Goal: Task Accomplishment & Management: Manage account settings

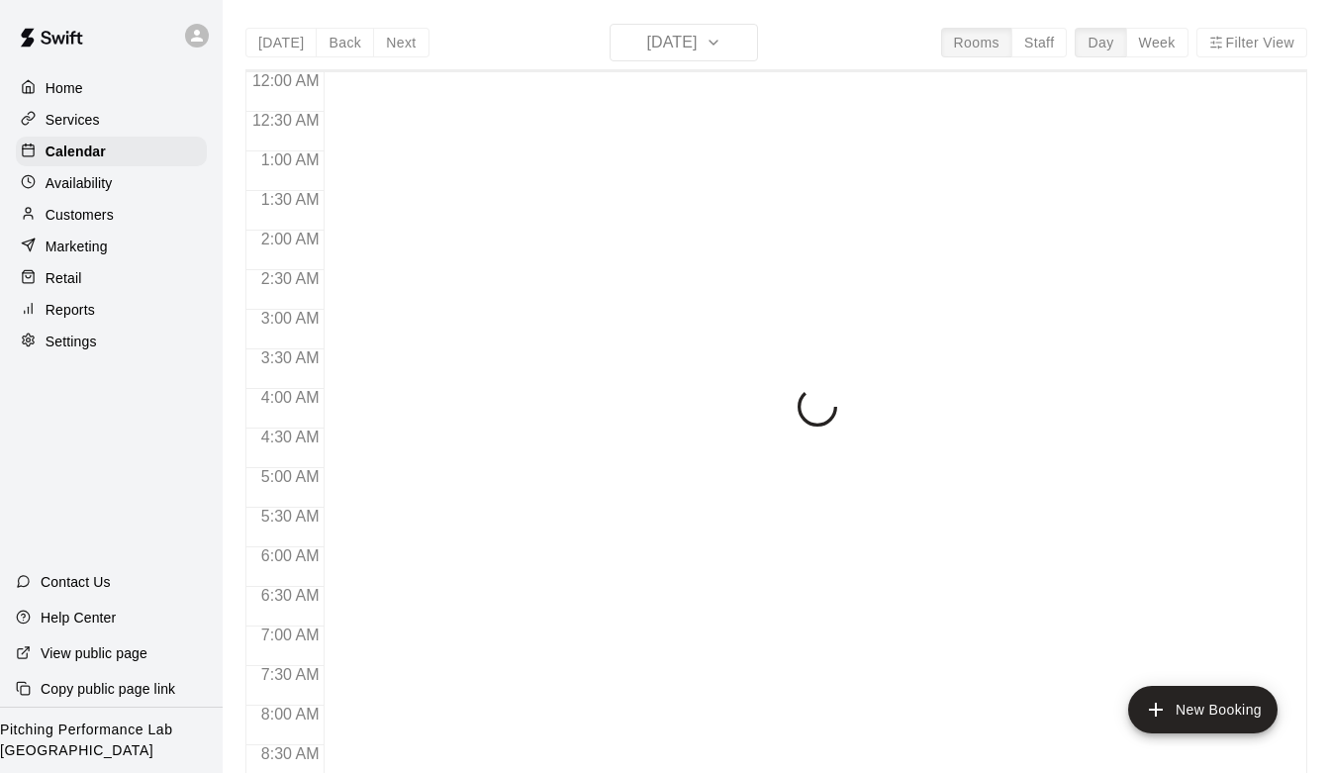
scroll to position [718, 0]
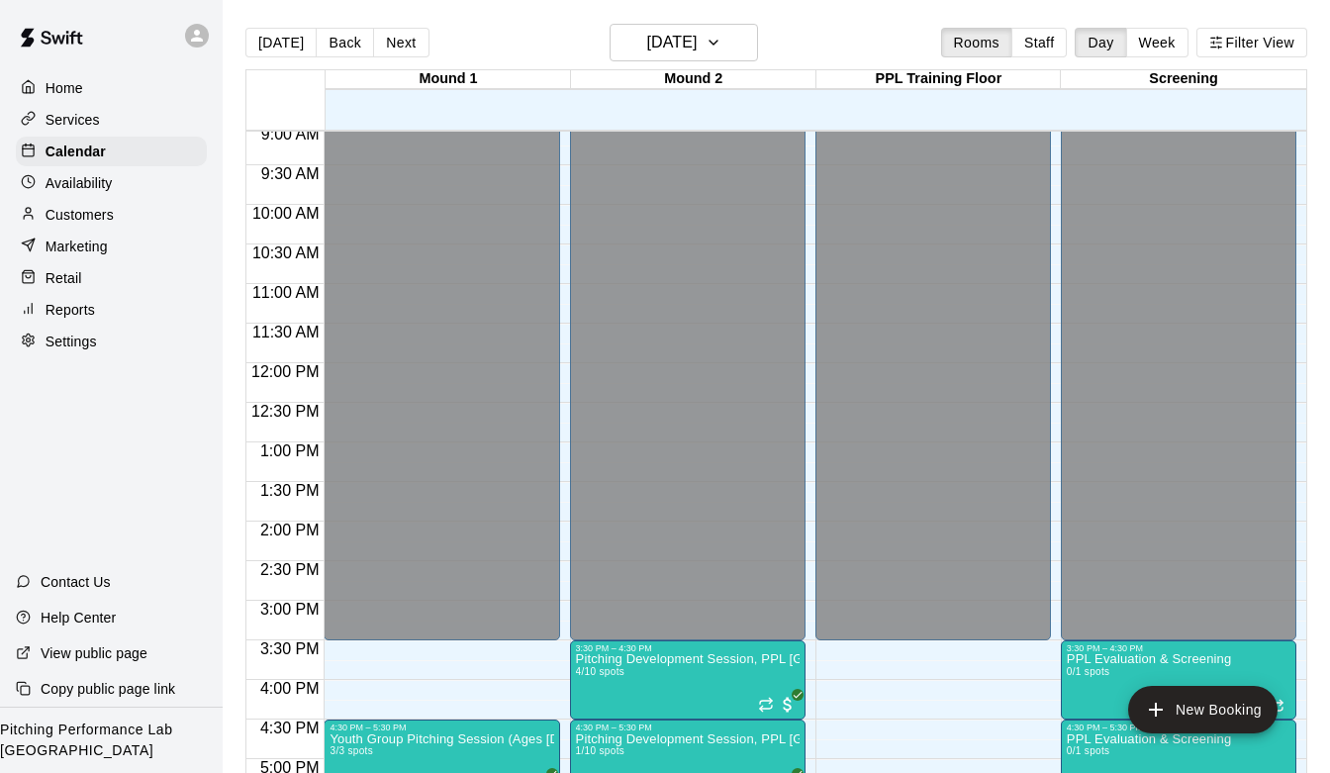
click at [132, 215] on div "Customers" at bounding box center [111, 215] width 191 height 30
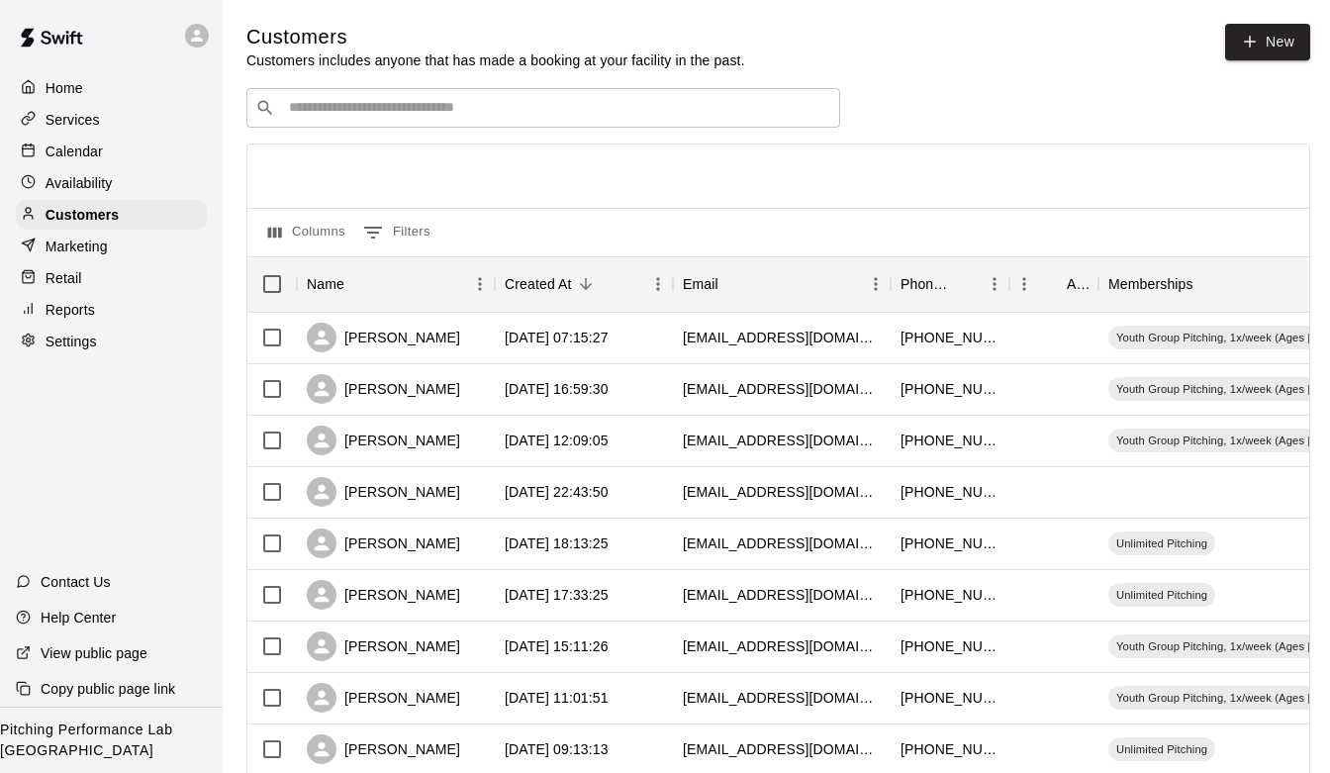
click at [420, 95] on div "​ ​" at bounding box center [543, 108] width 594 height 40
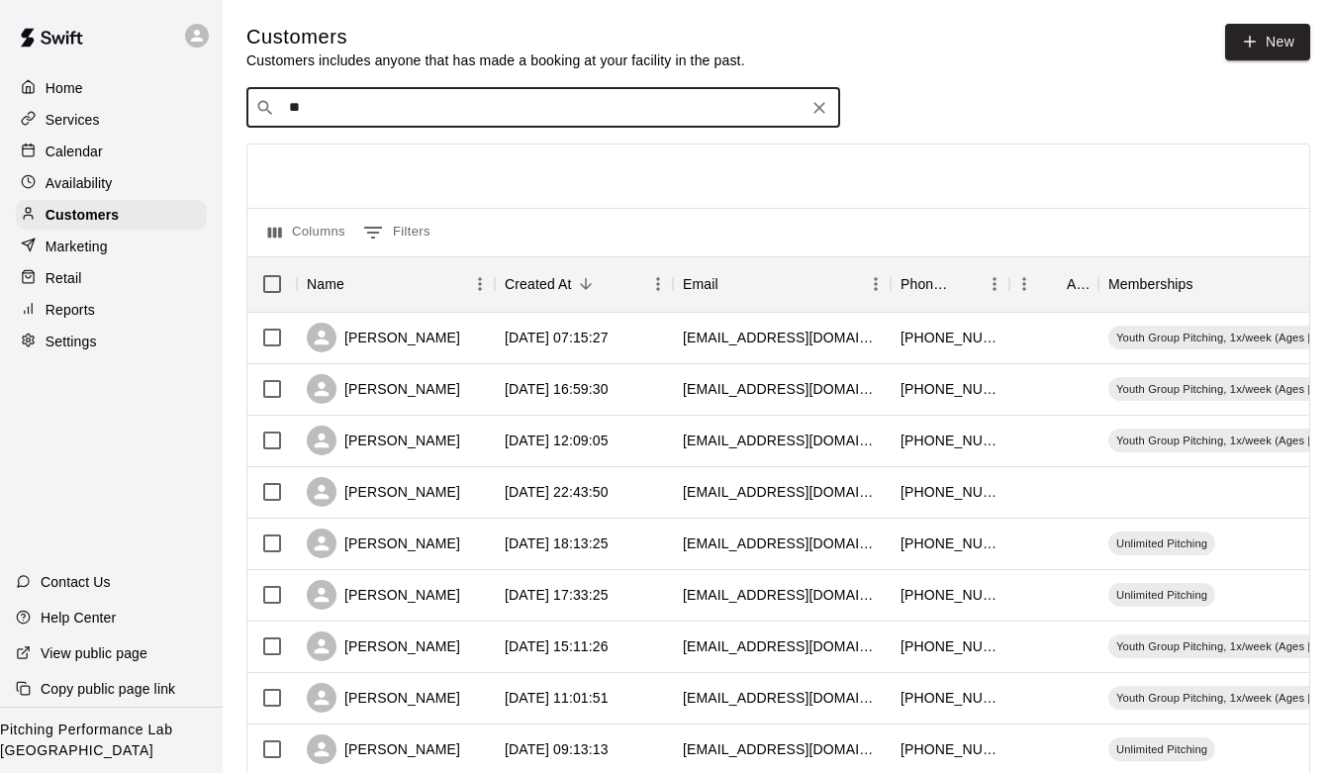
type input "*"
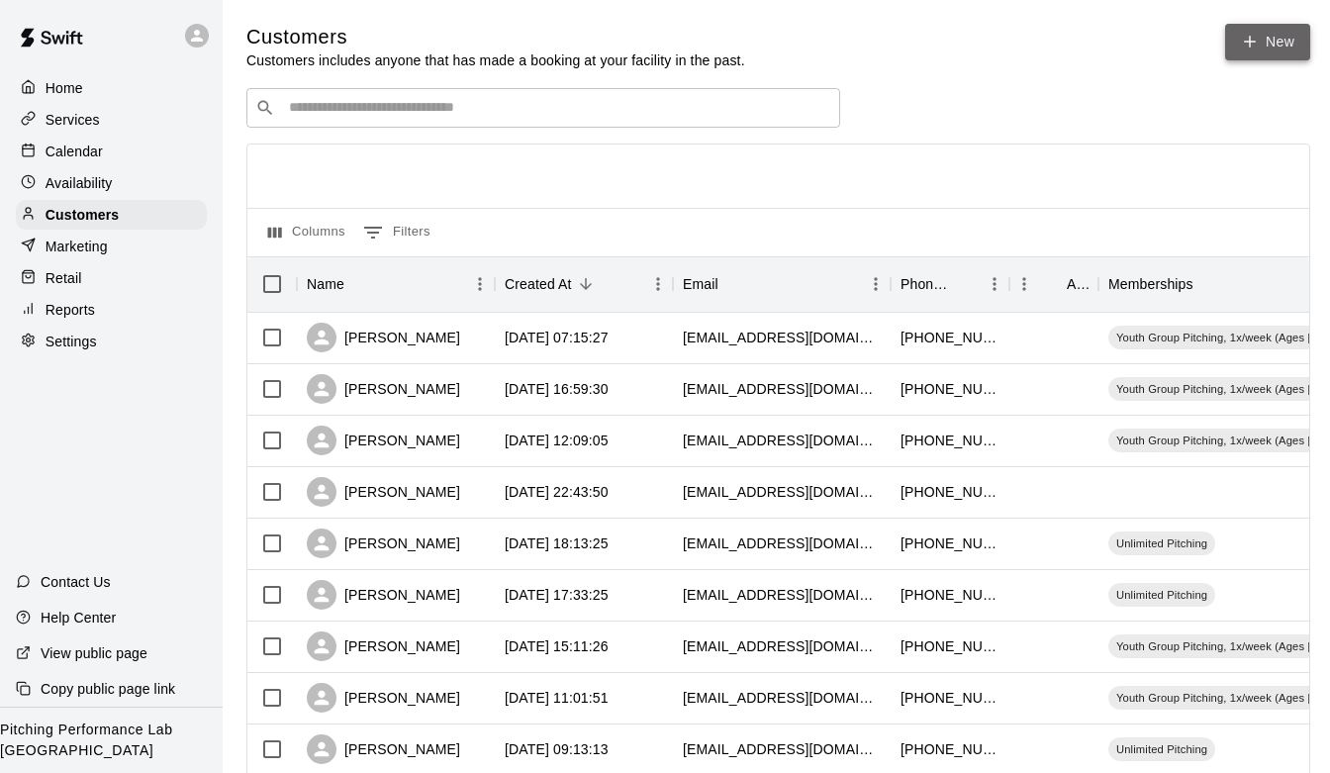
click at [1268, 34] on link "New" at bounding box center [1267, 42] width 85 height 37
select select "**"
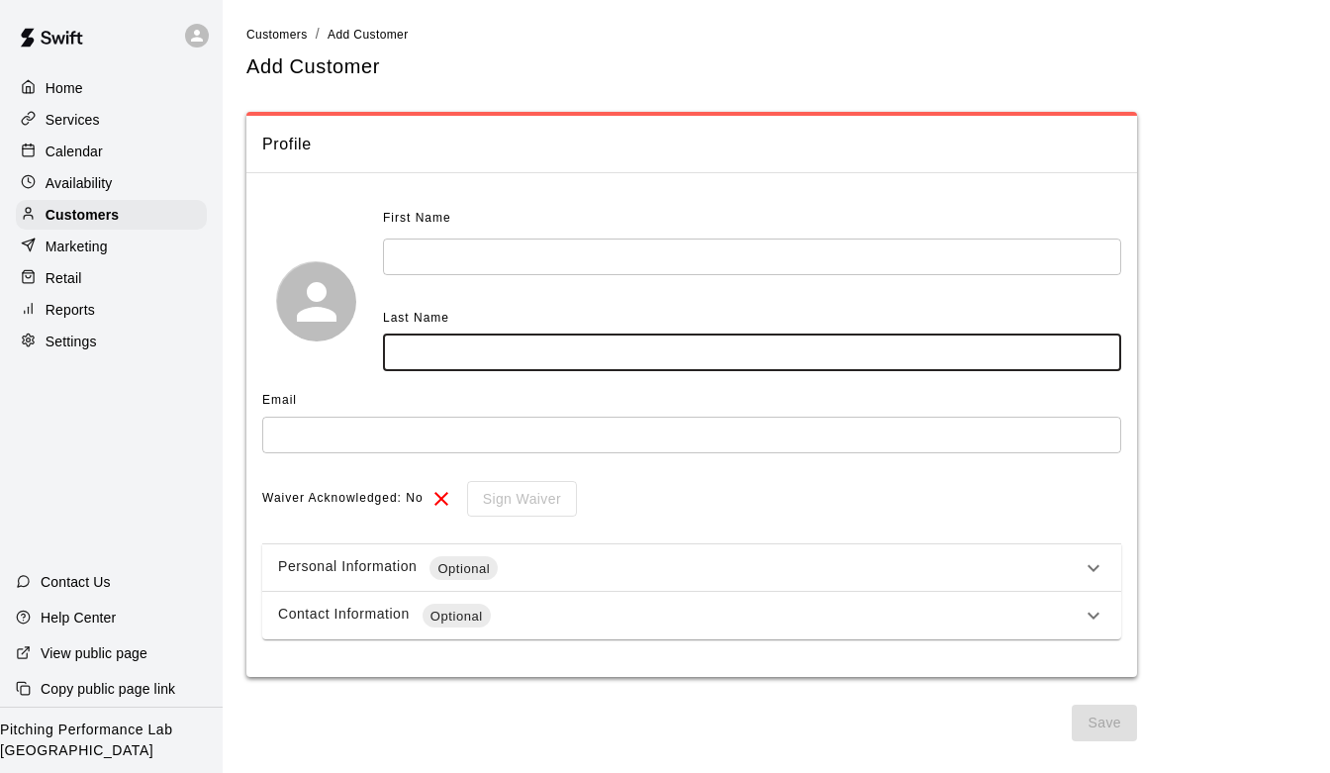
click at [535, 357] on input "text" at bounding box center [752, 352] width 738 height 37
type input "*****"
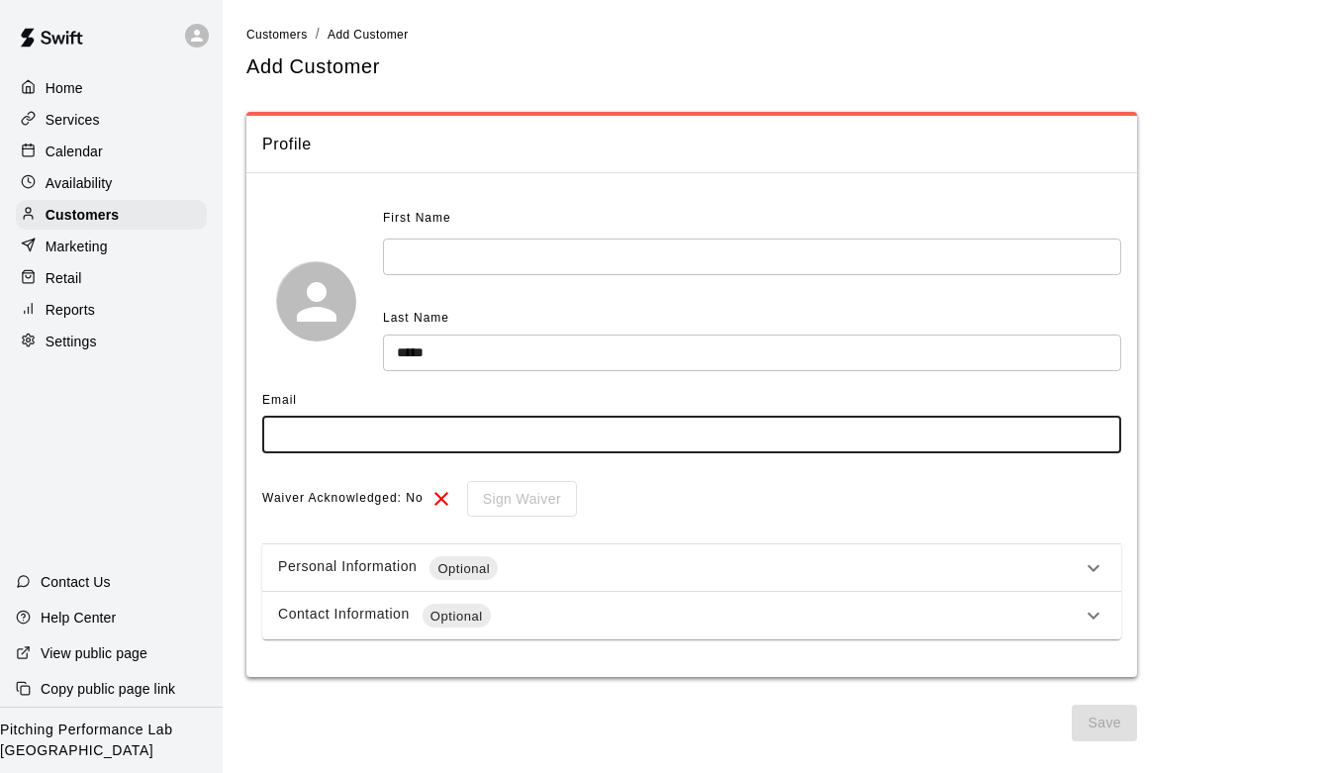
click at [498, 437] on input "text" at bounding box center [691, 435] width 859 height 37
paste input "**********"
type input "**********"
click at [499, 250] on input "text" at bounding box center [752, 256] width 738 height 37
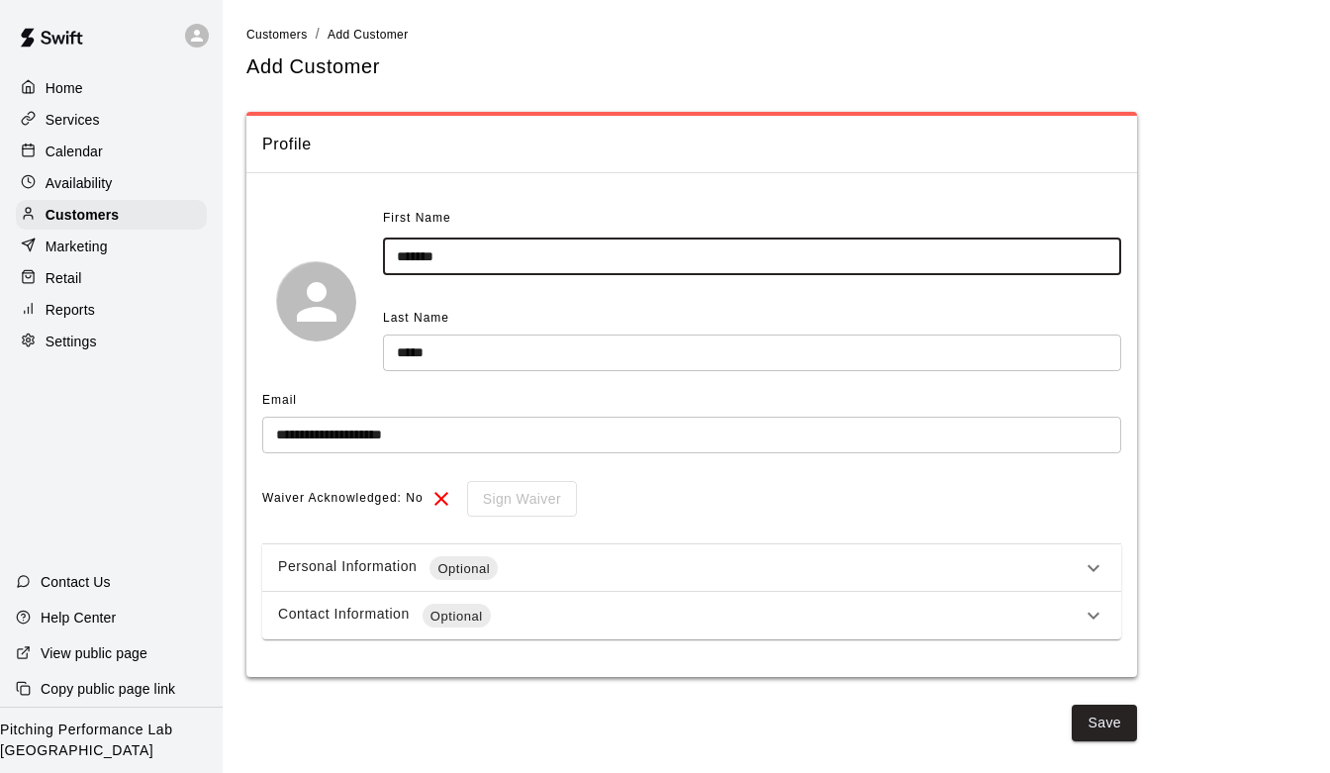
type input "*******"
click at [644, 611] on div "Contact Information Optional" at bounding box center [679, 616] width 803 height 24
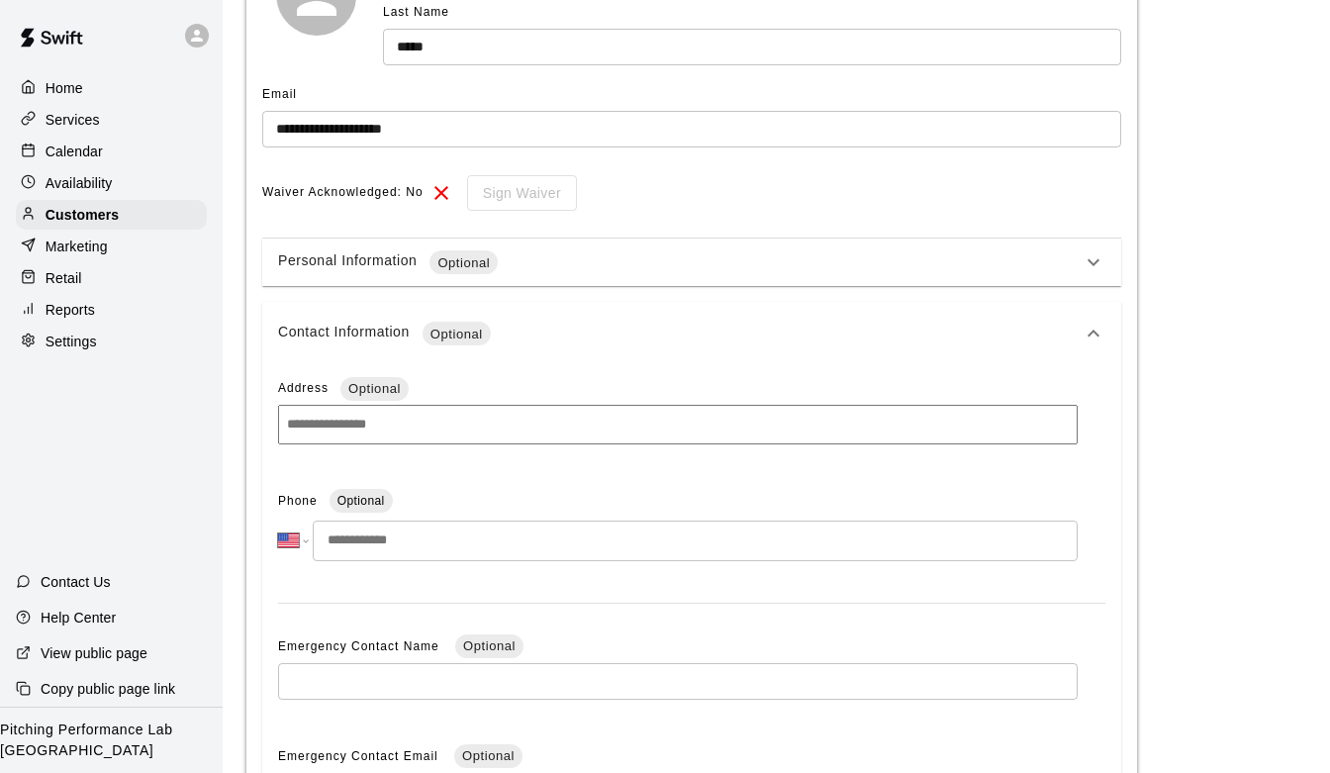
scroll to position [320, 0]
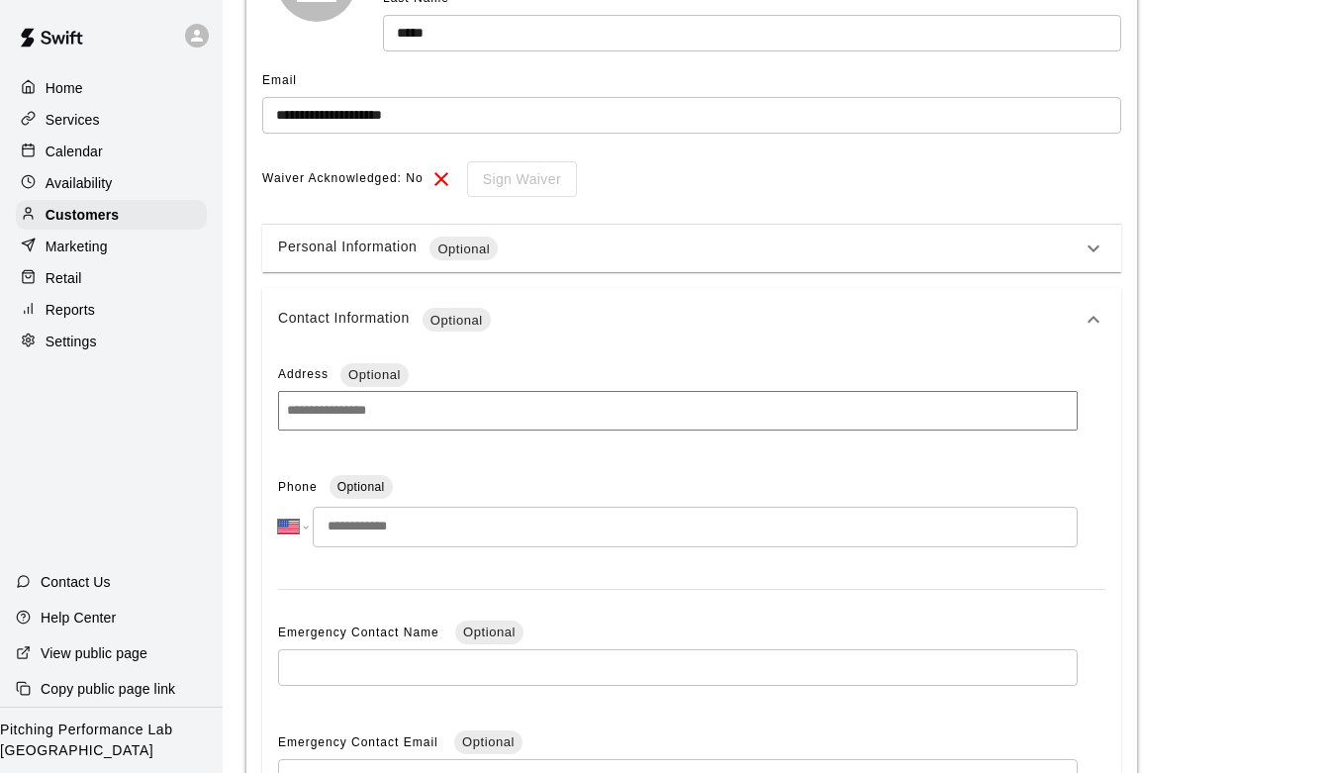
click at [352, 518] on input "tel" at bounding box center [695, 527] width 765 height 41
paste input "**********"
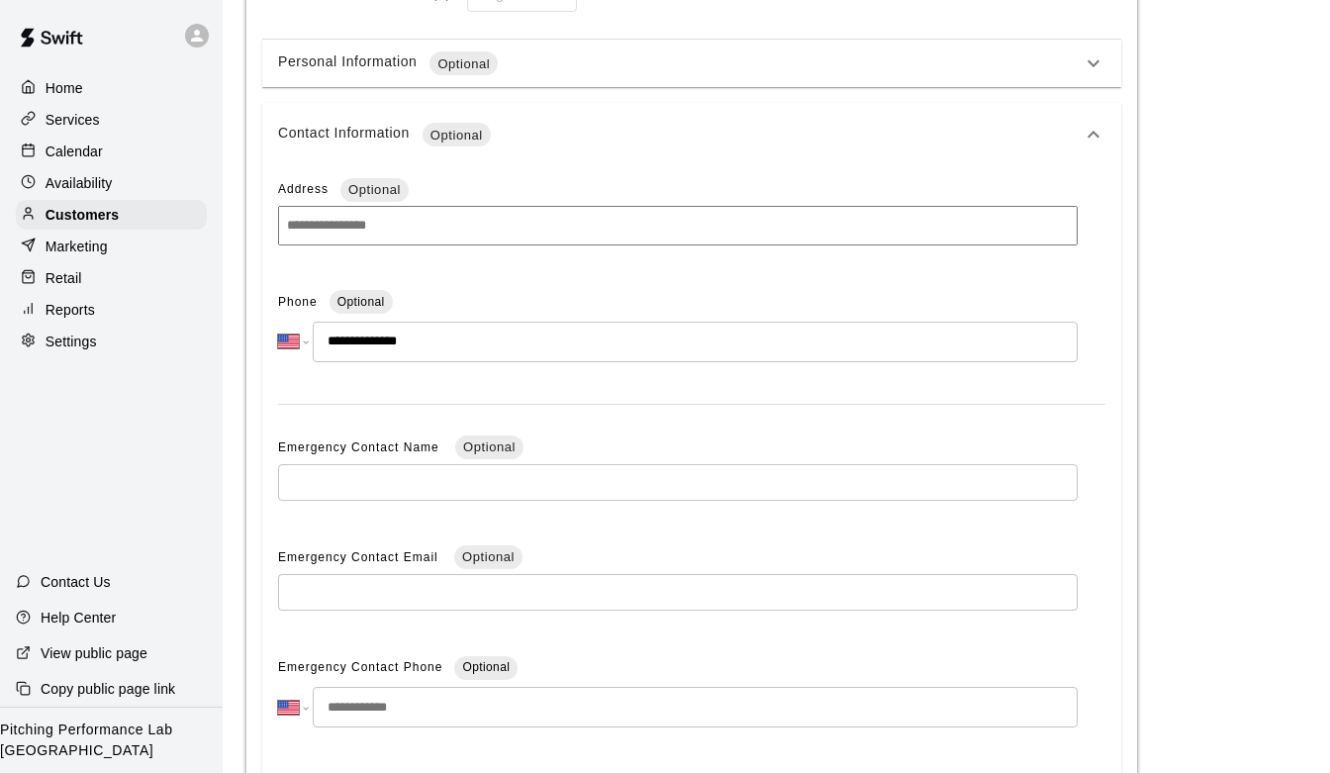
scroll to position [623, 0]
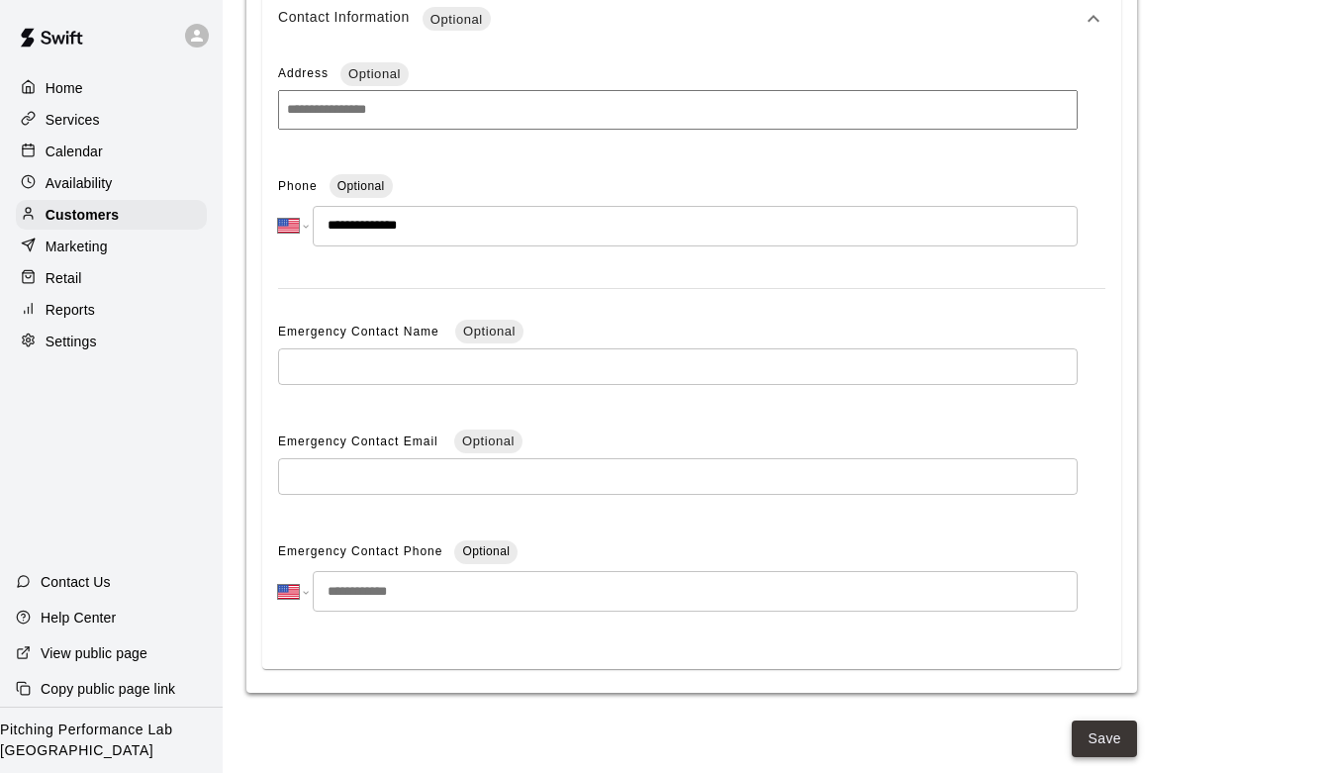
type input "**********"
click at [1103, 732] on button "Save" at bounding box center [1104, 738] width 65 height 37
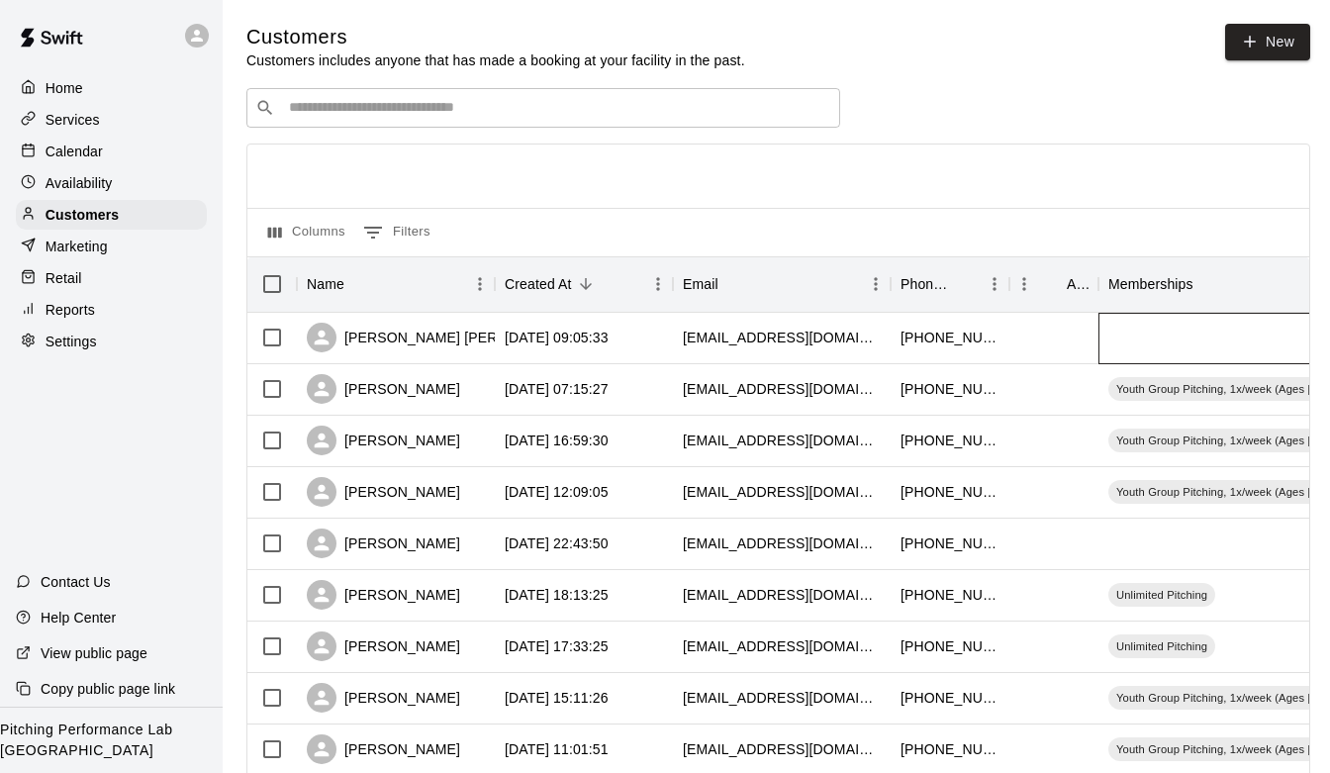
click at [1169, 328] on div at bounding box center [1246, 338] width 297 height 51
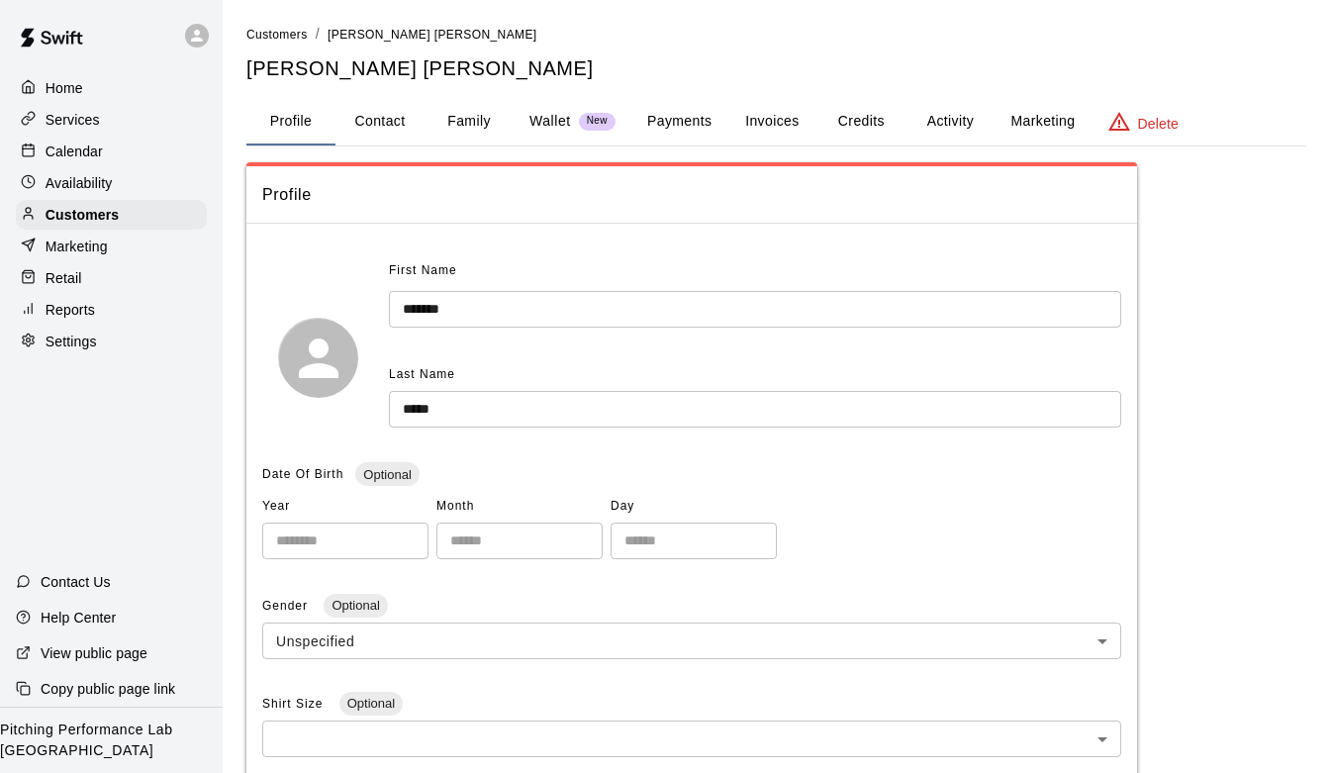
click at [946, 115] on button "Activity" at bounding box center [949, 121] width 89 height 47
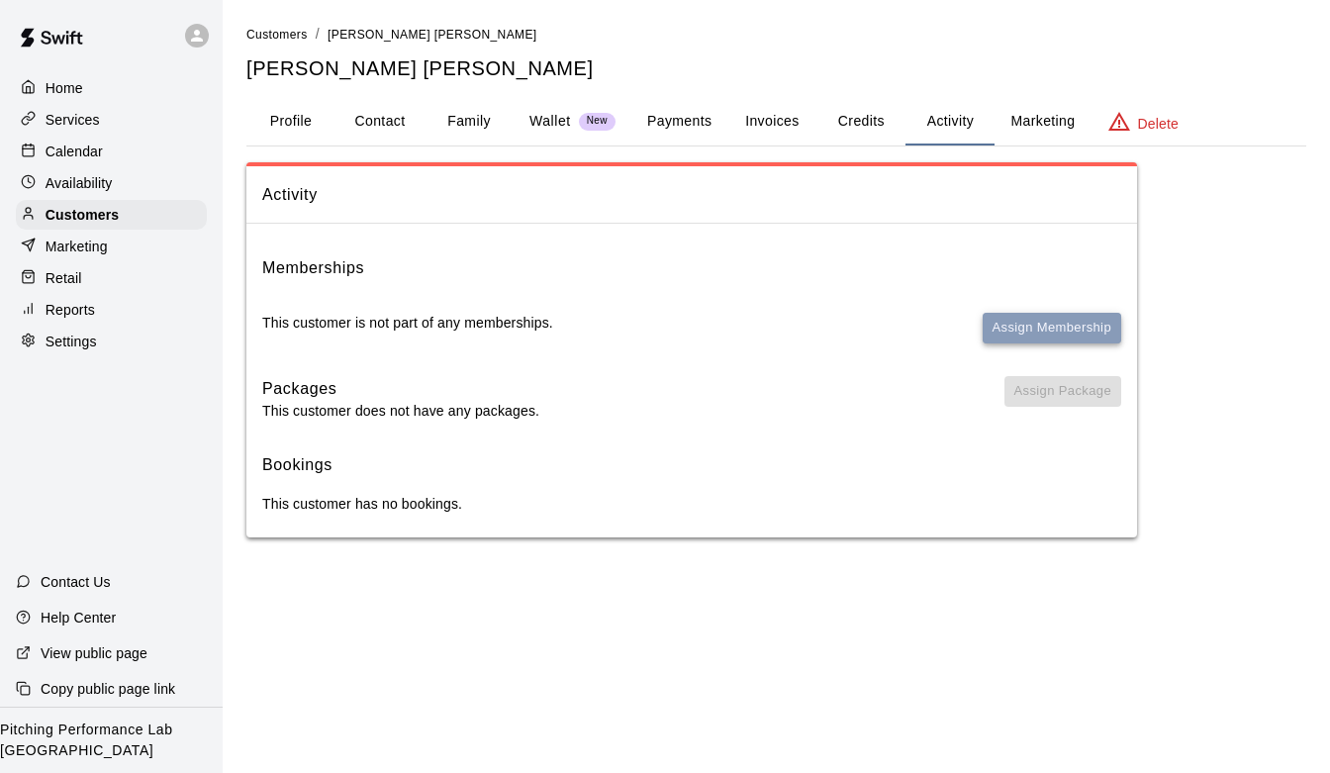
click at [998, 315] on button "Assign Membership" at bounding box center [1052, 328] width 139 height 31
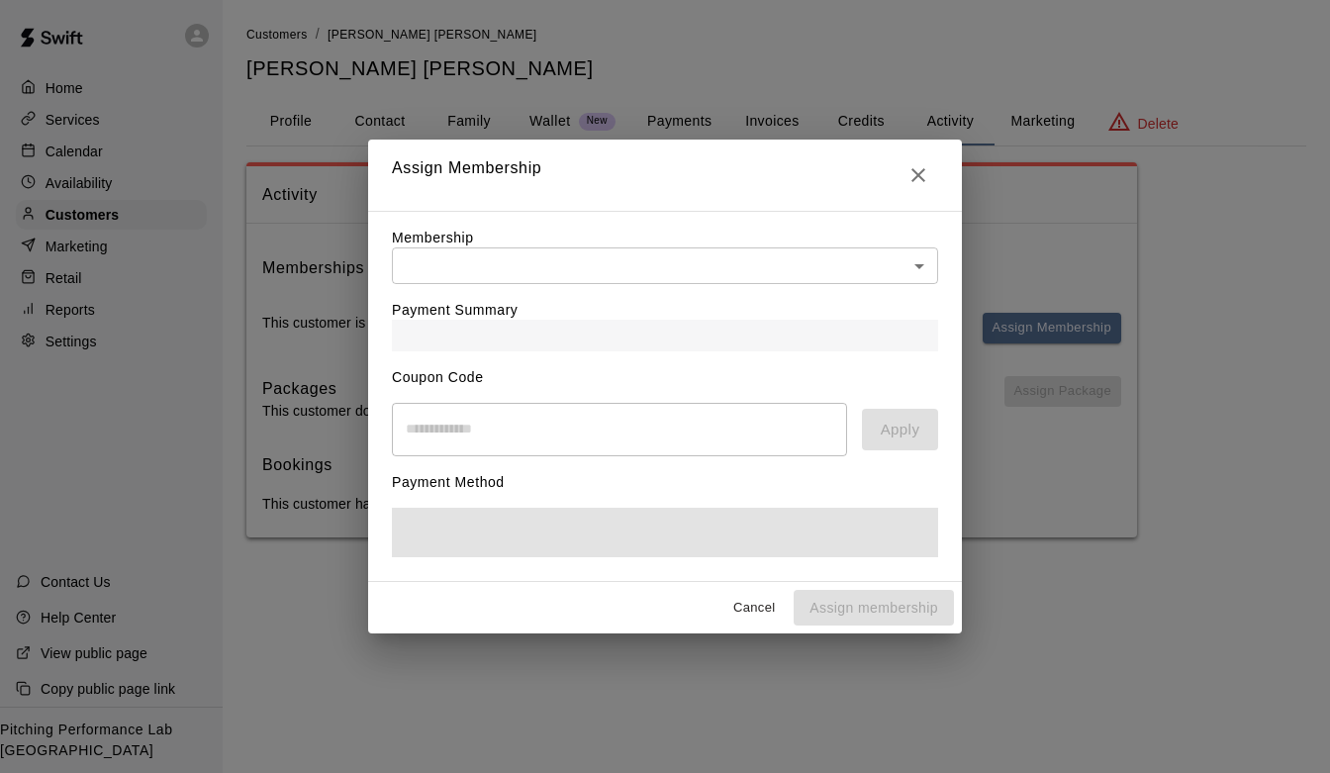
click at [834, 268] on body "Home Services Calendar Availability Customers Marketing Retail Reports Settings…" at bounding box center [665, 288] width 1330 height 577
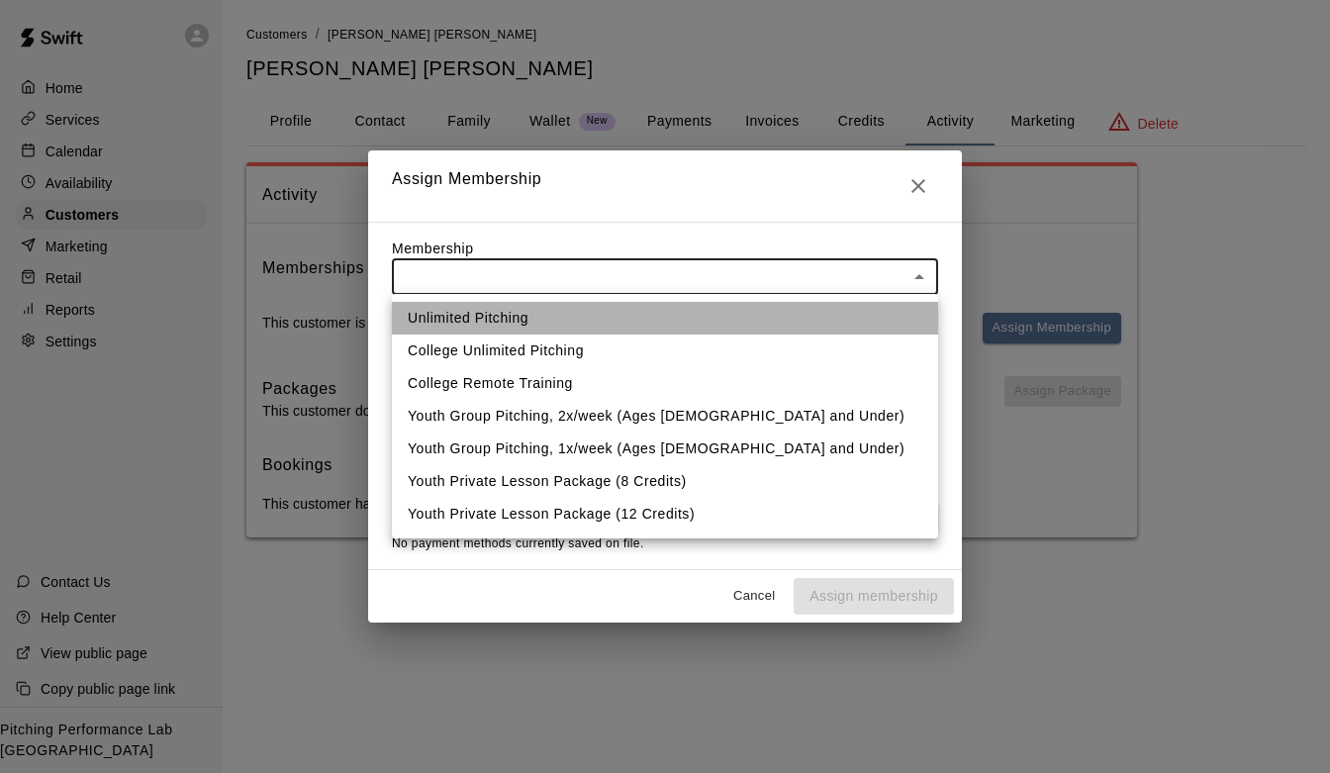
click at [772, 307] on li "Unlimited Pitching" at bounding box center [665, 318] width 546 height 33
type input "**********"
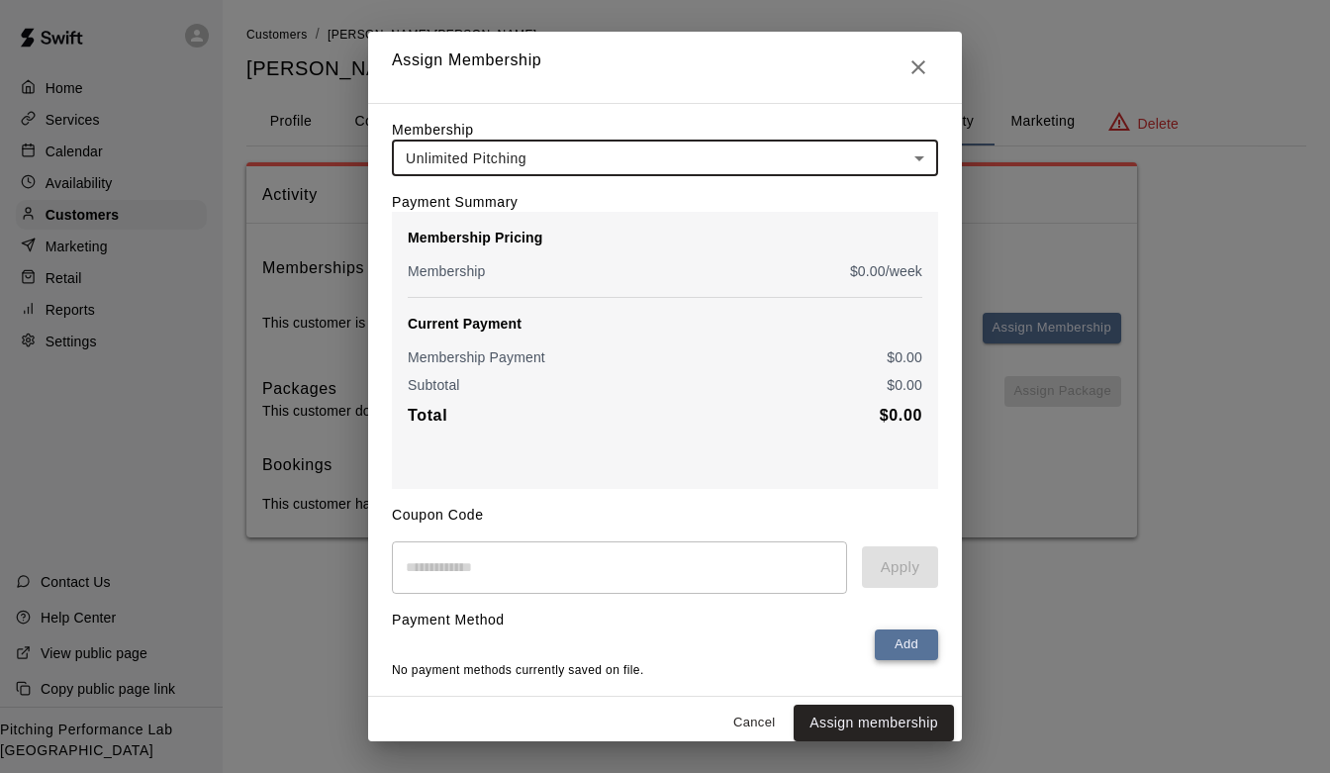
scroll to position [11, 0]
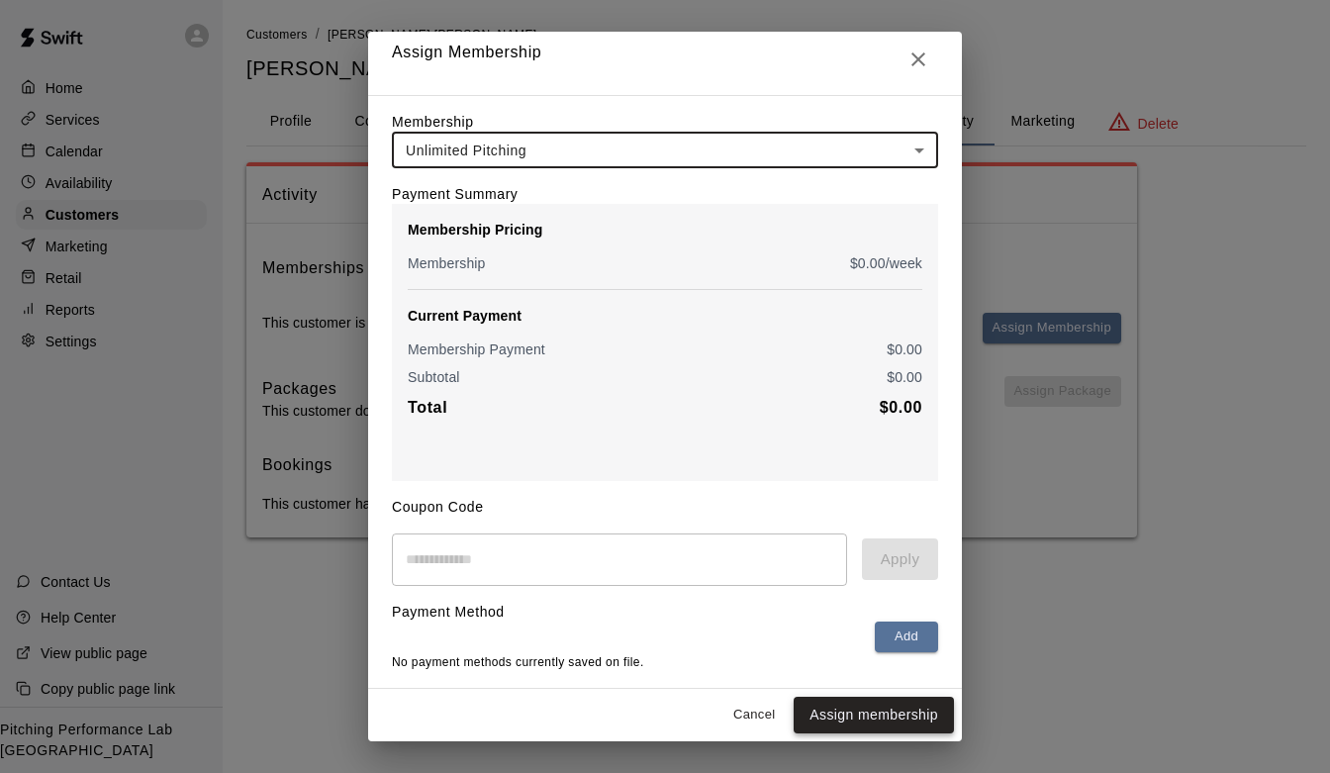
click at [859, 723] on button "Assign membership" at bounding box center [874, 715] width 160 height 37
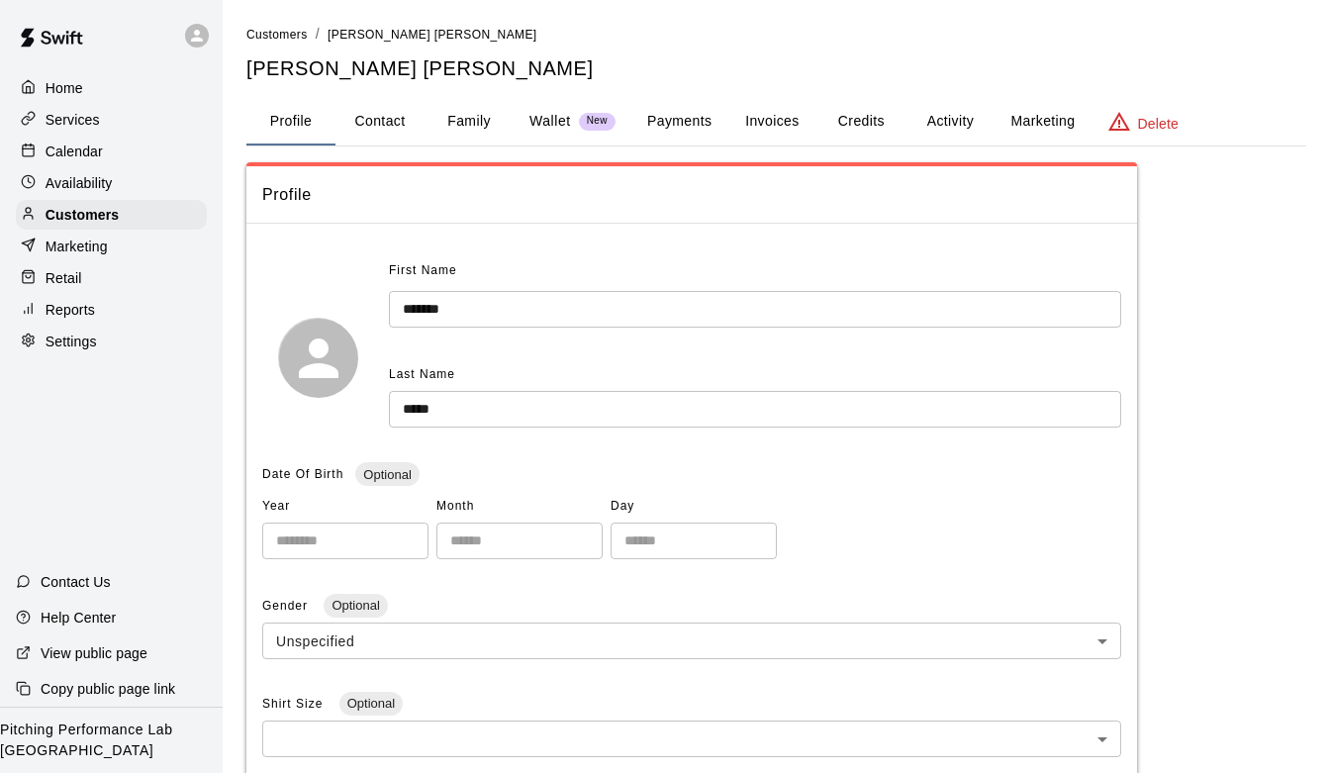
click at [71, 71] on div "Home Services Calendar Availability Customers Marketing Retail Reports Settings" at bounding box center [111, 214] width 223 height 287
click at [68, 84] on p "Home" at bounding box center [65, 88] width 38 height 20
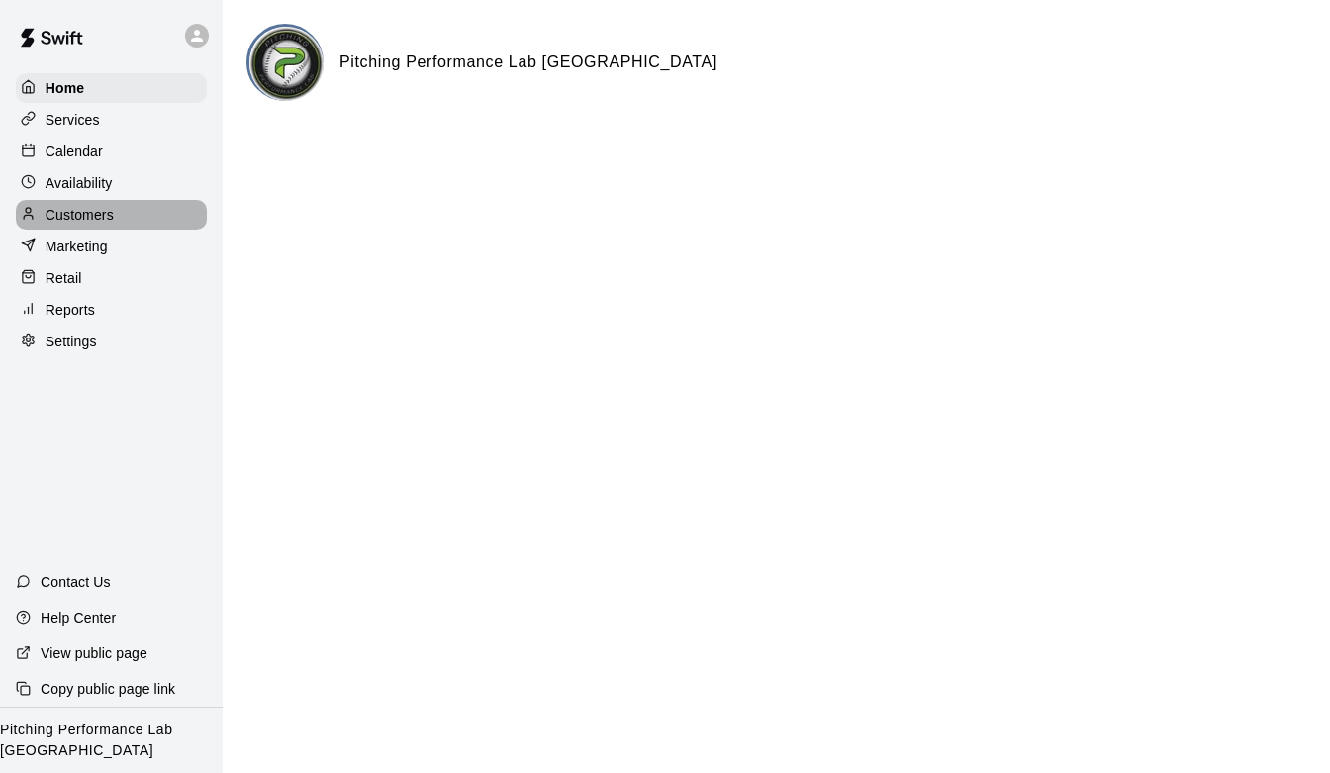
click at [72, 221] on p "Customers" at bounding box center [80, 215] width 68 height 20
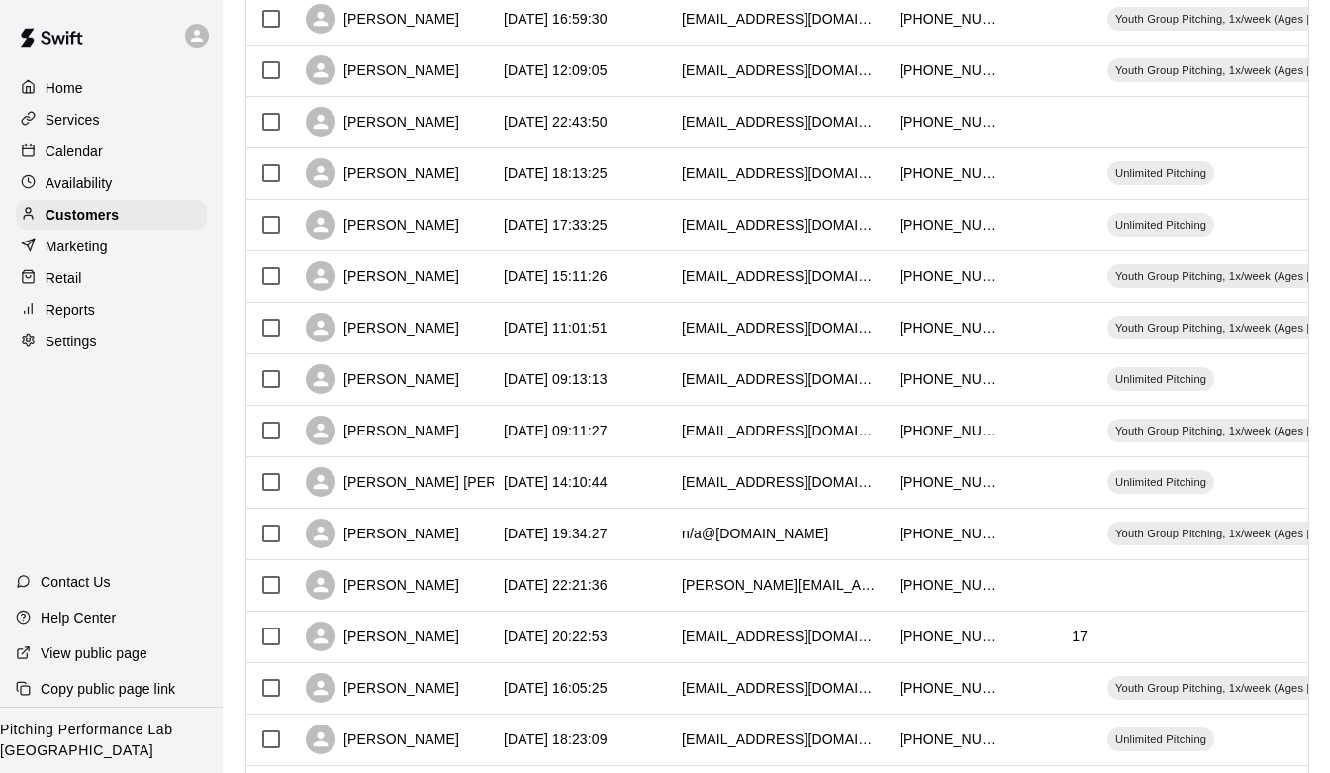
scroll to position [0, 1]
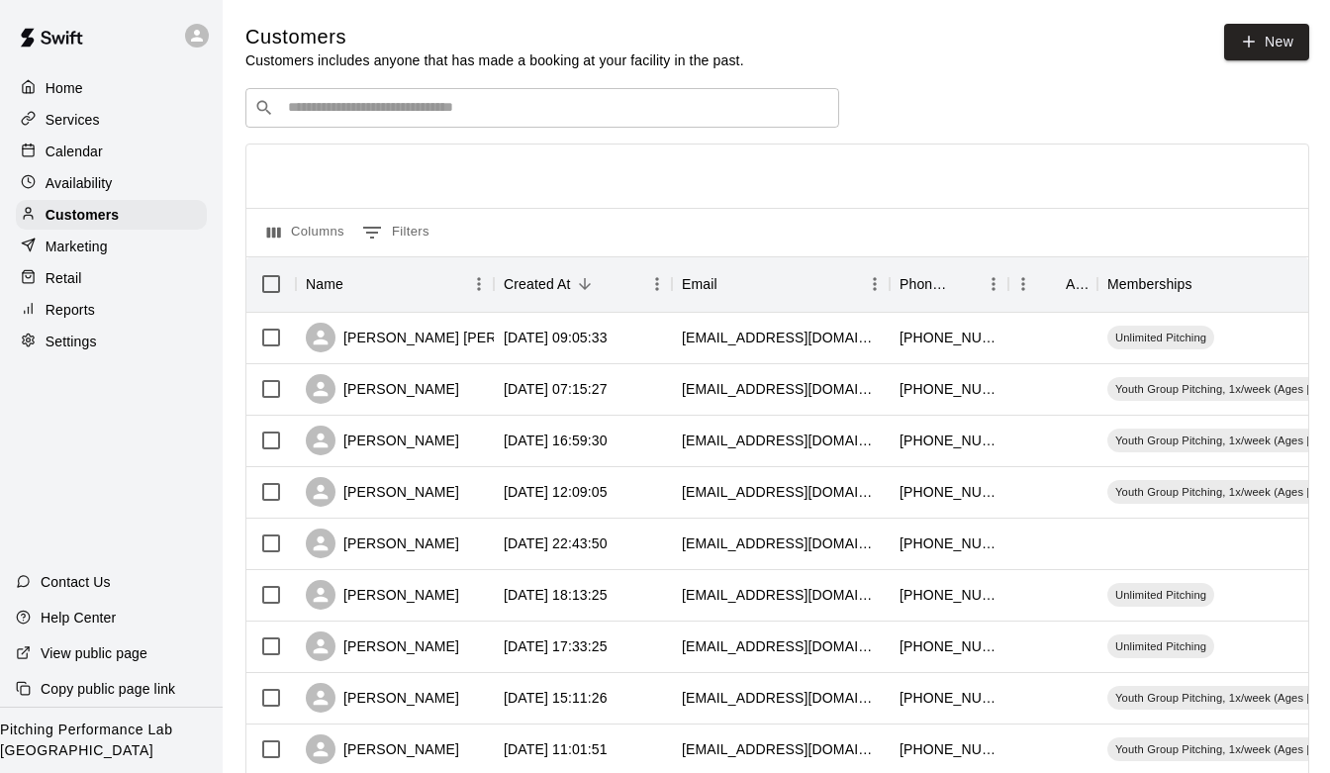
click at [91, 184] on p "Availability" at bounding box center [79, 183] width 67 height 20
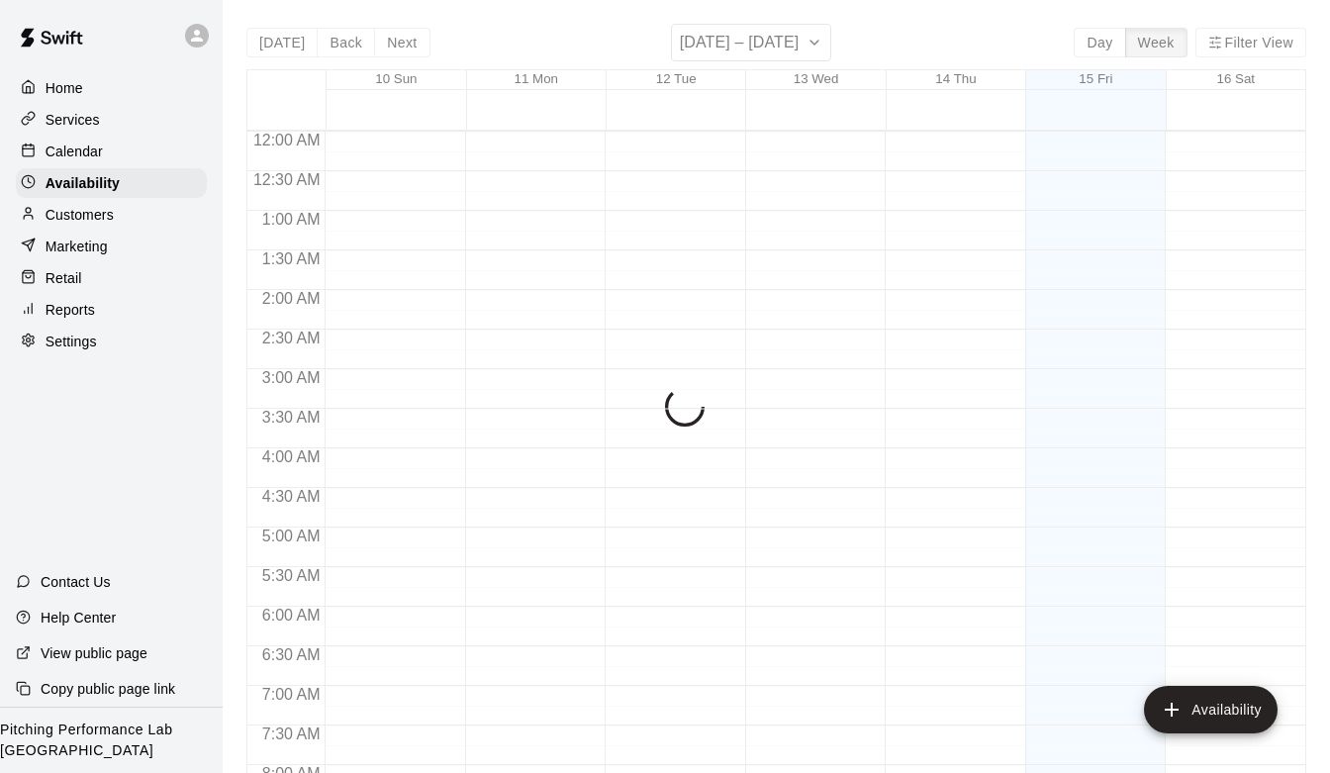
scroll to position [723, 0]
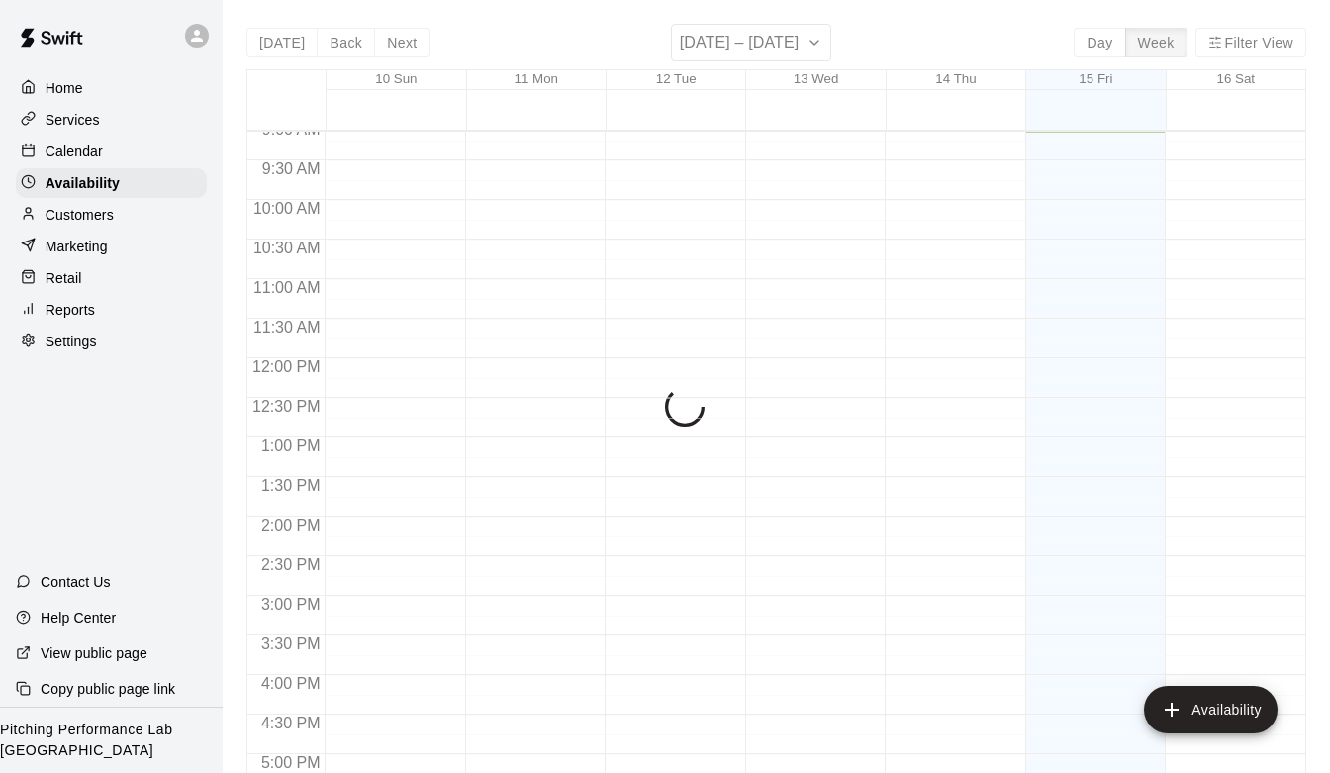
click at [79, 148] on p "Calendar" at bounding box center [74, 151] width 57 height 20
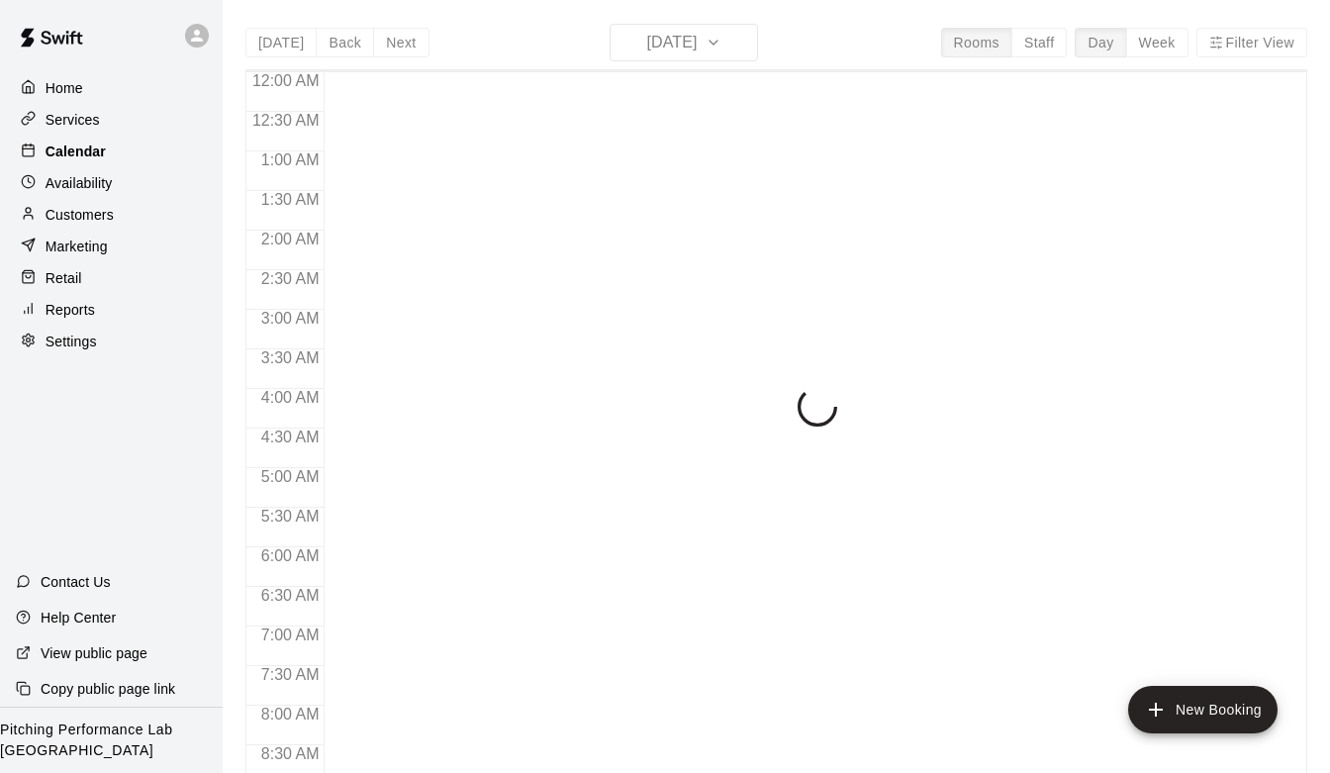
scroll to position [723, 0]
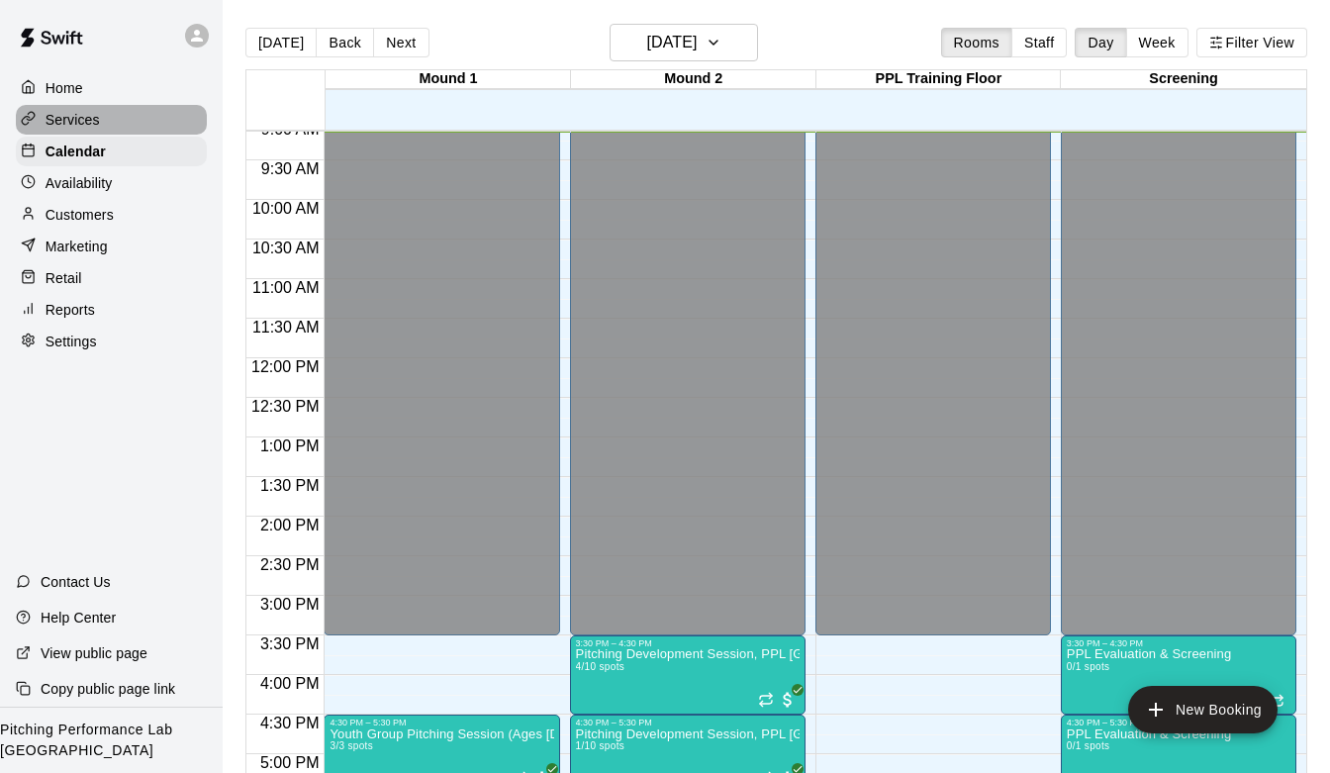
click at [79, 117] on p "Services" at bounding box center [73, 120] width 54 height 20
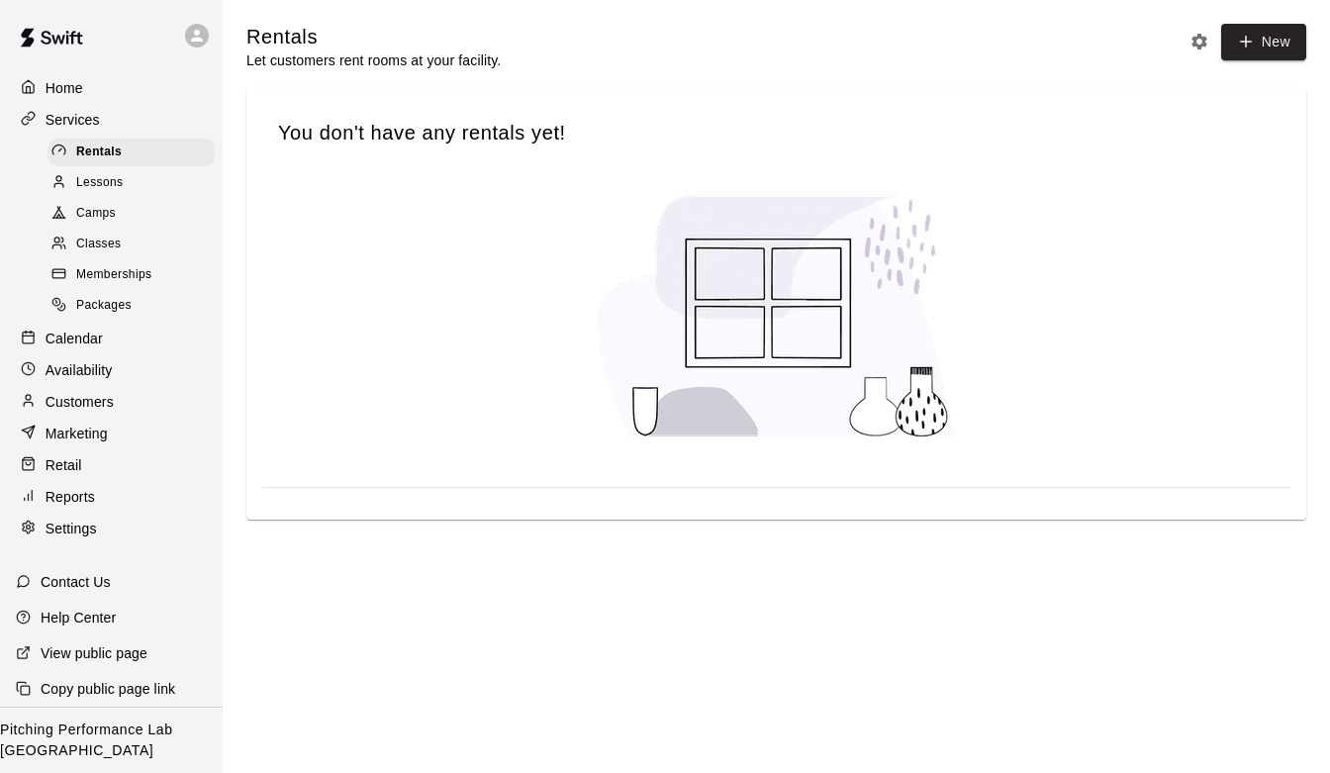
click at [107, 271] on span "Memberships" at bounding box center [113, 275] width 75 height 20
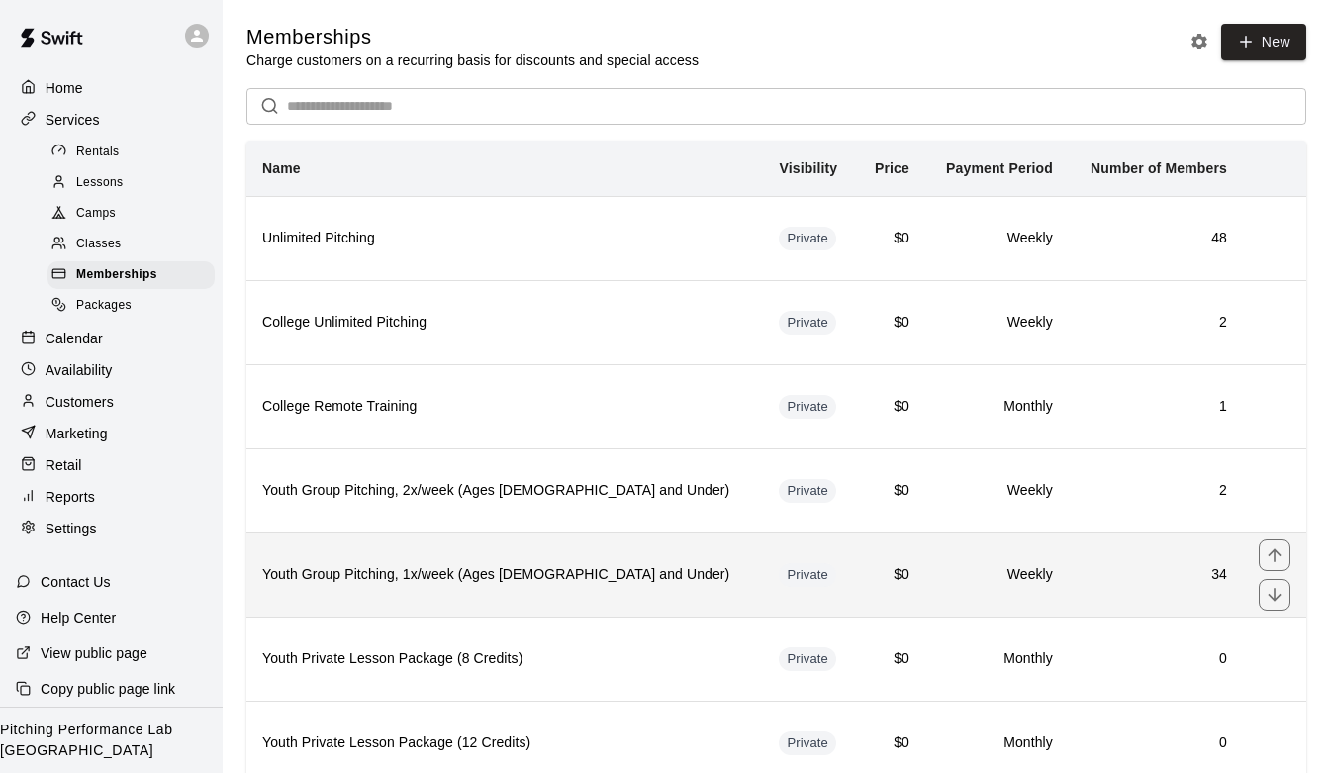
click at [386, 586] on h6 "Youth Group Pitching, 1x/week (Ages [DEMOGRAPHIC_DATA] and Under)" at bounding box center [504, 575] width 485 height 22
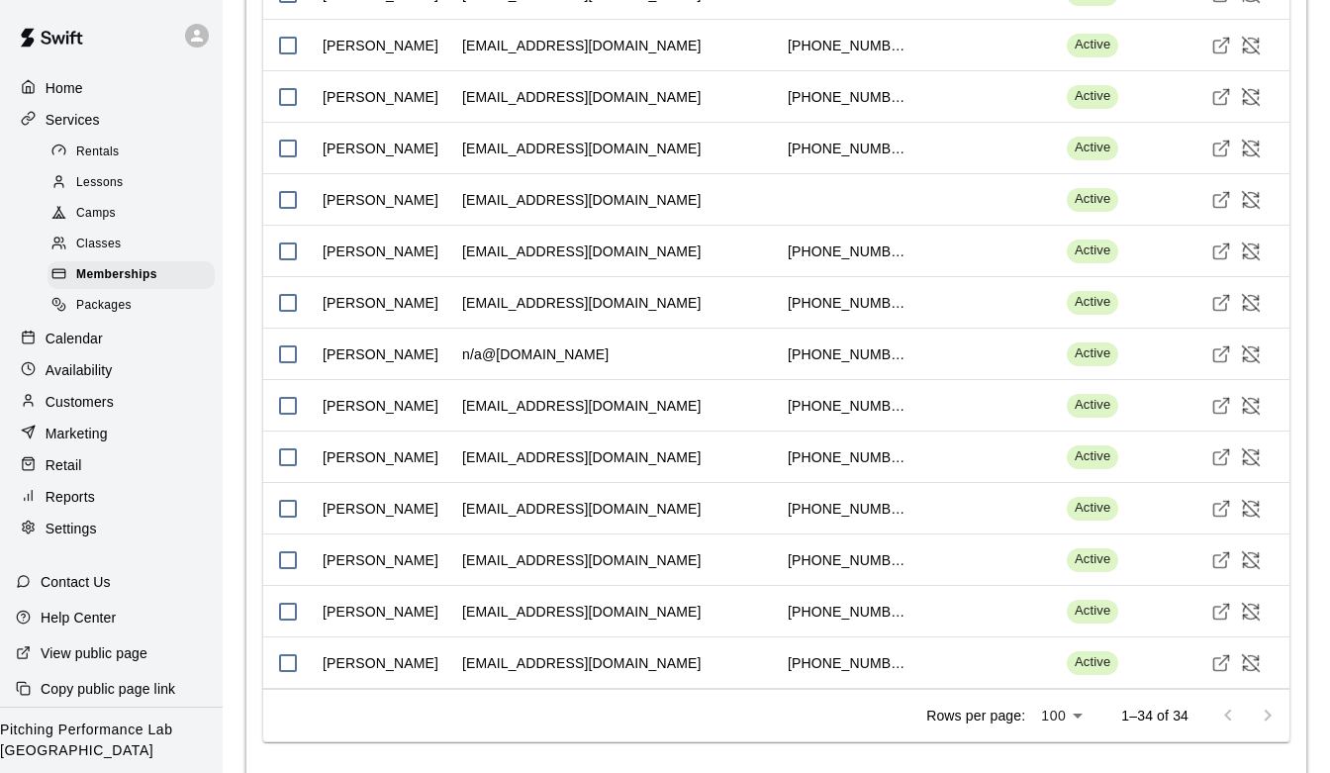
scroll to position [2625, 0]
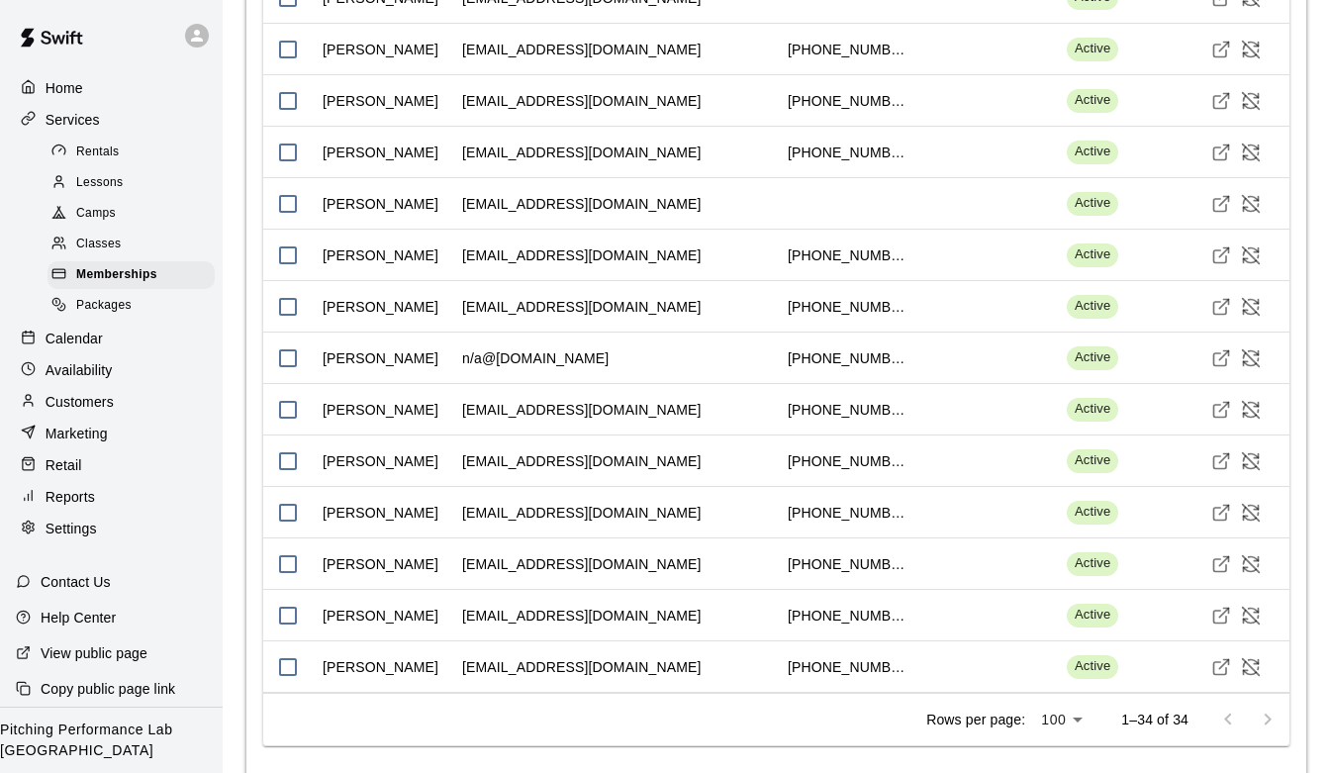
click at [139, 393] on div "Customers" at bounding box center [111, 402] width 191 height 30
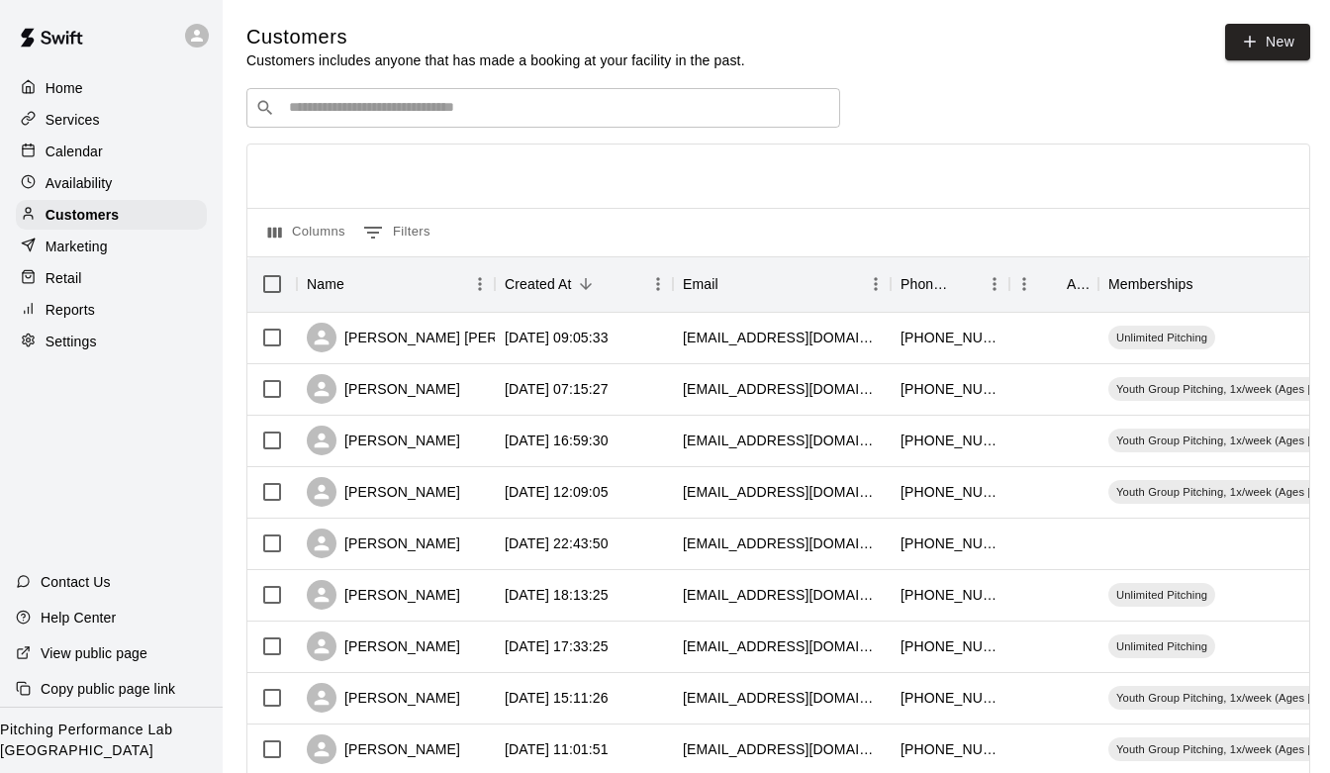
click at [479, 102] on input "Search customers by name or email" at bounding box center [557, 108] width 548 height 20
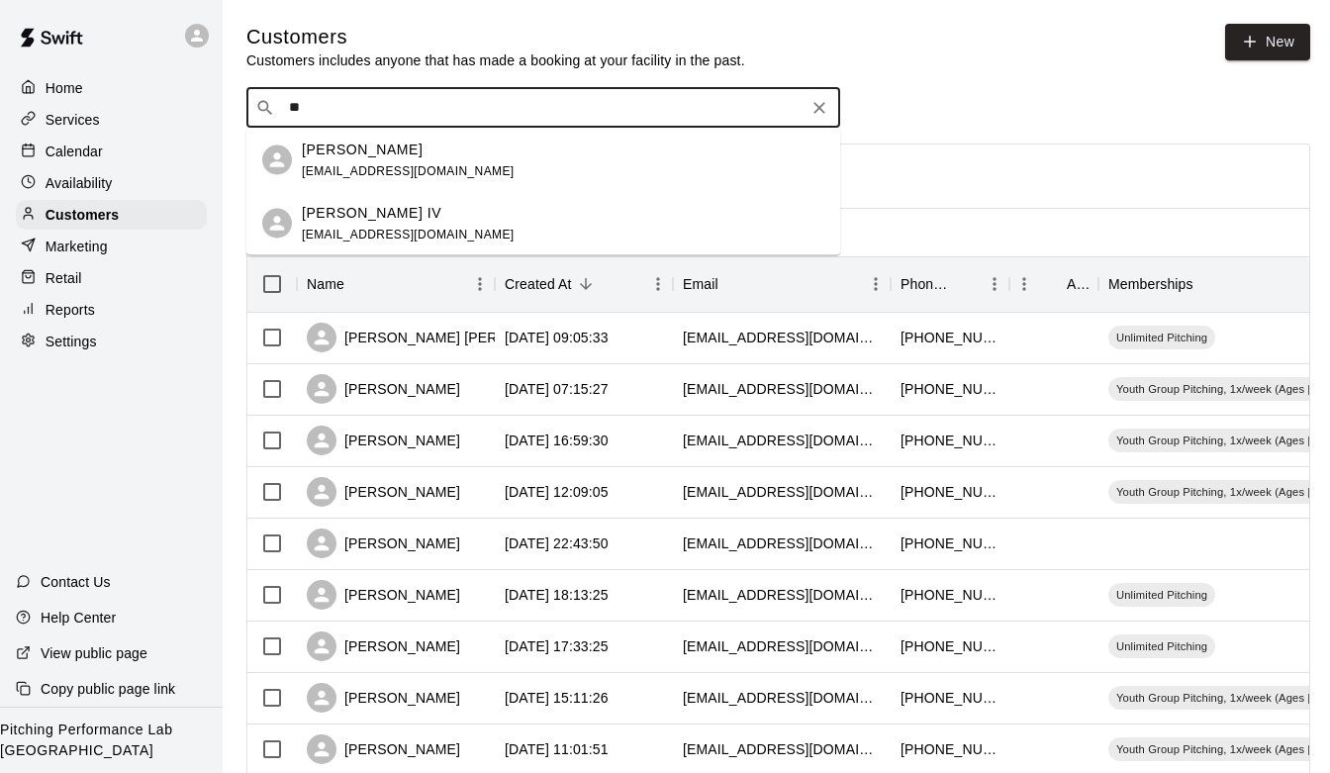
type input "*"
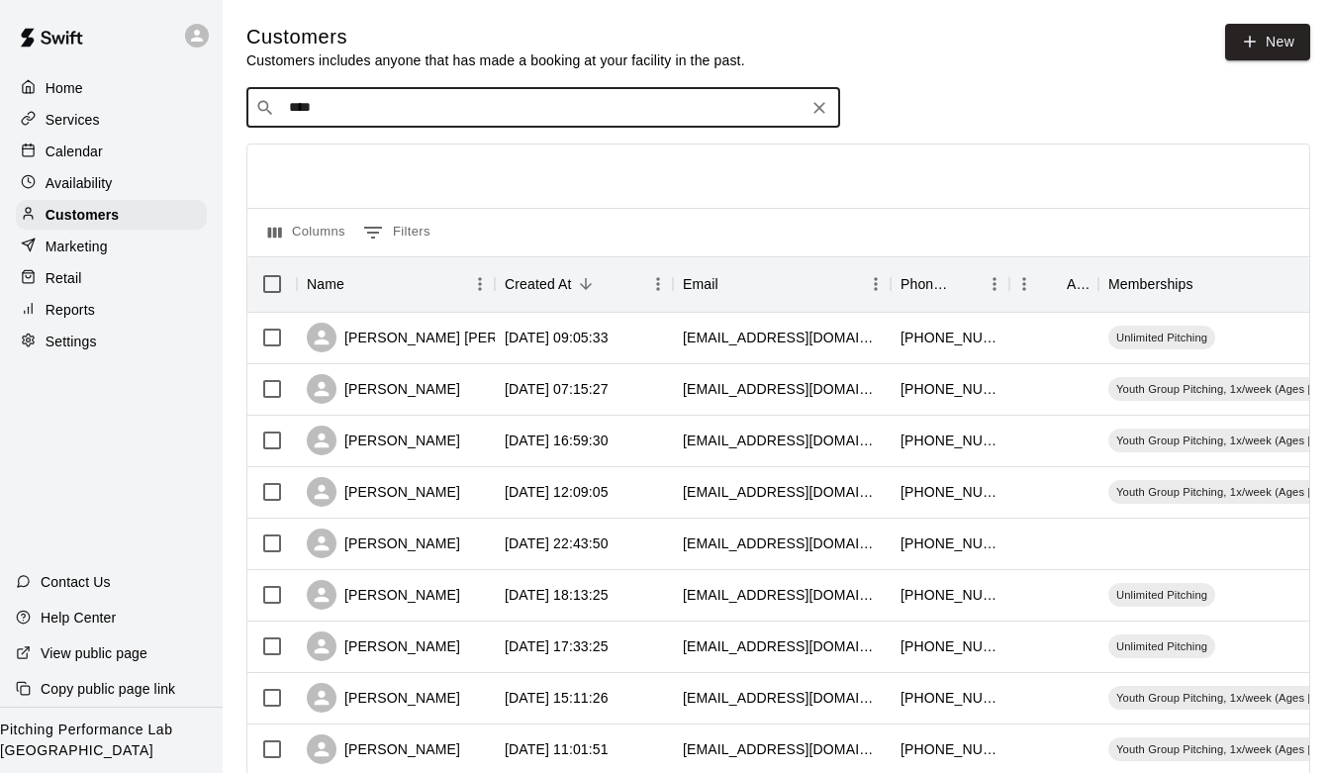
type input "*****"
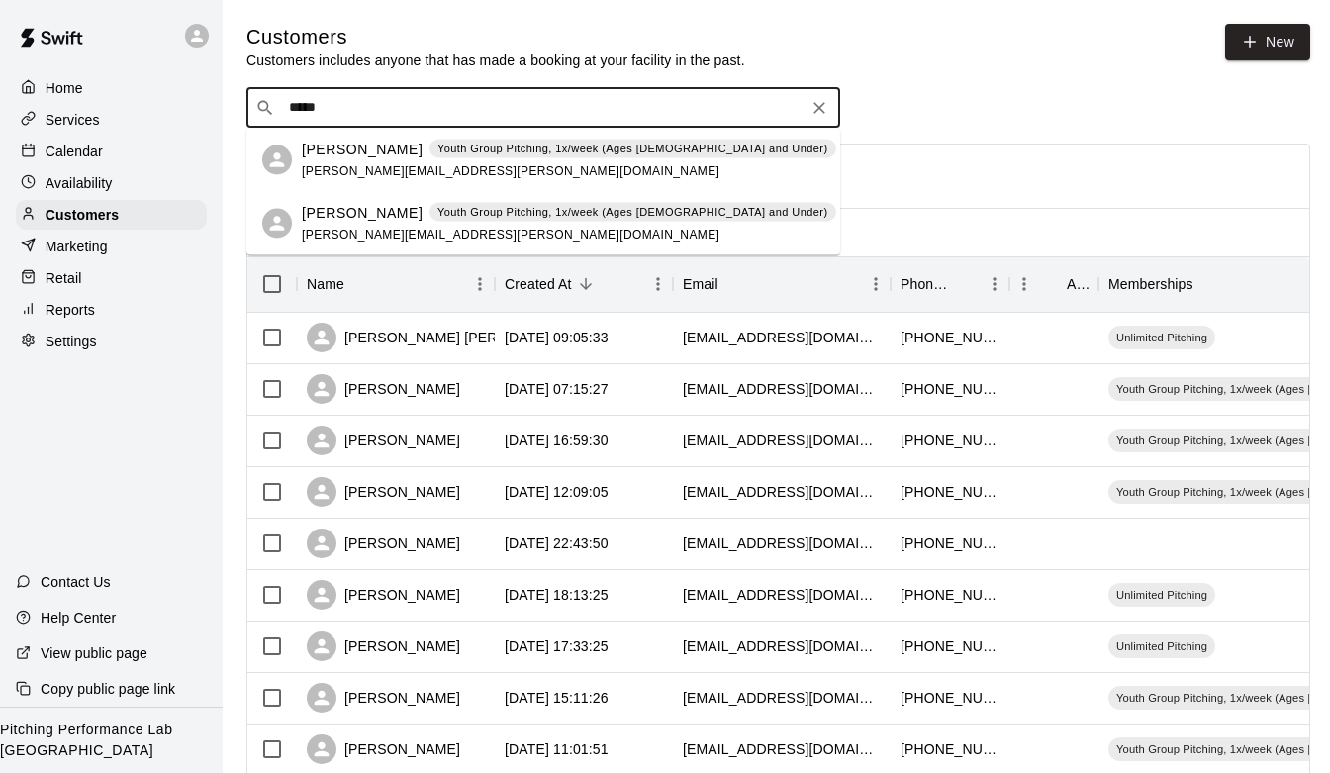
click at [355, 159] on div "[PERSON_NAME] Youth Group Pitching, 1x/week (Ages [DEMOGRAPHIC_DATA] and Under)…" at bounding box center [569, 160] width 534 height 43
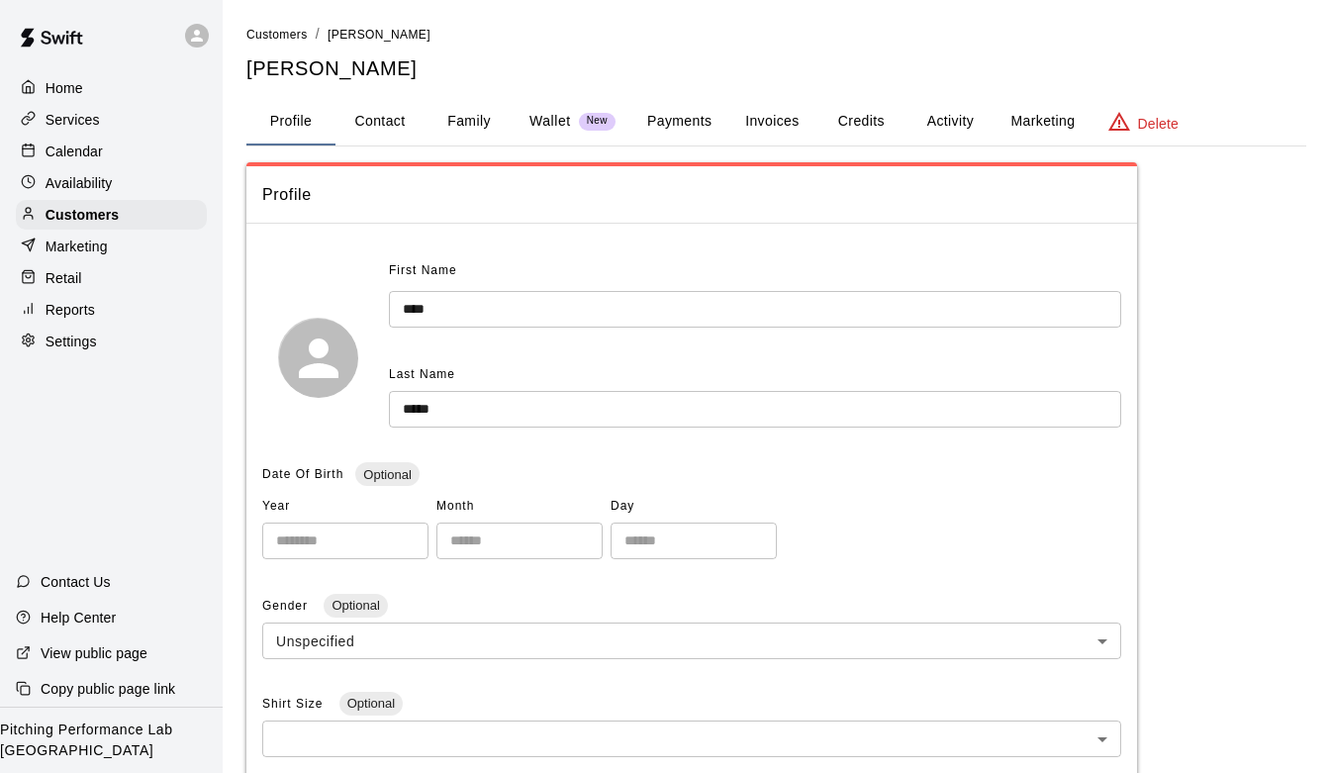
click at [949, 124] on button "Activity" at bounding box center [949, 121] width 89 height 47
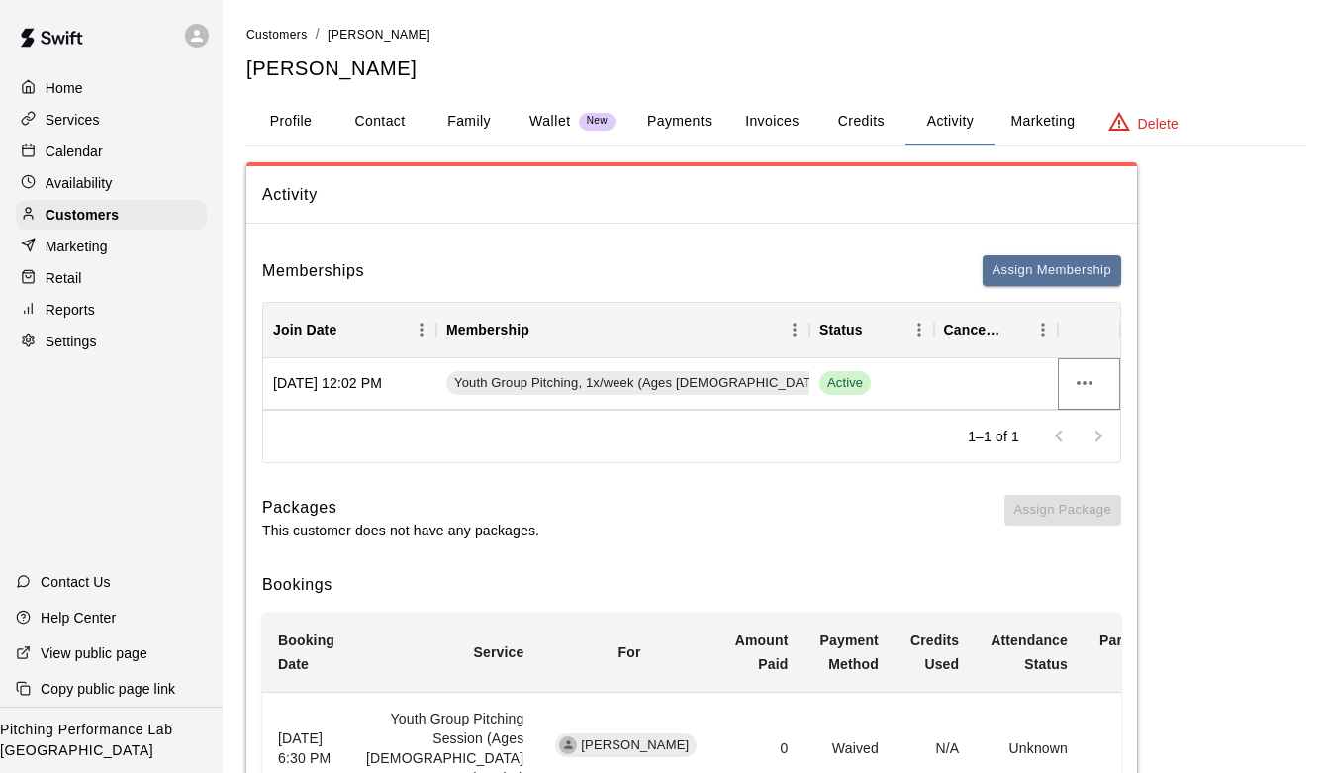
click at [1087, 377] on icon "more actions" at bounding box center [1085, 383] width 24 height 24
click at [1097, 459] on li "Cancel" at bounding box center [1124, 456] width 112 height 33
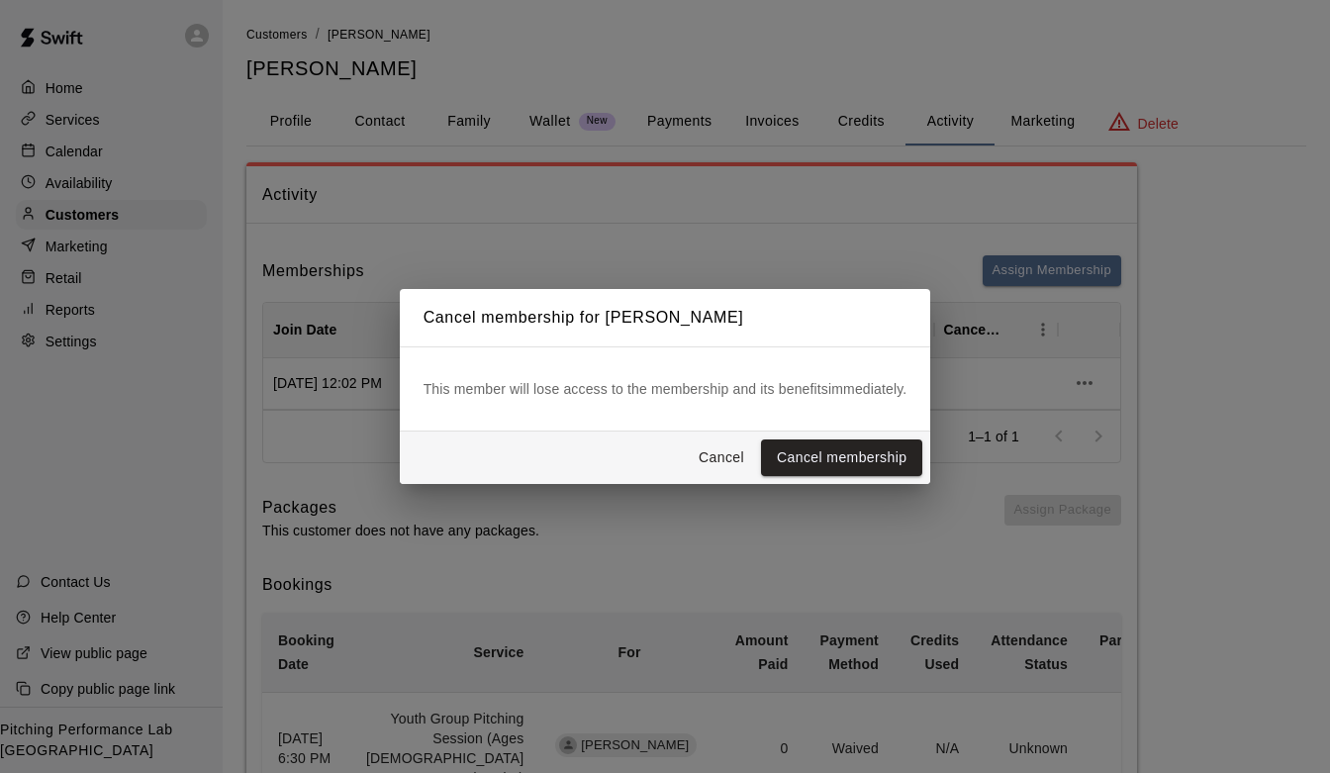
click at [902, 436] on div "[PERSON_NAME] membership" at bounding box center [665, 457] width 531 height 52
click at [883, 459] on button "Cancel membership" at bounding box center [841, 457] width 161 height 37
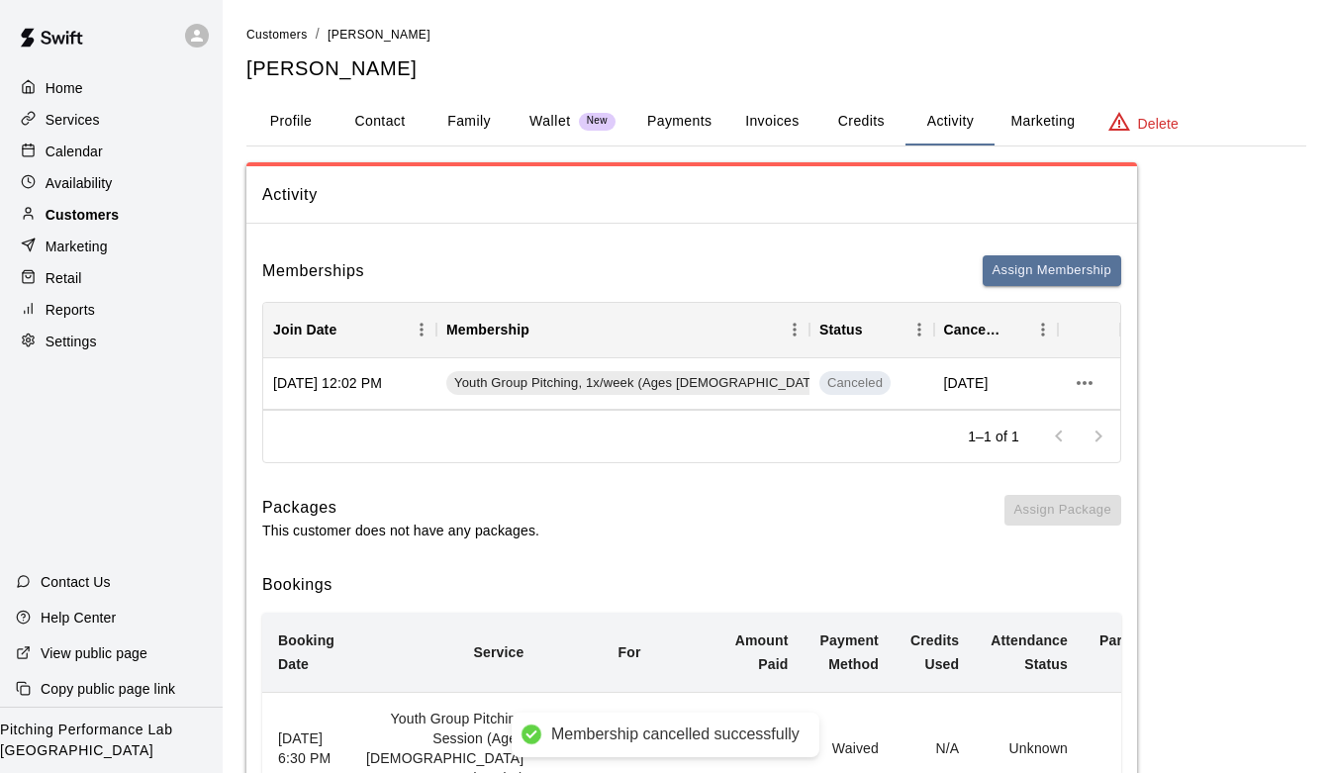
click at [97, 211] on p "Customers" at bounding box center [82, 215] width 73 height 20
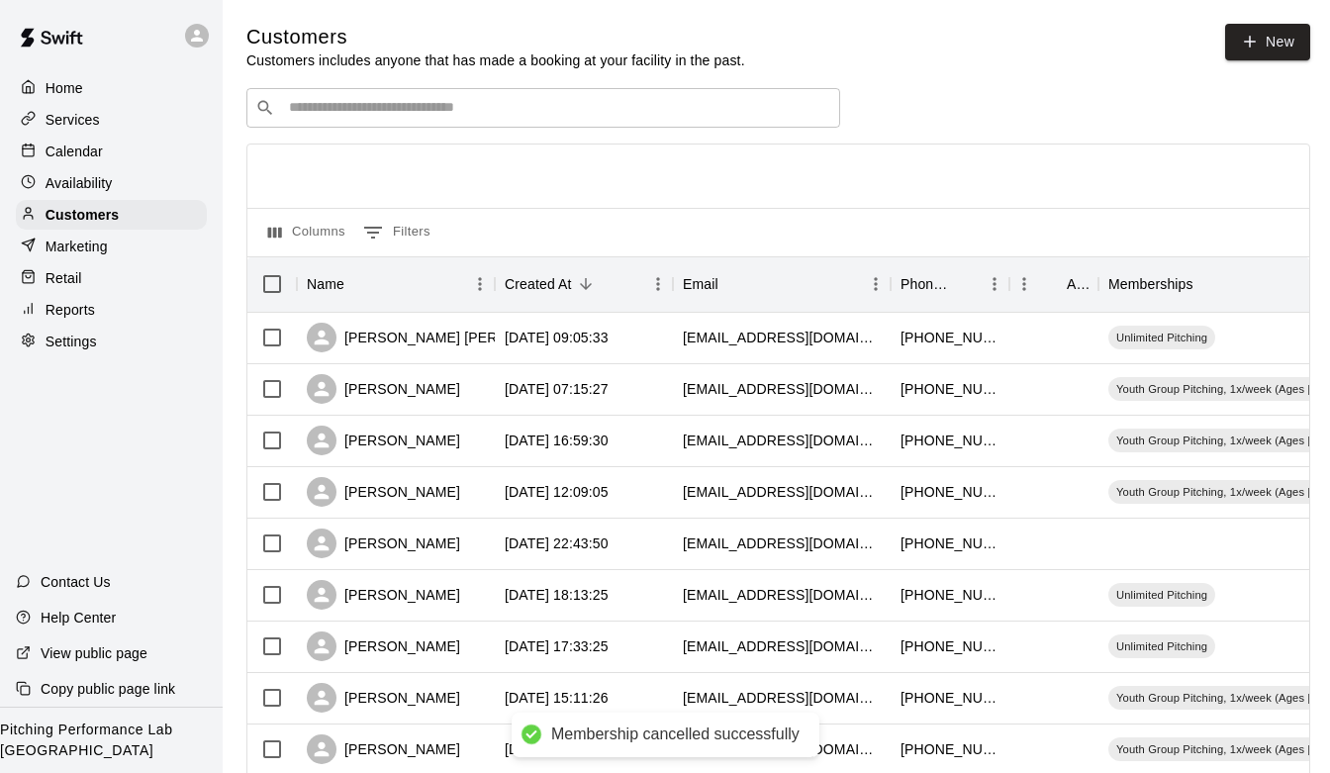
click at [329, 124] on div "​ ​" at bounding box center [543, 108] width 594 height 40
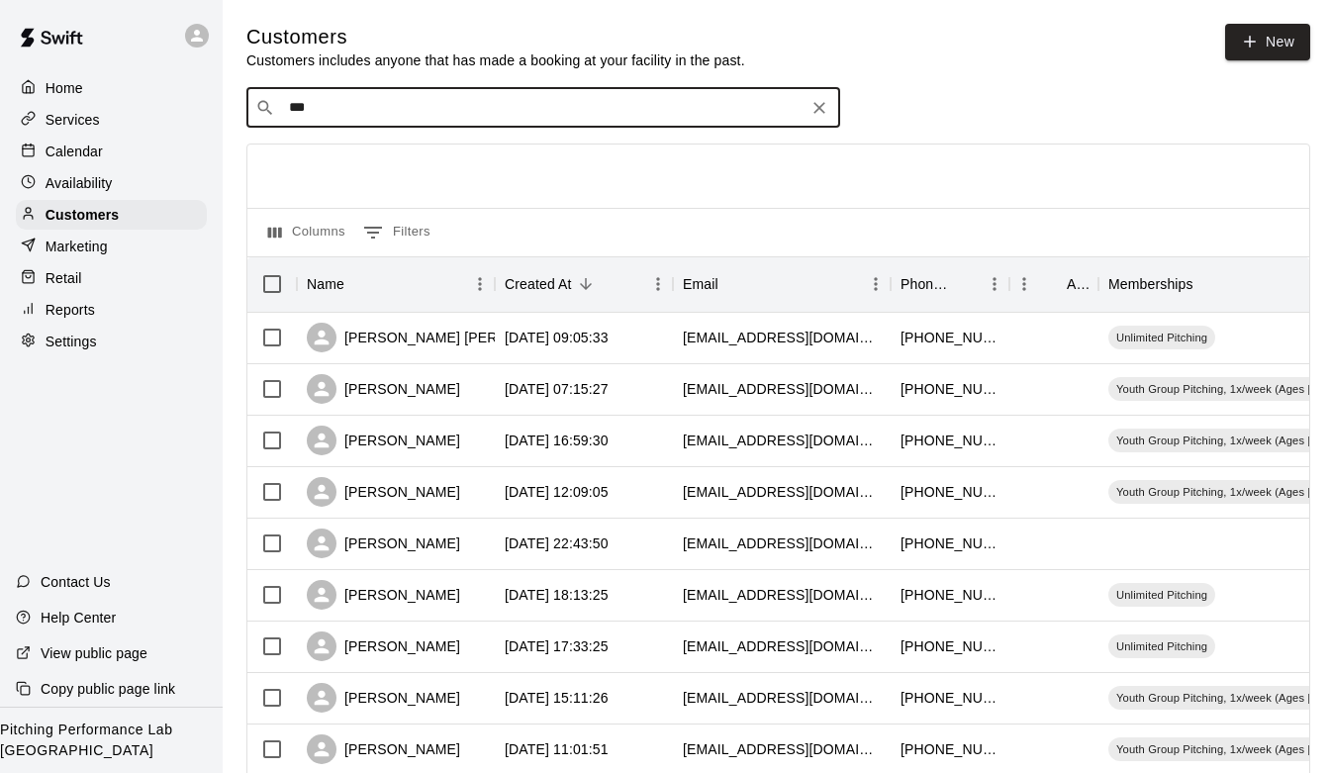
type input "****"
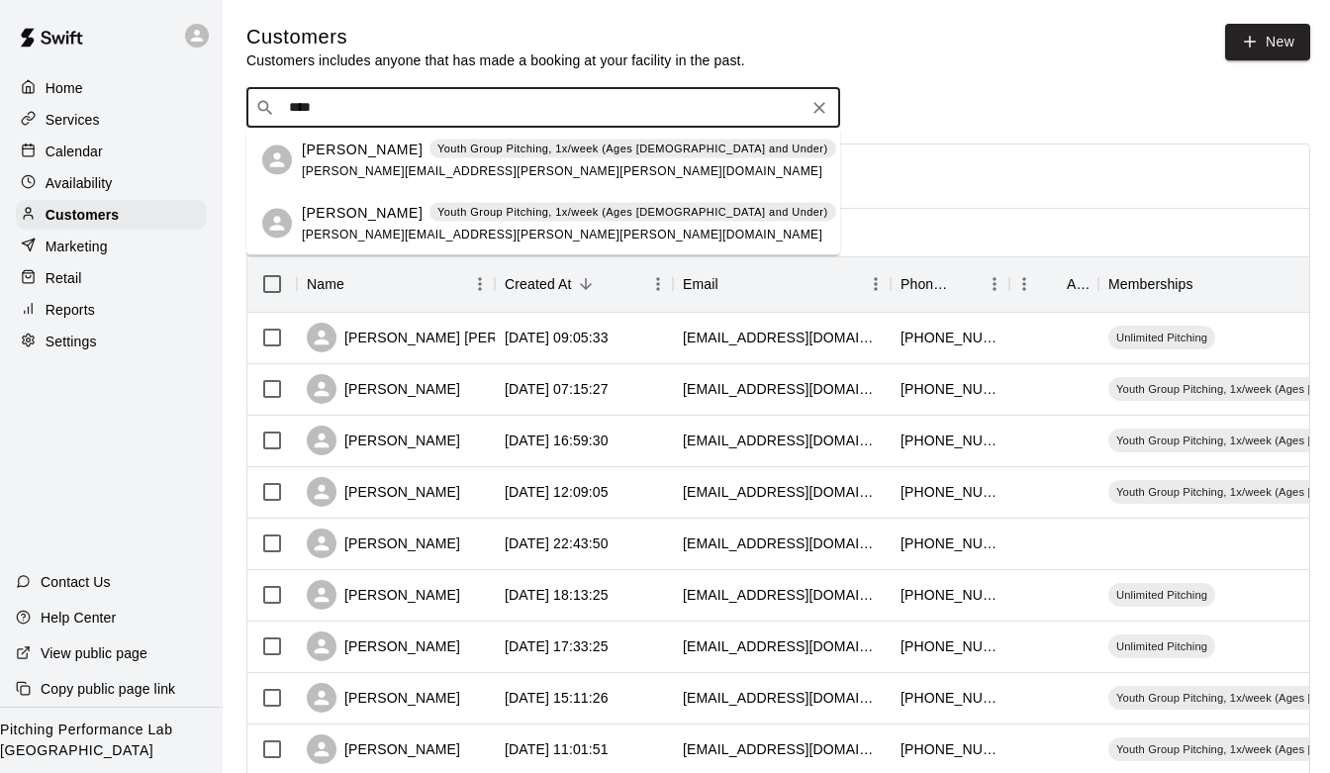
click at [342, 175] on span "[PERSON_NAME][EMAIL_ADDRESS][PERSON_NAME][PERSON_NAME][DOMAIN_NAME]" at bounding box center [562, 170] width 520 height 14
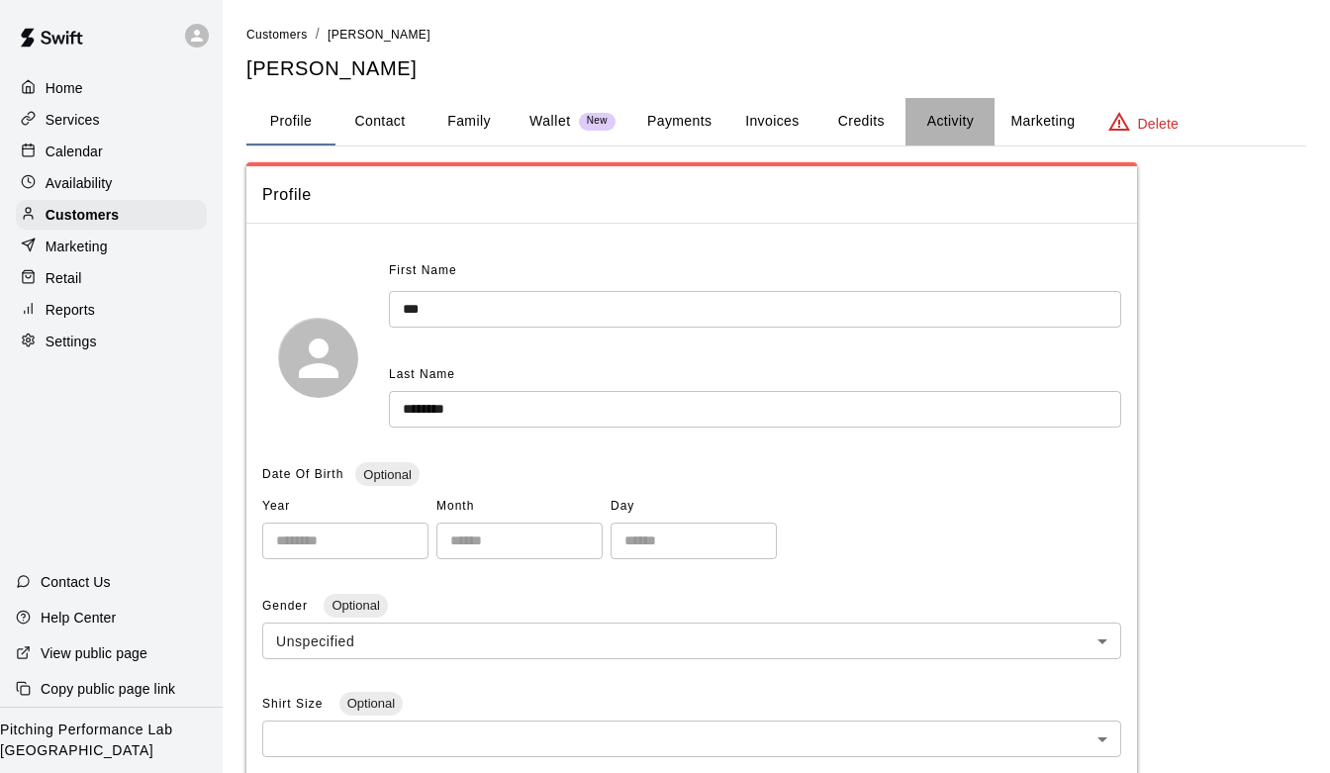
click at [929, 116] on button "Activity" at bounding box center [949, 121] width 89 height 47
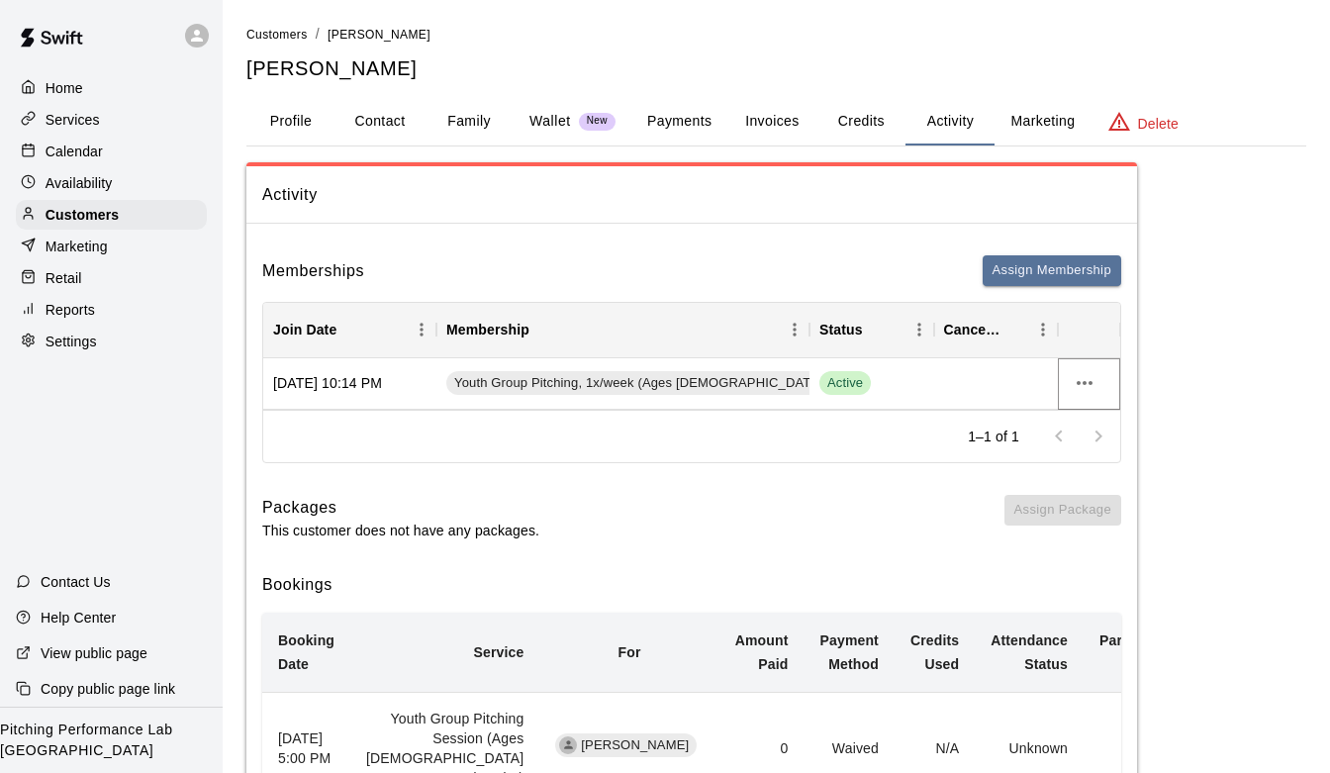
click at [1088, 374] on icon "more actions" at bounding box center [1085, 383] width 24 height 24
click at [1101, 461] on li "Cancel" at bounding box center [1124, 456] width 112 height 33
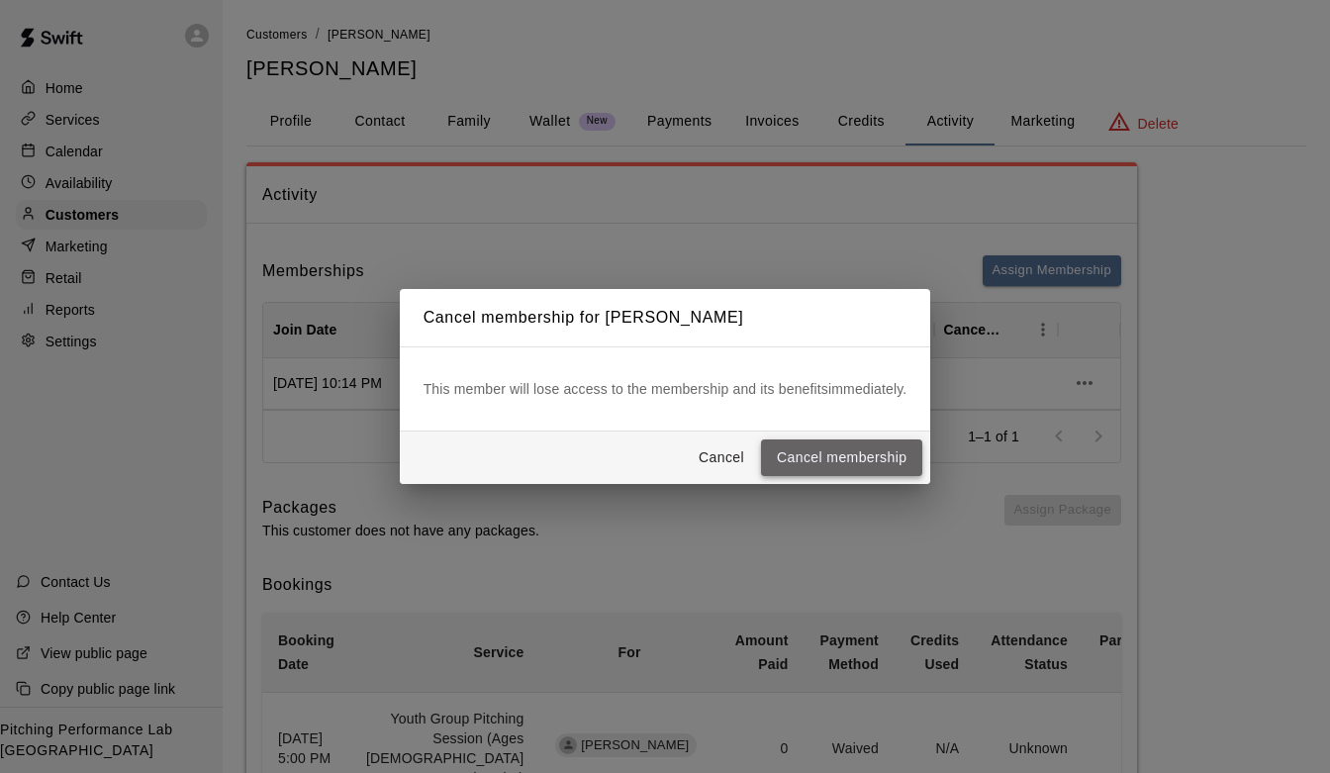
click at [852, 462] on button "Cancel membership" at bounding box center [841, 457] width 161 height 37
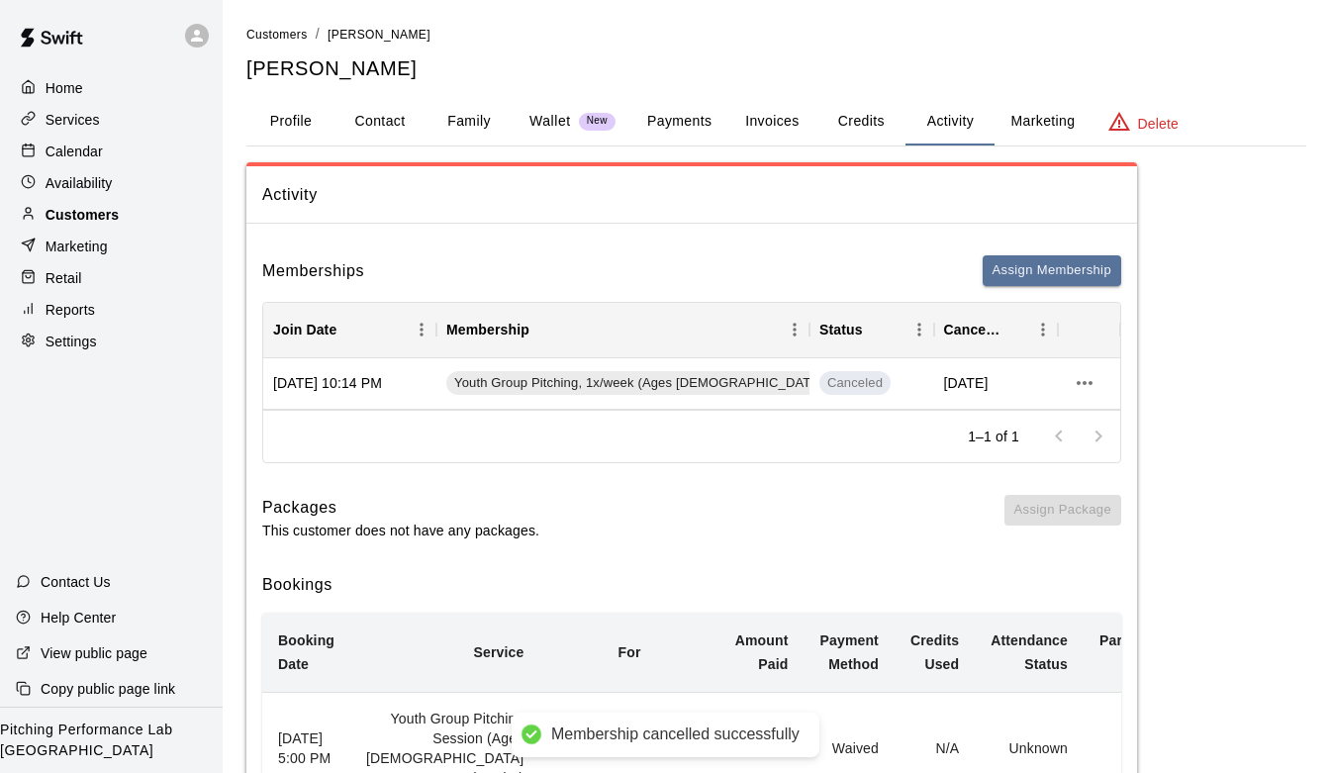
click at [109, 212] on p "Customers" at bounding box center [82, 215] width 73 height 20
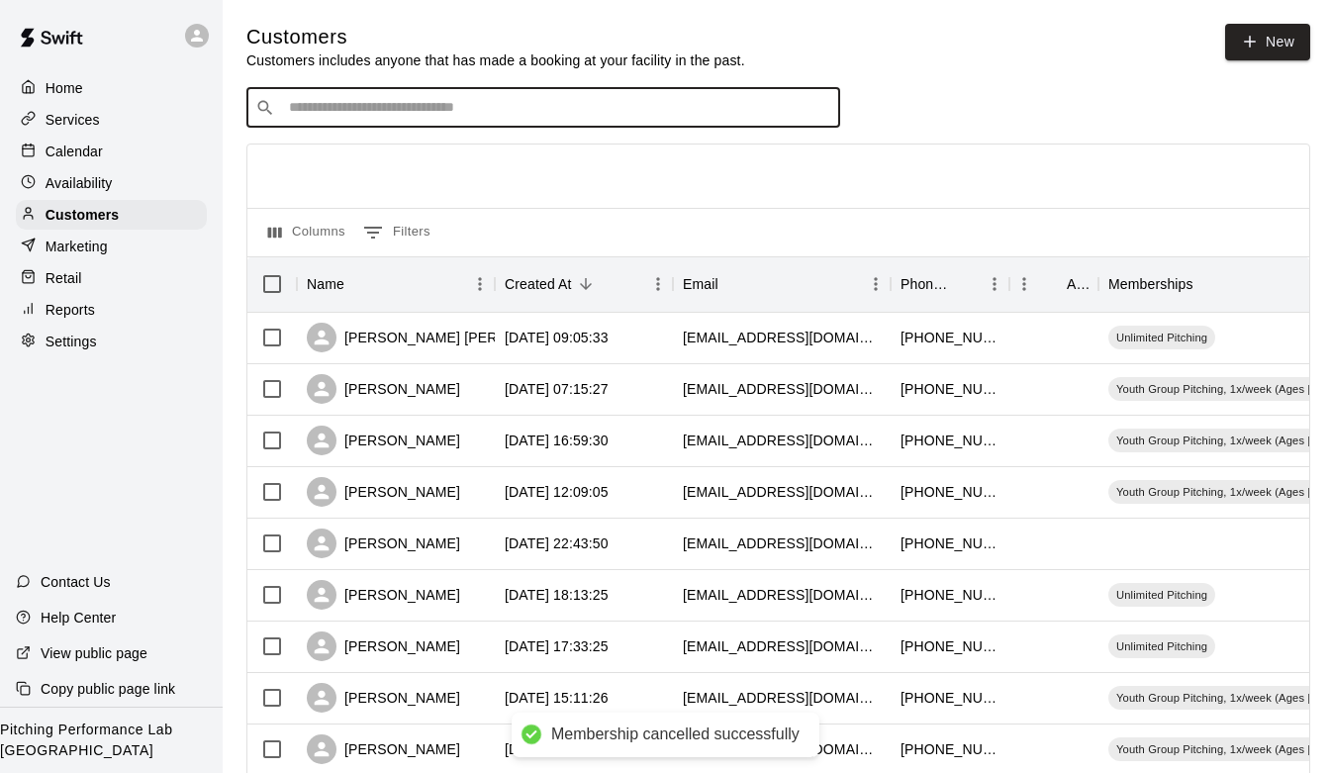
click at [339, 114] on input "Search customers by name or email" at bounding box center [557, 108] width 548 height 20
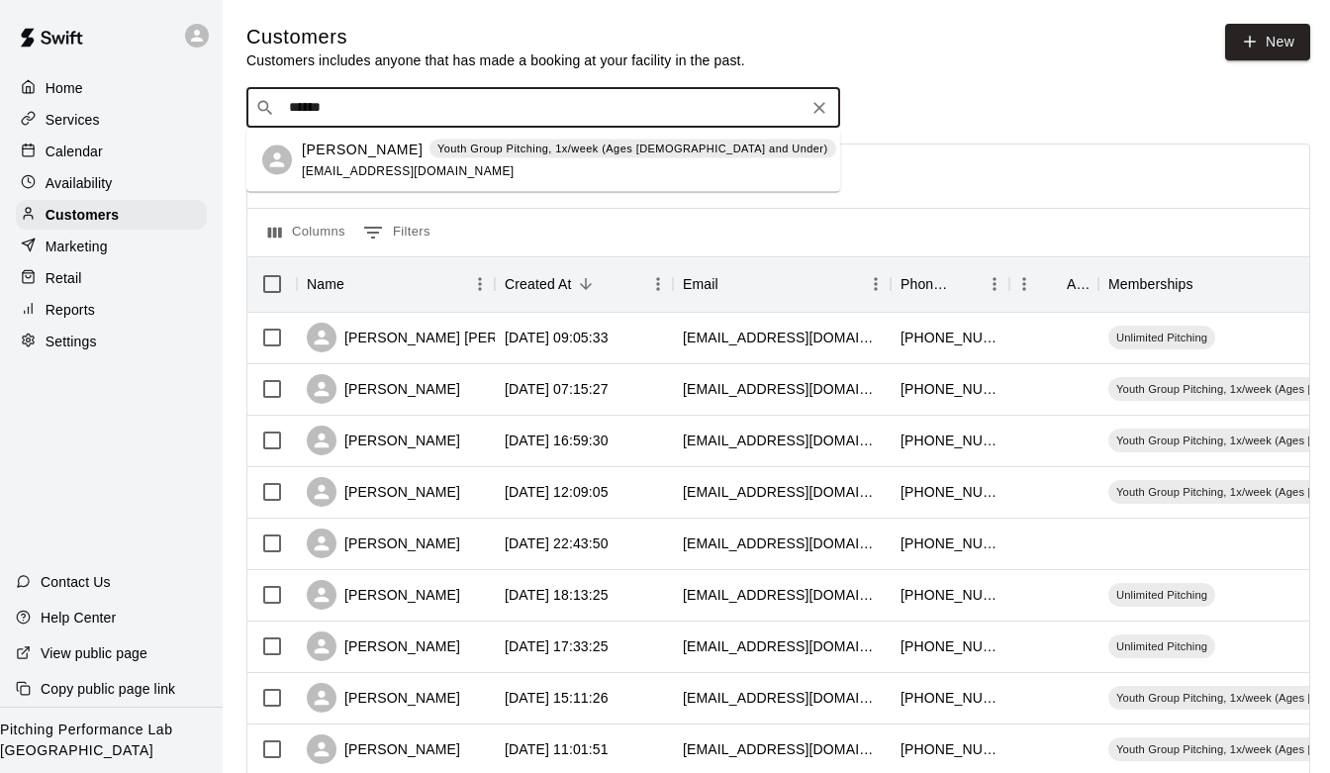
type input "*******"
click at [334, 159] on div "[PERSON_NAME] Youth Group Pitching, 1x/week (Ages [DEMOGRAPHIC_DATA] and Under)…" at bounding box center [569, 160] width 534 height 43
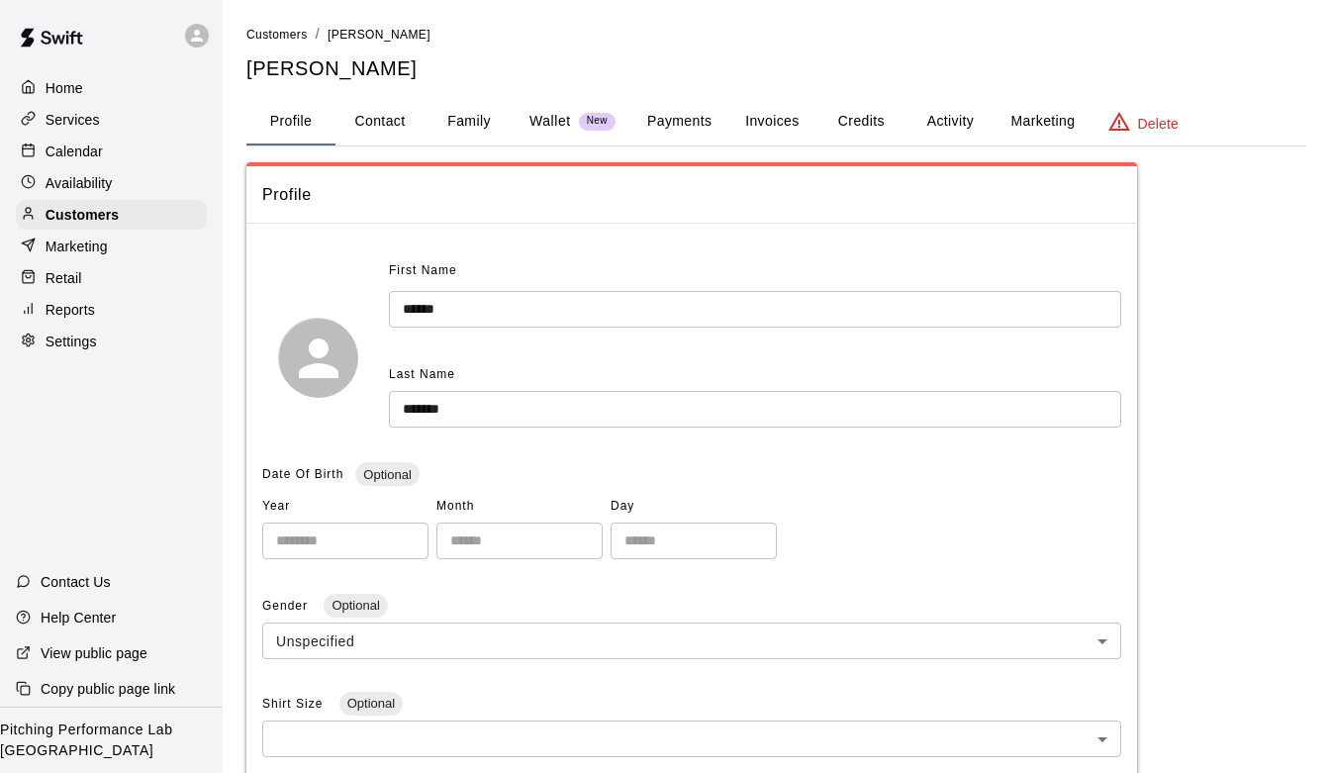
click at [929, 129] on button "Activity" at bounding box center [949, 121] width 89 height 47
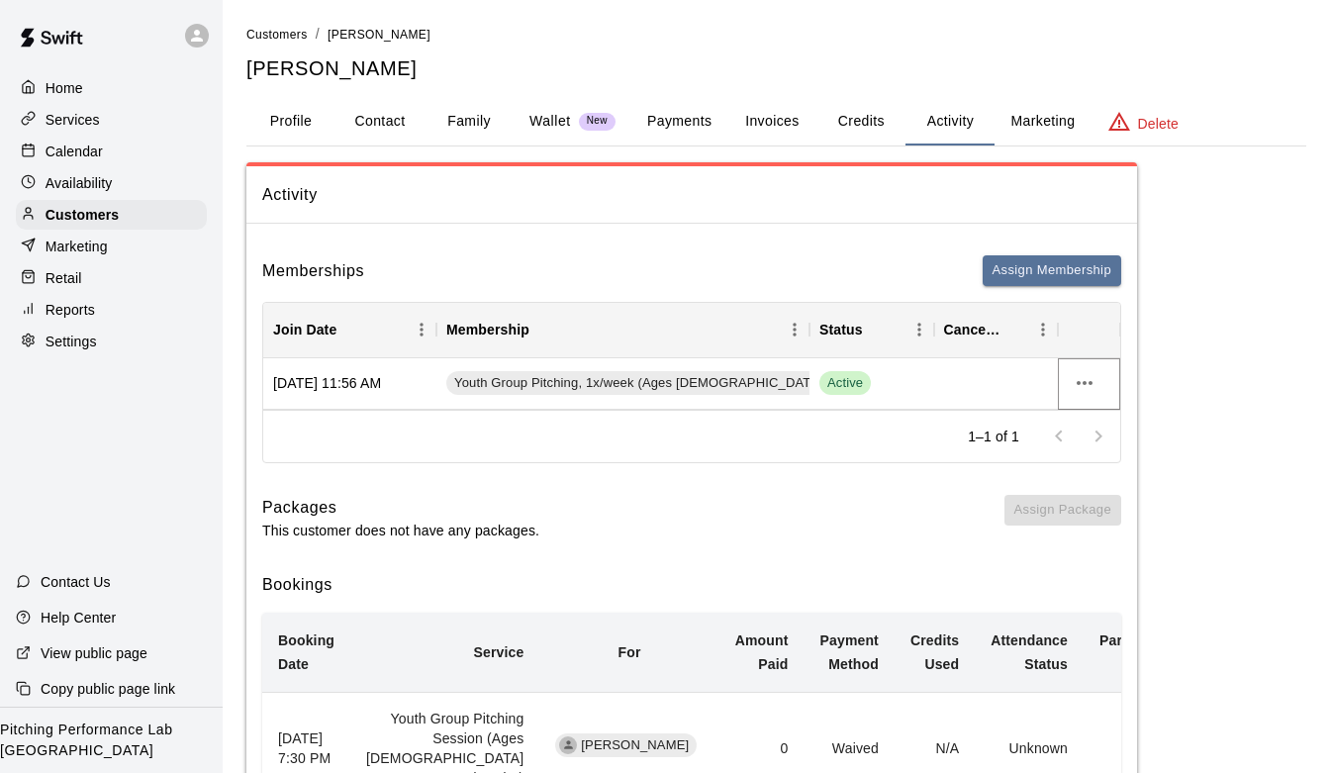
click at [1086, 377] on icon "more actions" at bounding box center [1085, 383] width 24 height 24
click at [1089, 449] on li "Cancel" at bounding box center [1124, 456] width 112 height 33
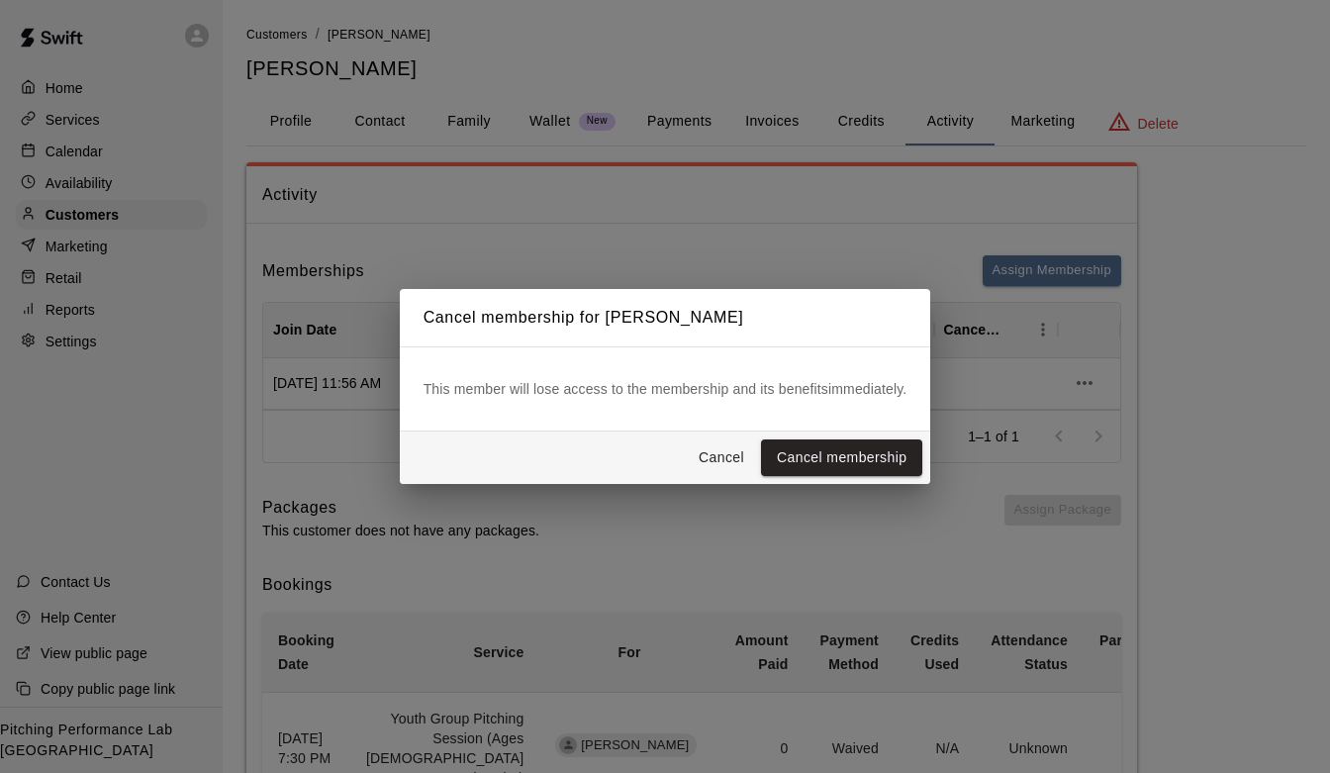
click at [784, 432] on div "[PERSON_NAME] membership" at bounding box center [665, 457] width 531 height 52
click at [804, 454] on button "Cancel membership" at bounding box center [841, 457] width 161 height 37
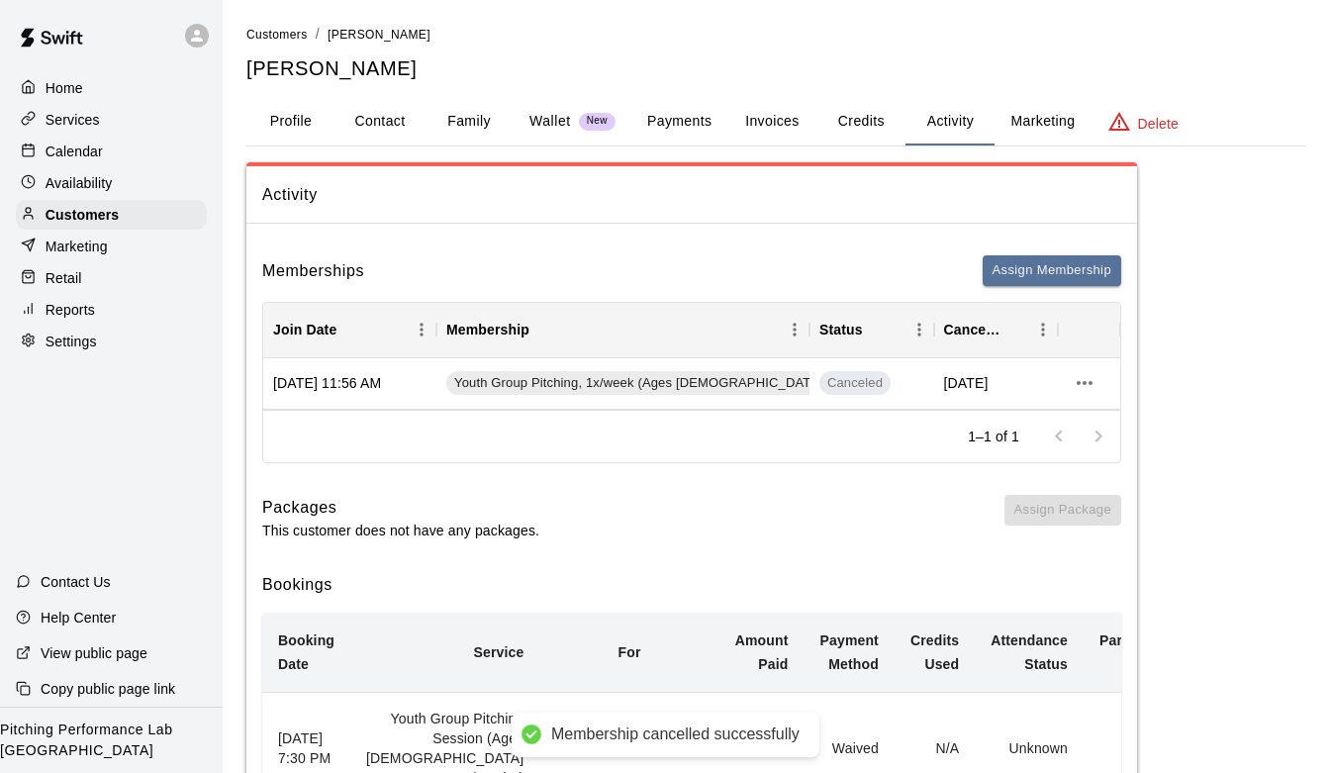
click at [88, 124] on p "Services" at bounding box center [73, 120] width 54 height 20
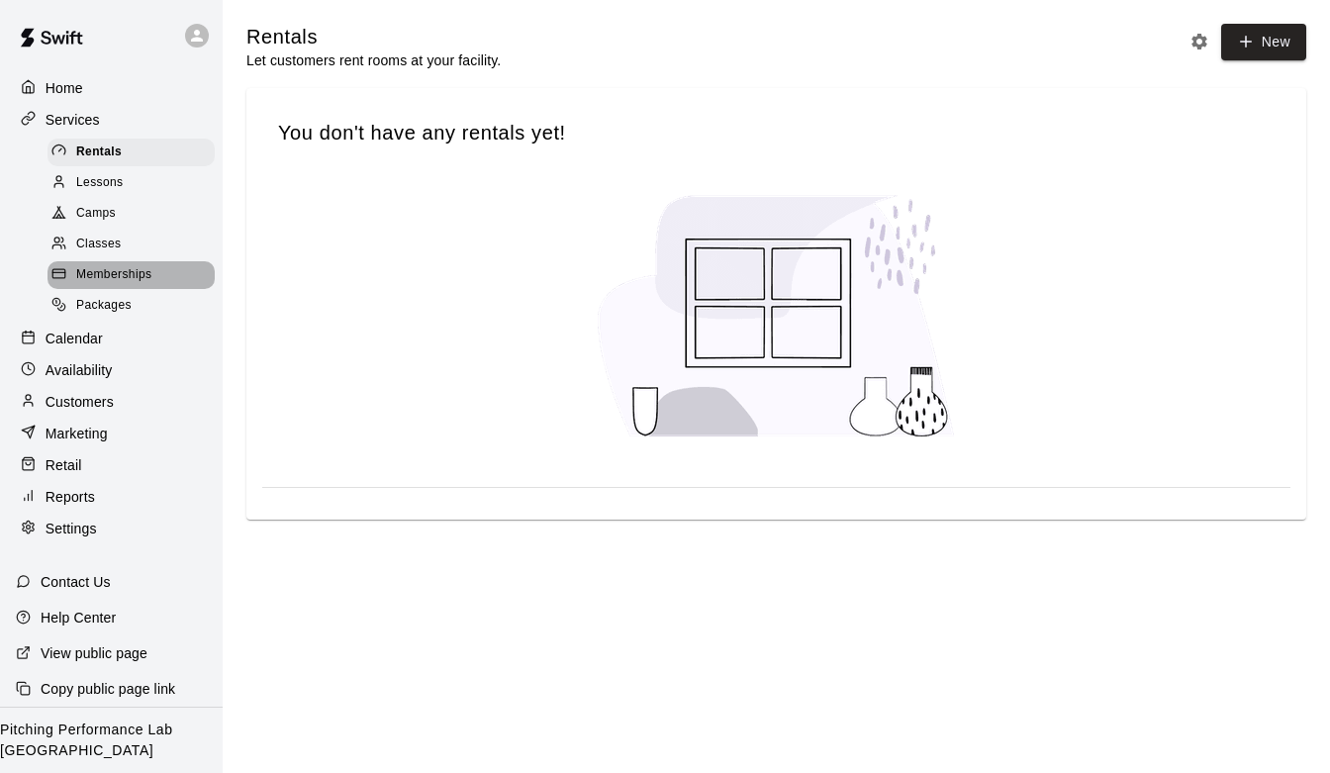
click at [112, 267] on span "Memberships" at bounding box center [113, 275] width 75 height 20
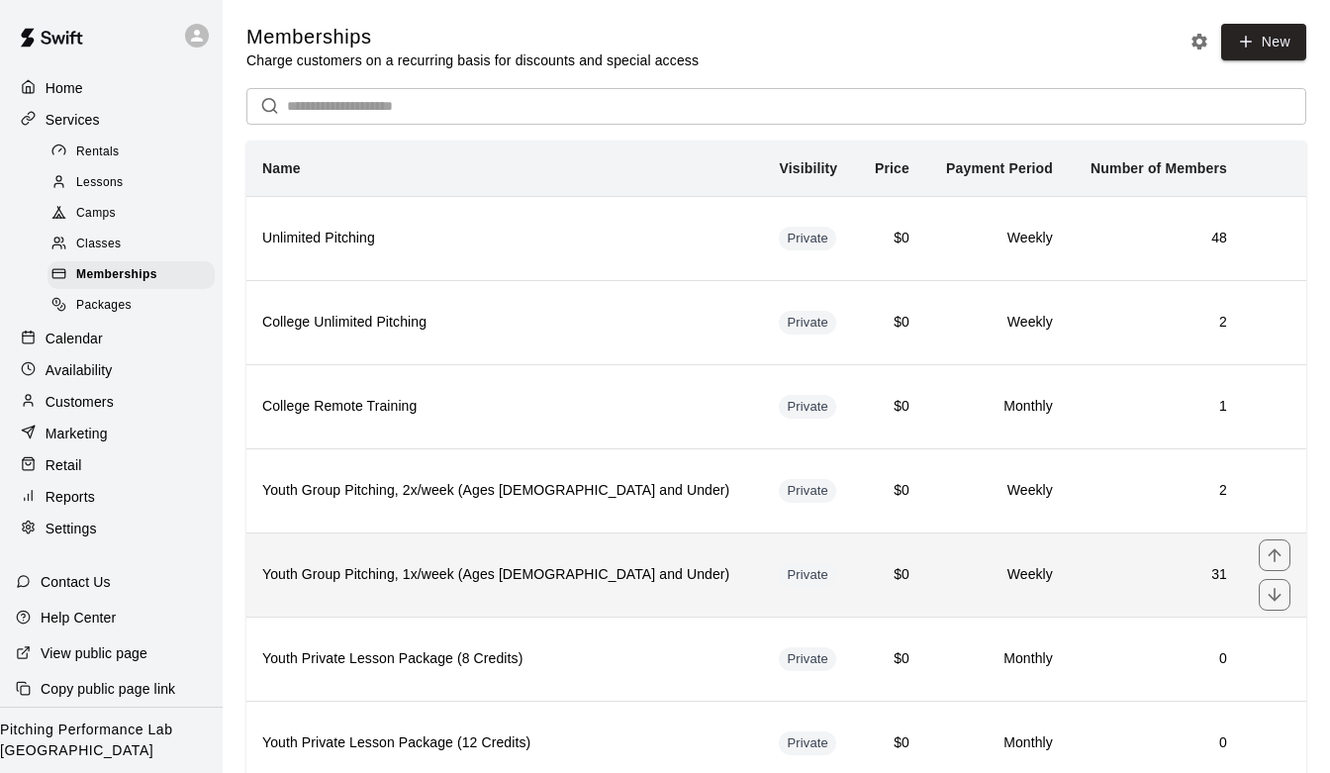
click at [353, 584] on h6 "Youth Group Pitching, 1x/week (Ages [DEMOGRAPHIC_DATA] and Under)" at bounding box center [504, 575] width 485 height 22
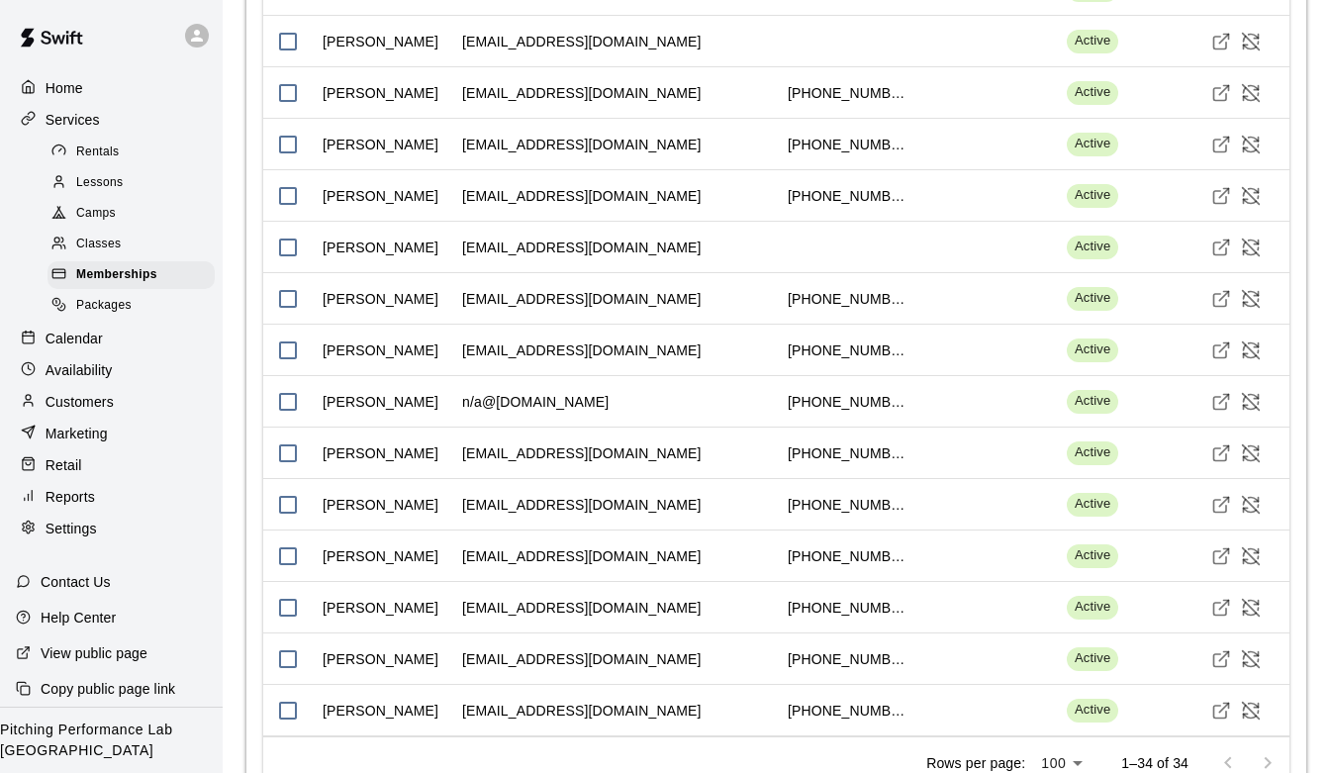
scroll to position [2662, 0]
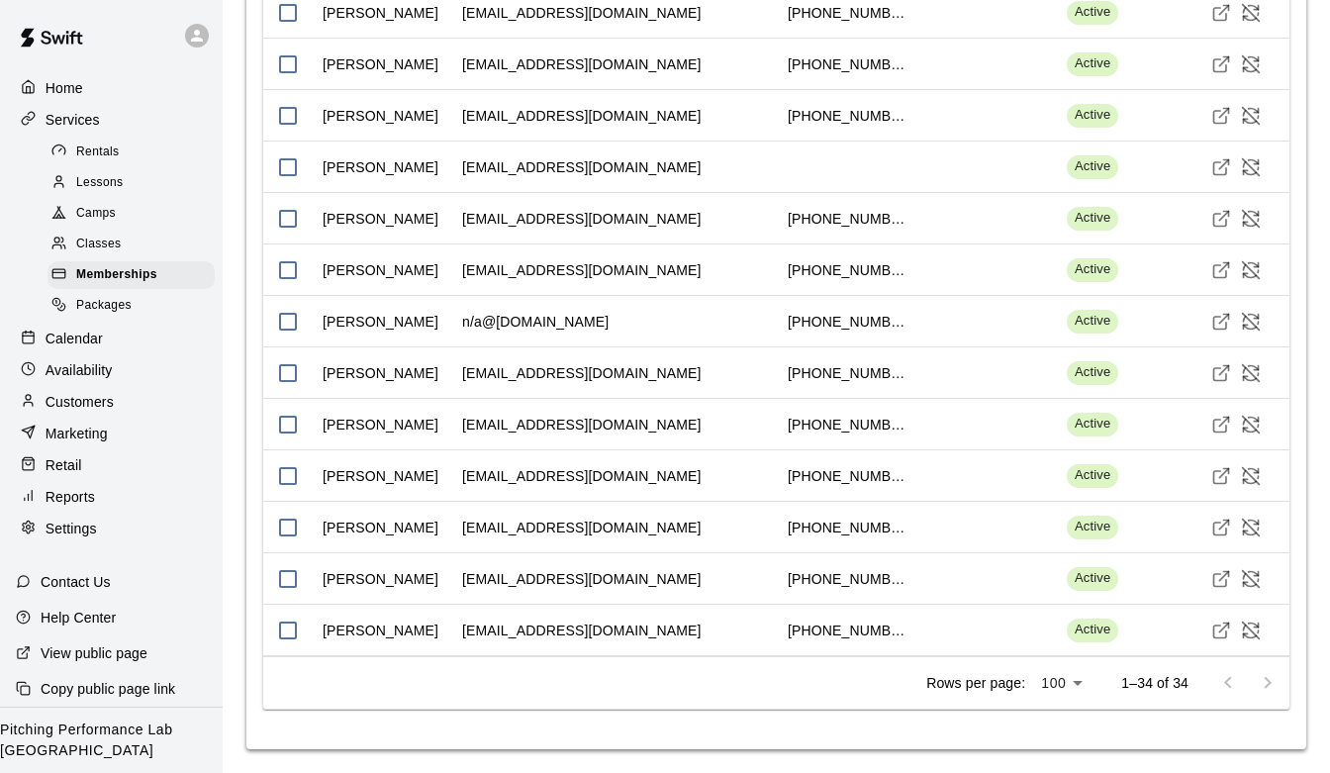
click at [100, 408] on p "Customers" at bounding box center [80, 402] width 68 height 20
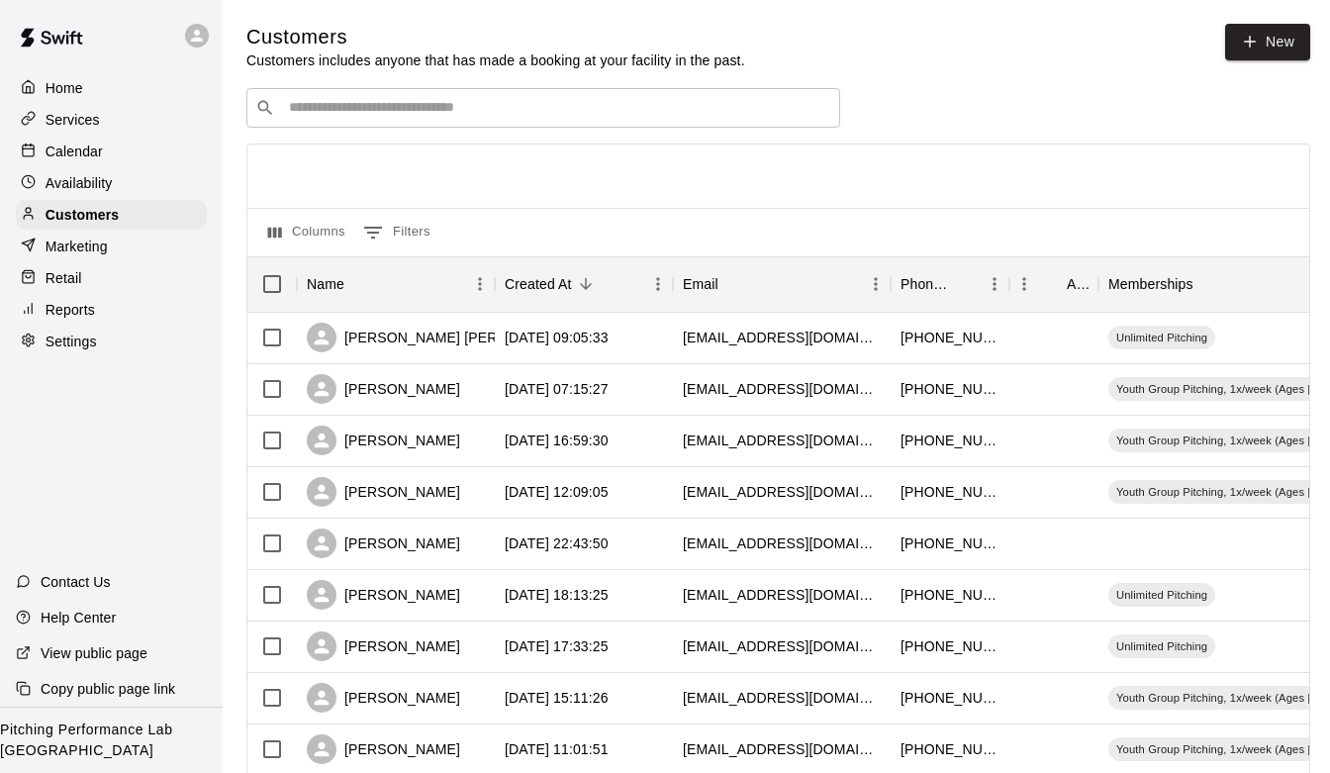
click at [108, 123] on div "Services" at bounding box center [111, 120] width 191 height 30
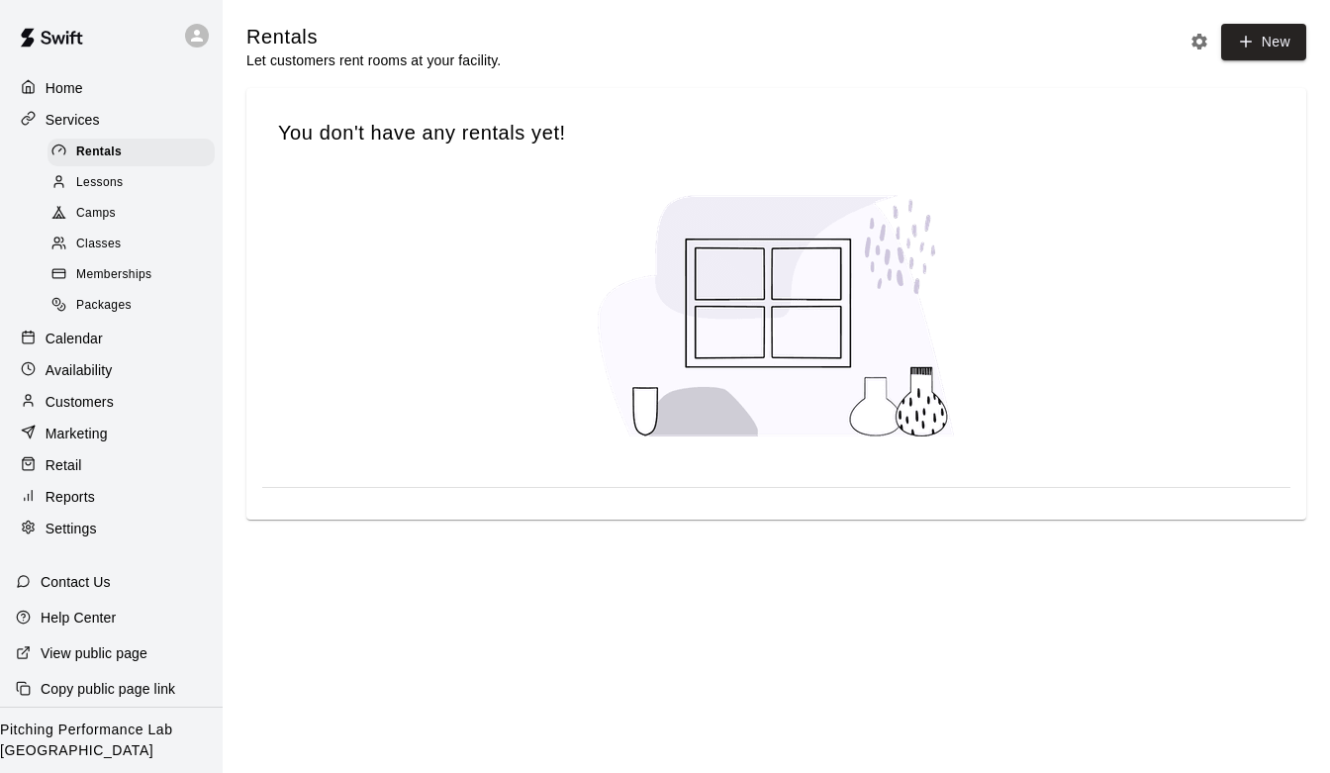
click at [120, 276] on span "Memberships" at bounding box center [113, 275] width 75 height 20
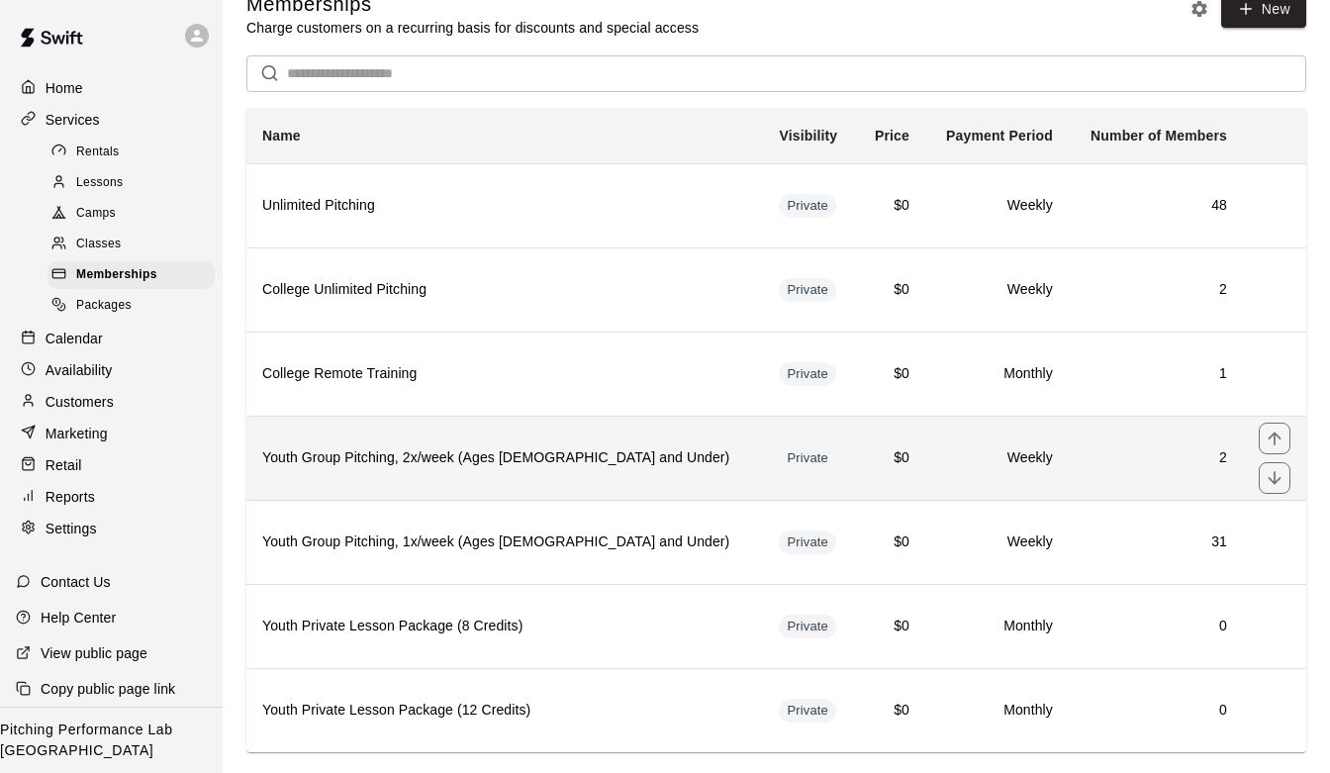
scroll to position [68, 0]
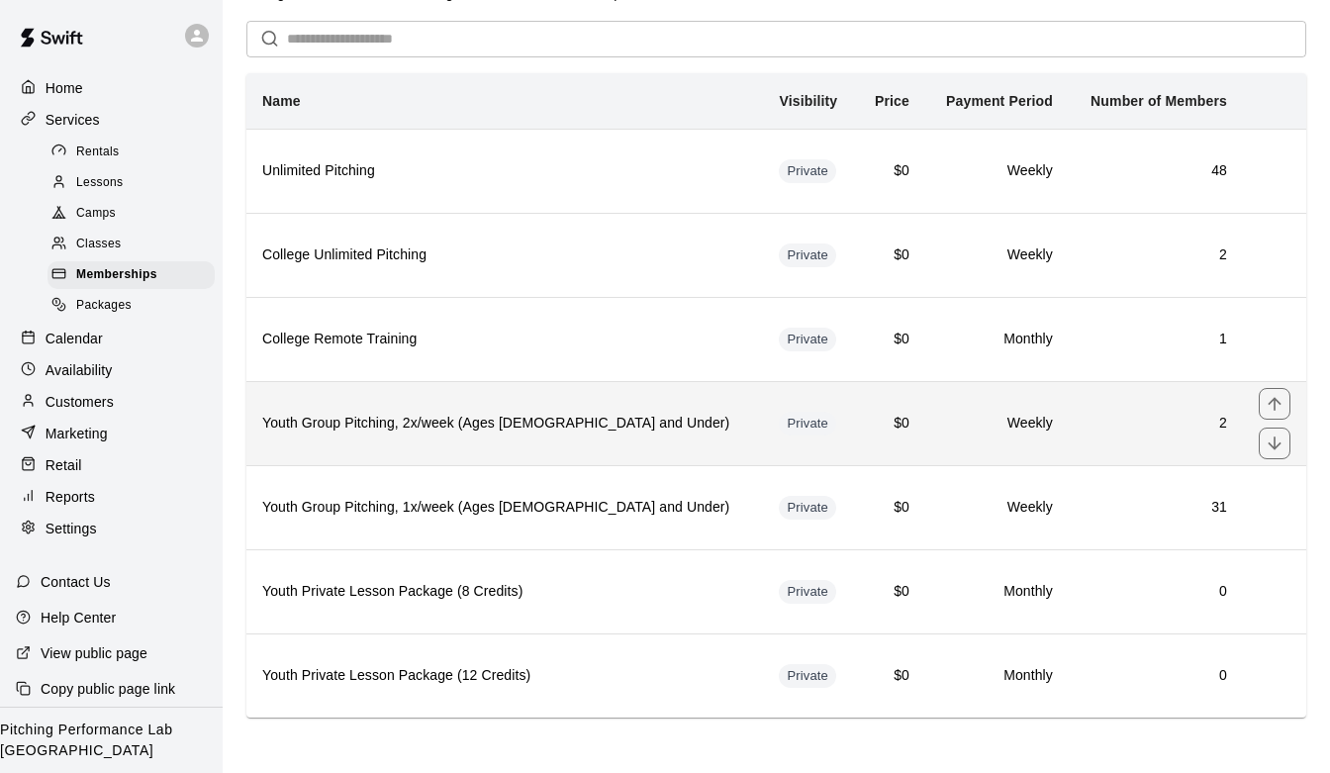
click at [407, 433] on th "Youth Group Pitching, 2x/week (Ages [DEMOGRAPHIC_DATA] and Under)" at bounding box center [504, 423] width 517 height 84
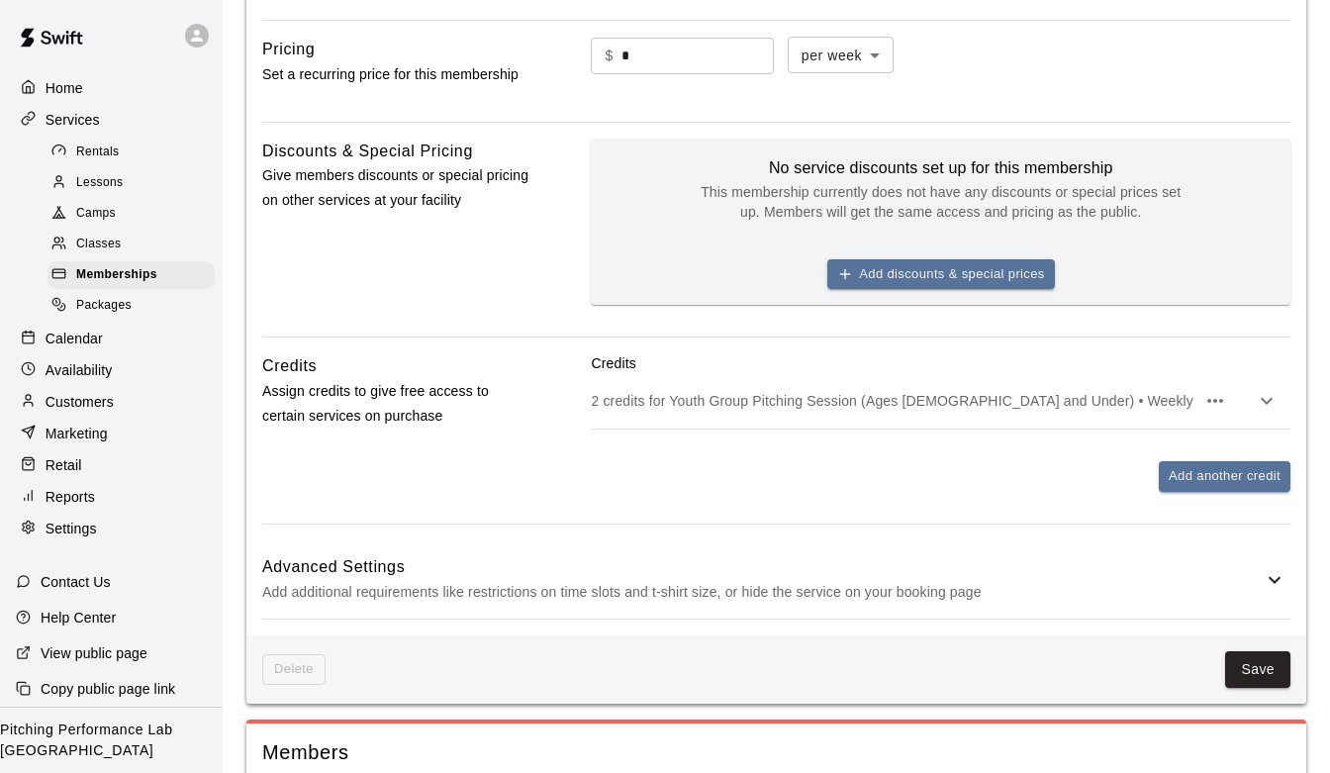
scroll to position [1015, 0]
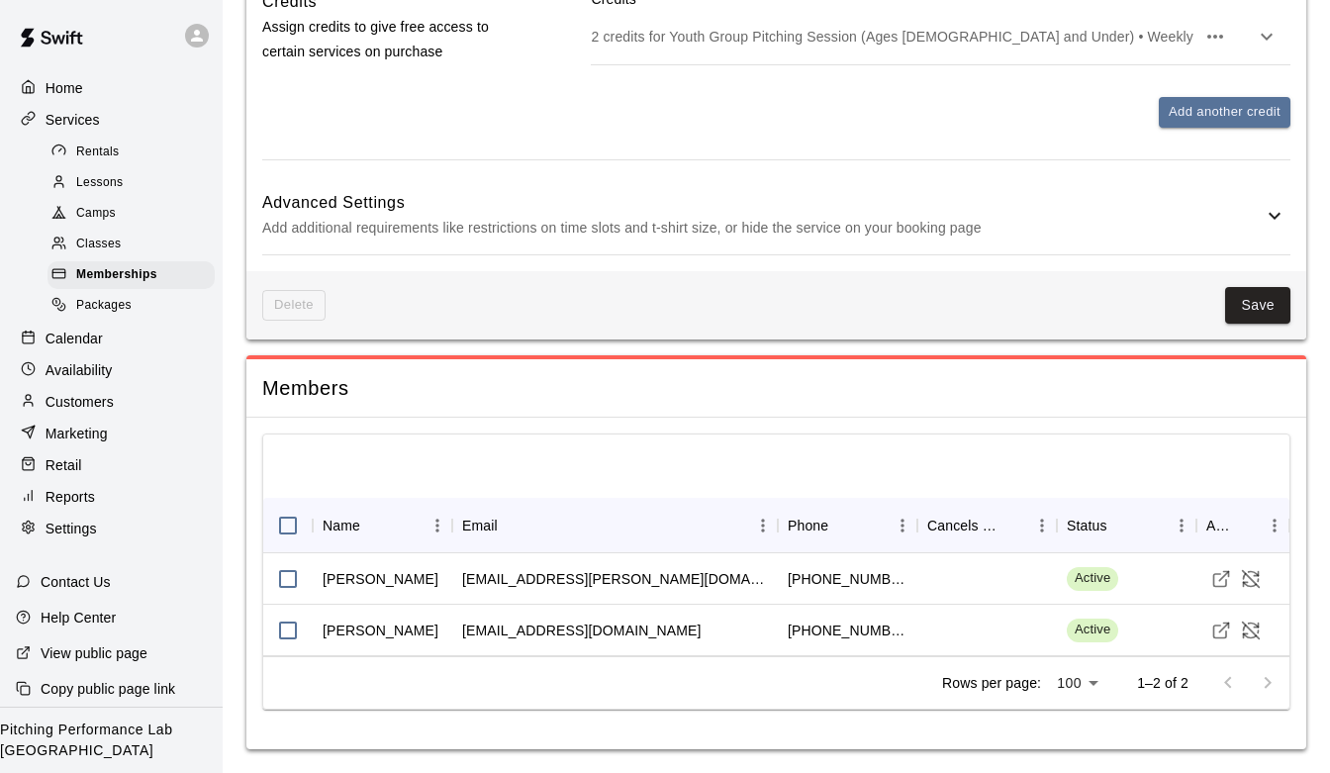
click at [108, 412] on div "Customers" at bounding box center [111, 402] width 191 height 30
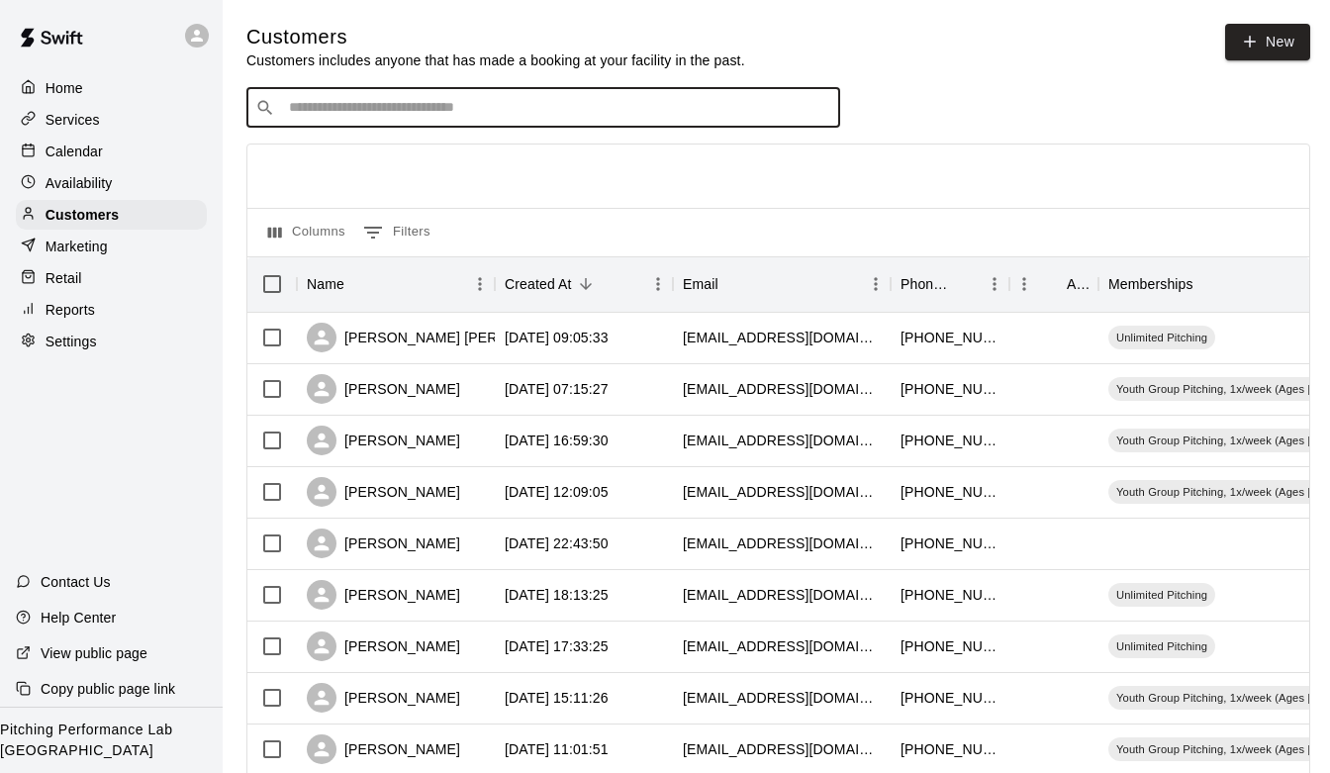
click at [422, 101] on input "Search customers by name or email" at bounding box center [557, 108] width 548 height 20
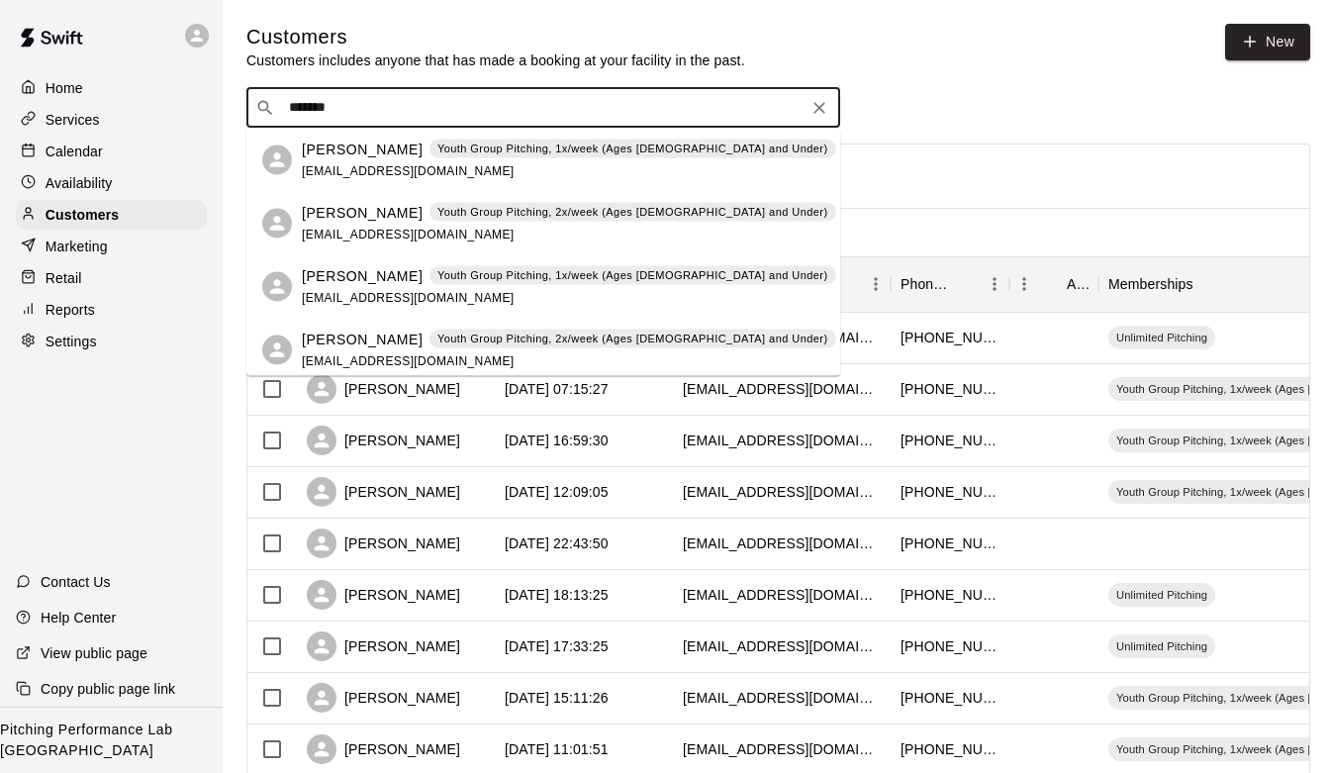
type input "*******"
click at [369, 102] on input "*******" at bounding box center [542, 108] width 518 height 20
click at [352, 156] on p "[PERSON_NAME]" at bounding box center [362, 149] width 121 height 21
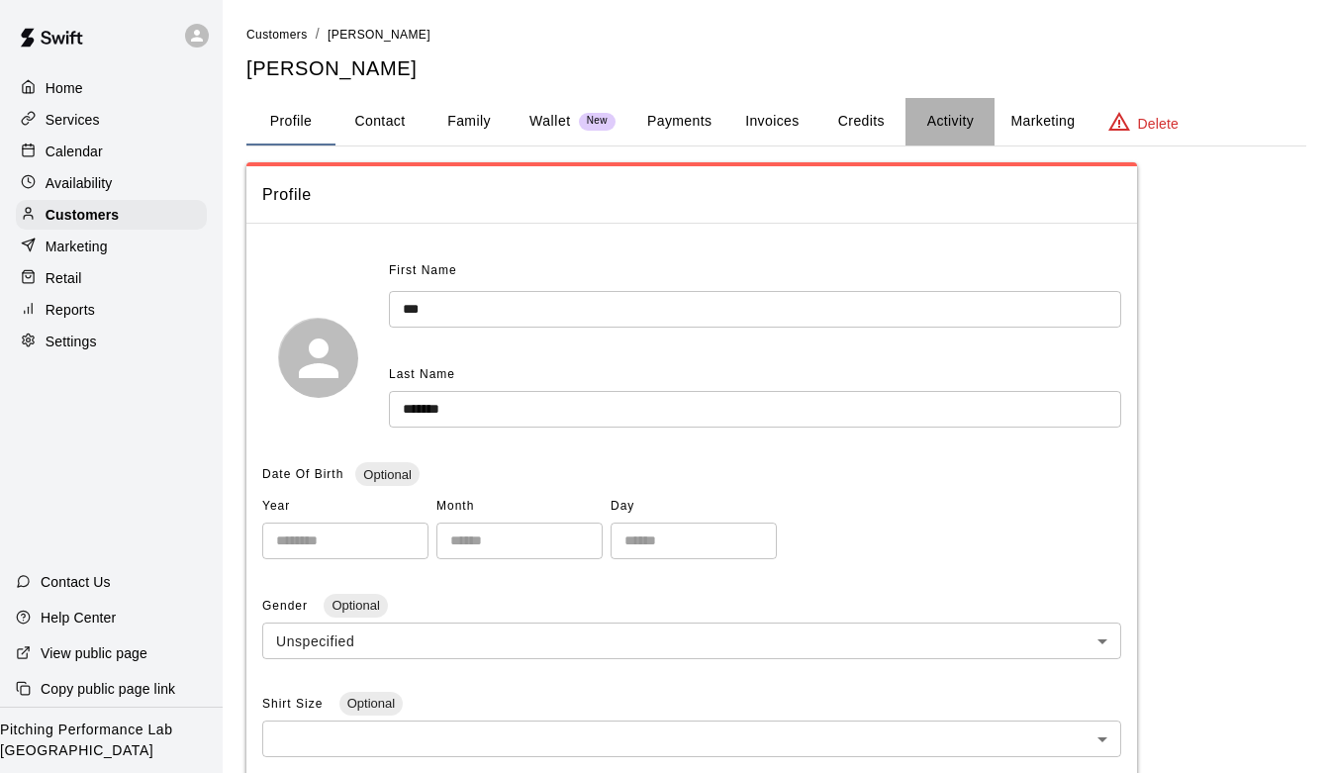
click at [955, 120] on button "Activity" at bounding box center [949, 121] width 89 height 47
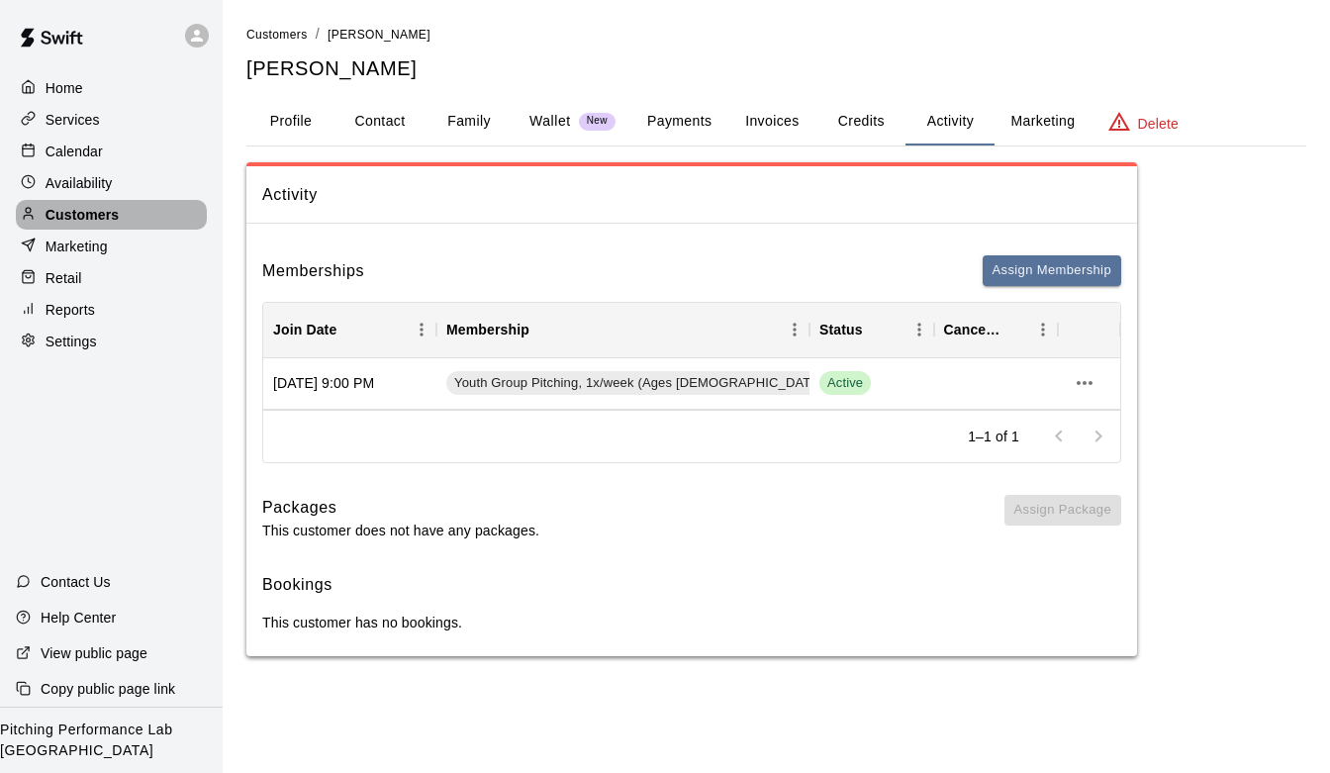
click at [139, 214] on div "Customers" at bounding box center [111, 215] width 191 height 30
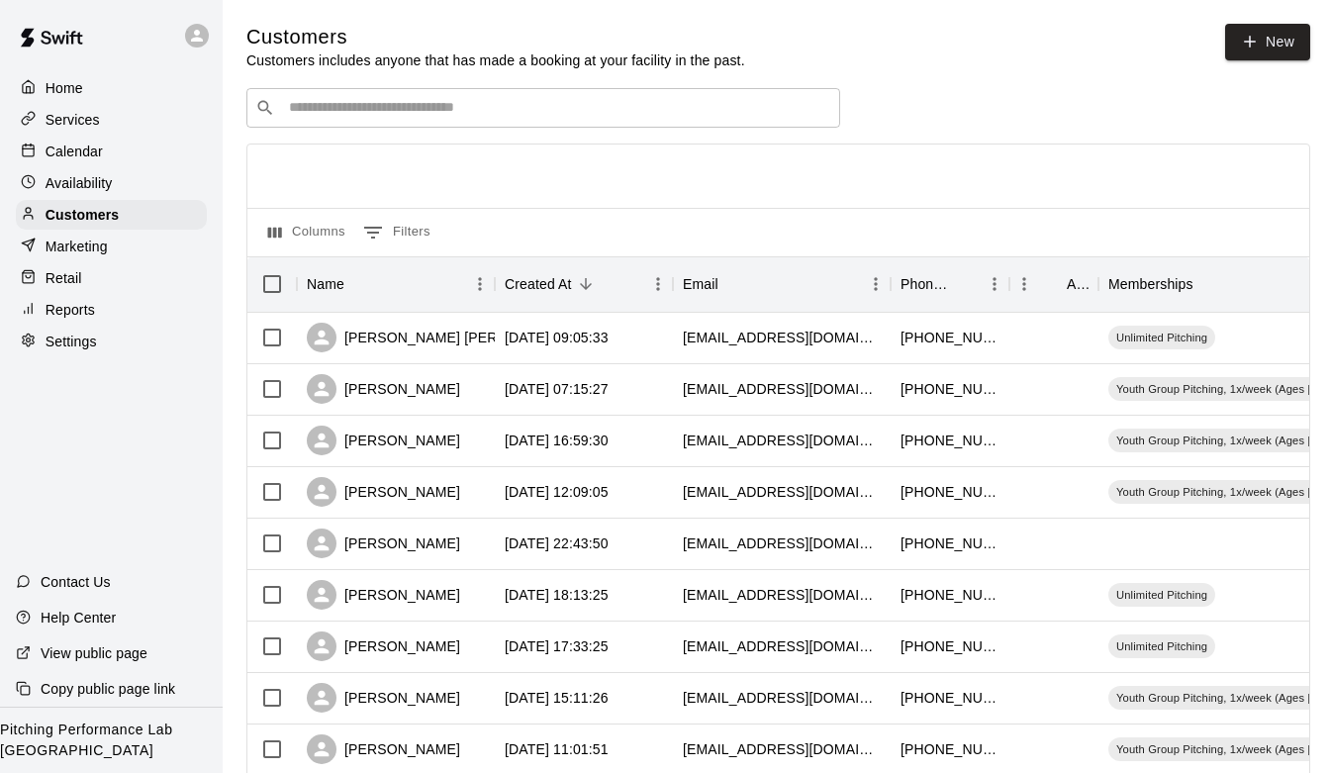
click at [362, 96] on div "​ ​" at bounding box center [543, 108] width 594 height 40
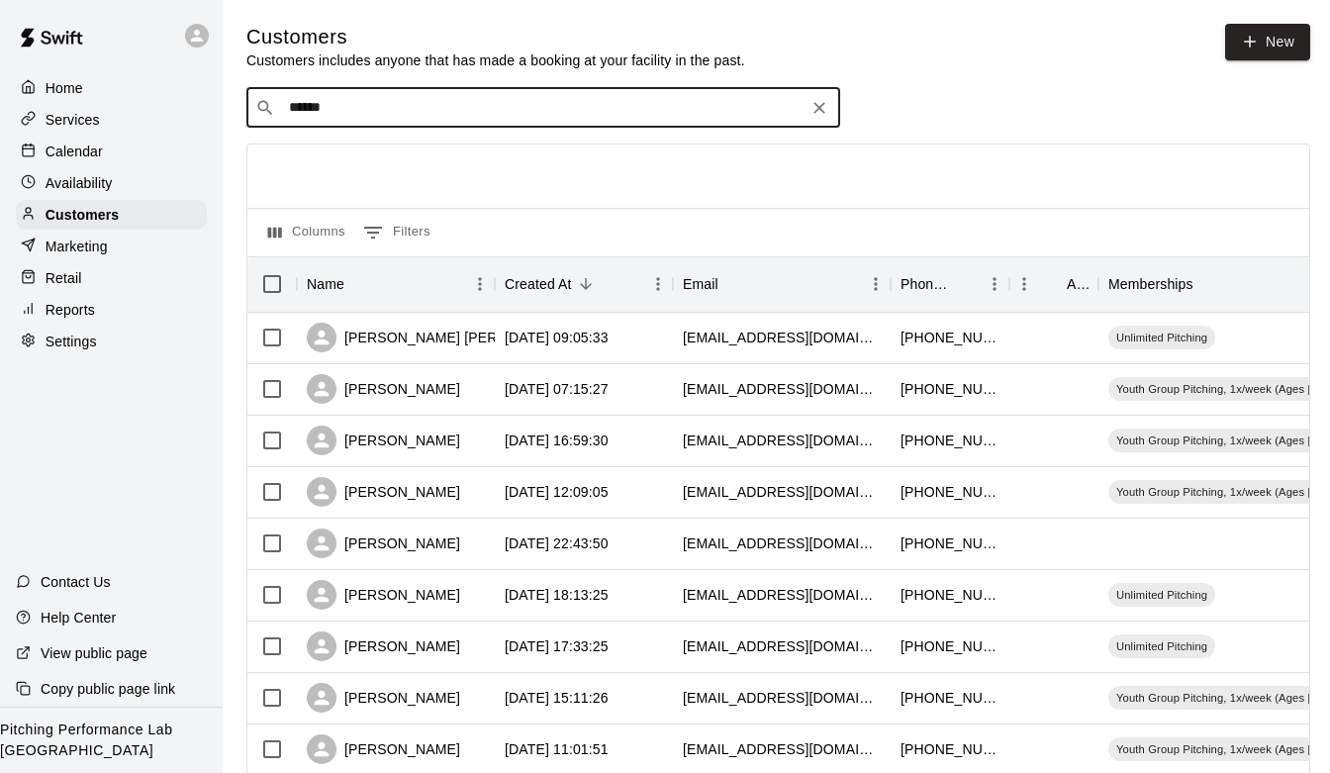
type input "*******"
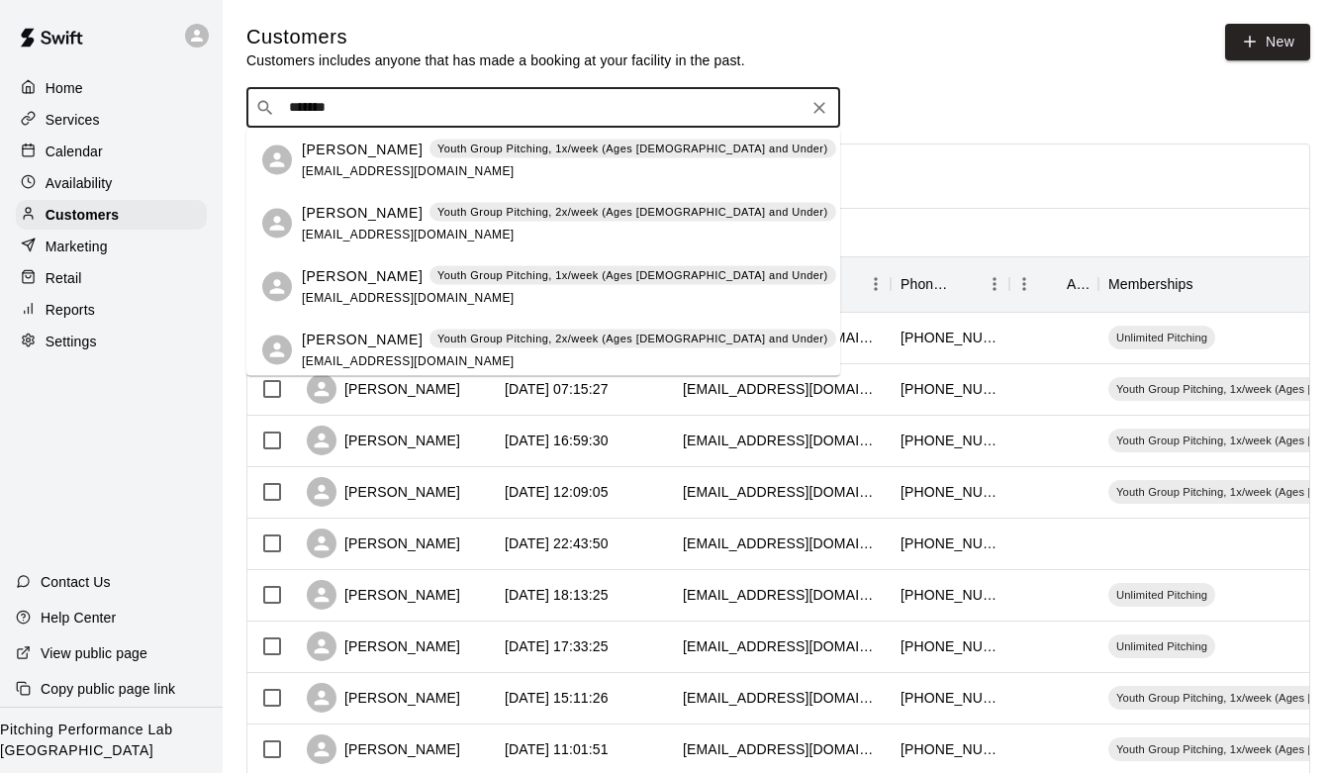
click at [355, 276] on p "[PERSON_NAME]" at bounding box center [362, 275] width 121 height 21
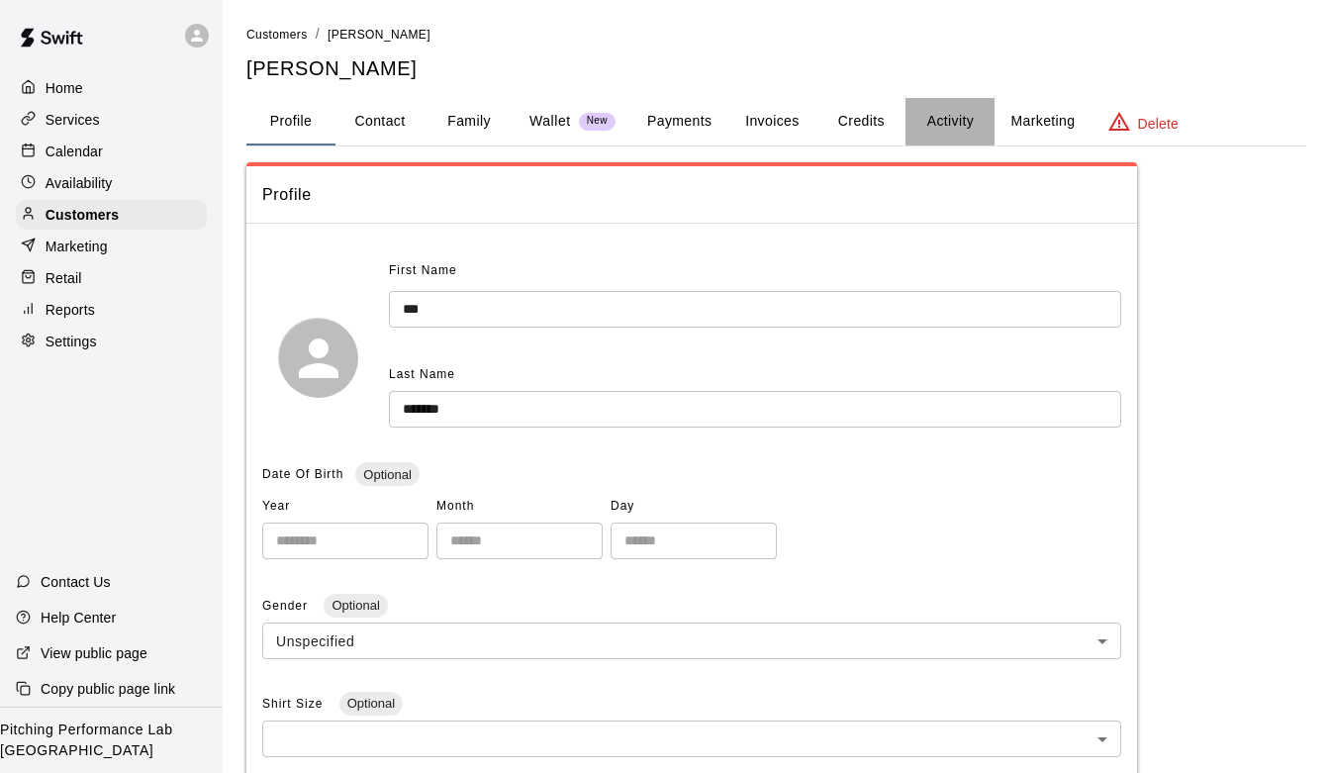
click at [952, 113] on button "Activity" at bounding box center [949, 121] width 89 height 47
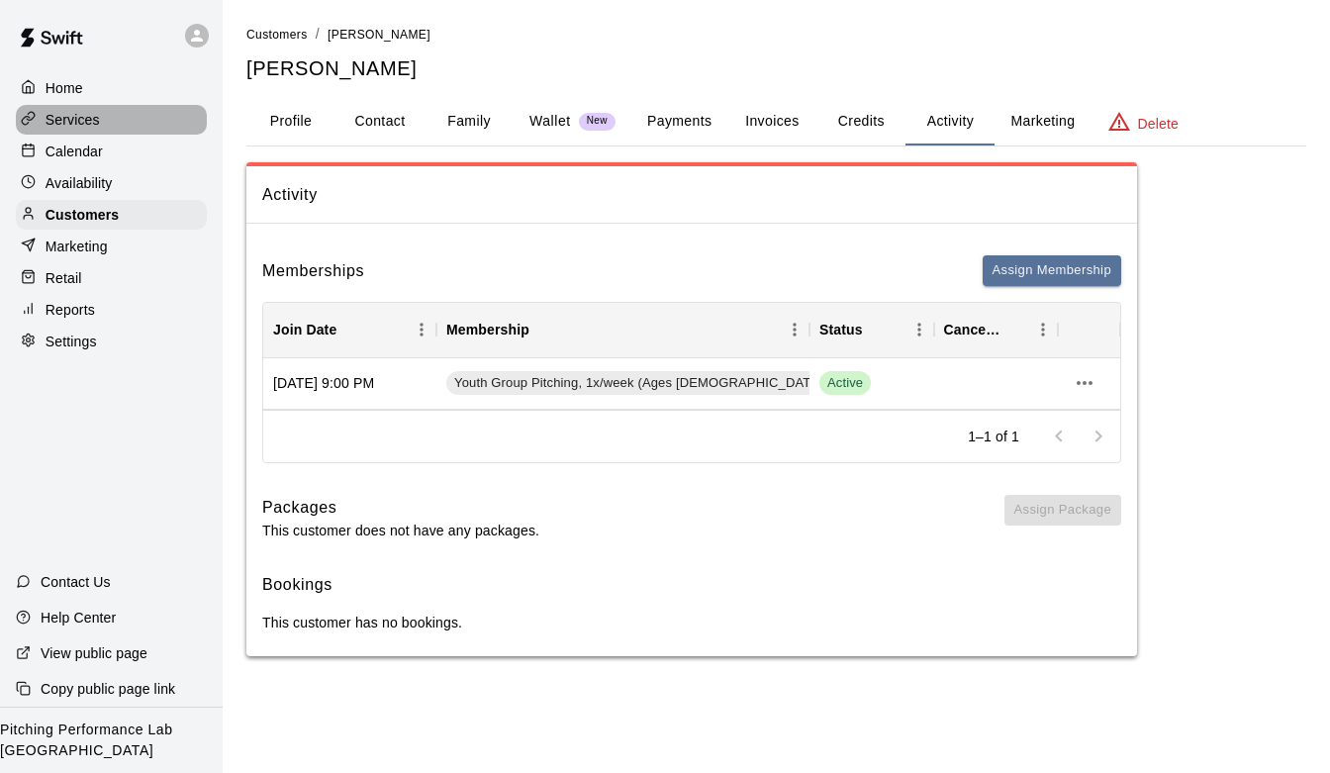
click at [148, 129] on div "Services" at bounding box center [111, 120] width 191 height 30
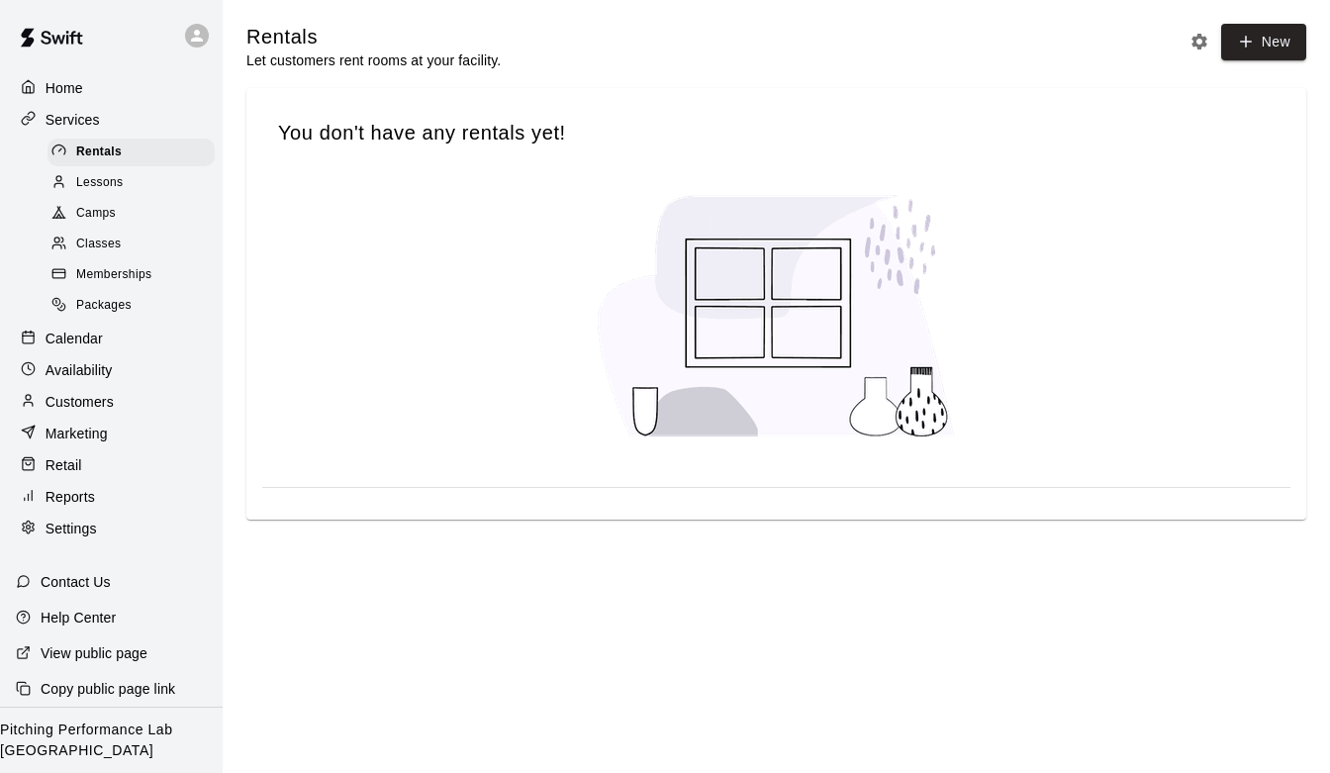
click at [141, 233] on div "Classes" at bounding box center [130, 245] width 167 height 28
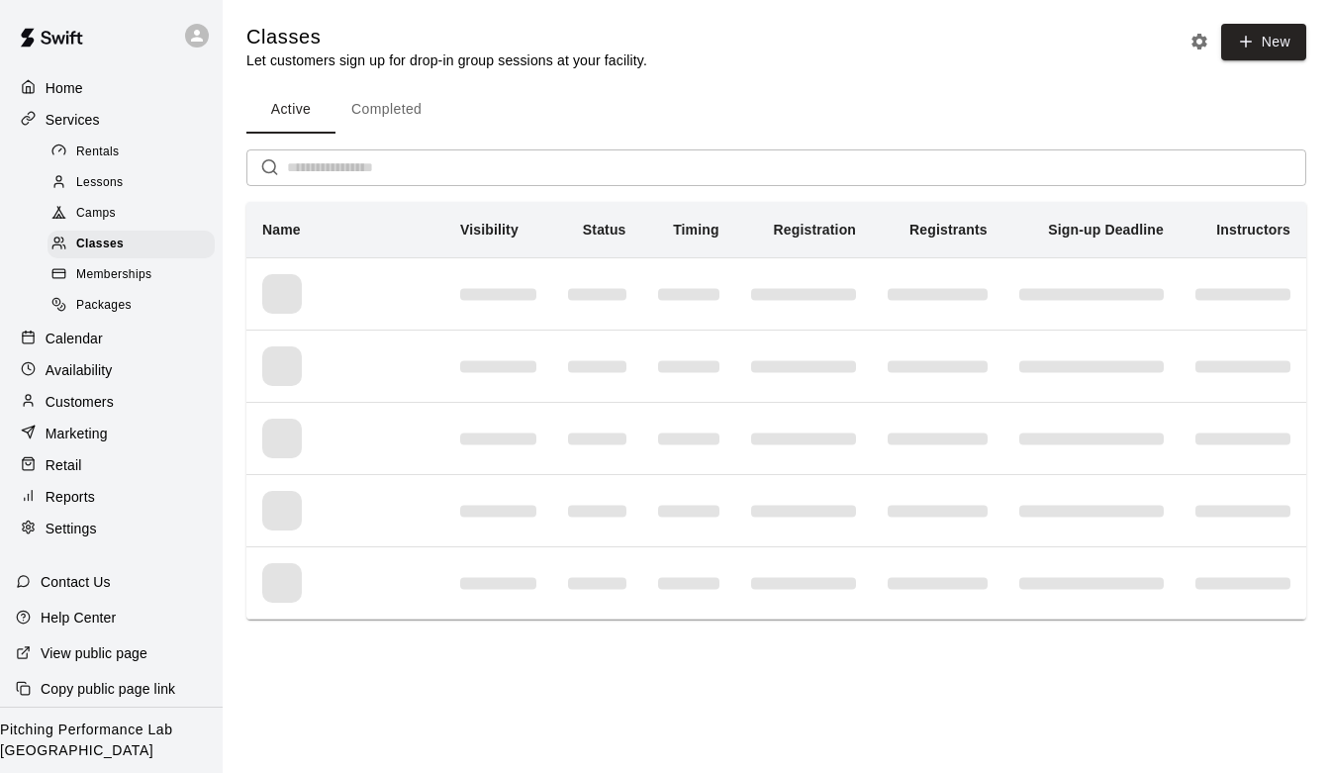
click at [171, 272] on div "Memberships" at bounding box center [130, 275] width 167 height 28
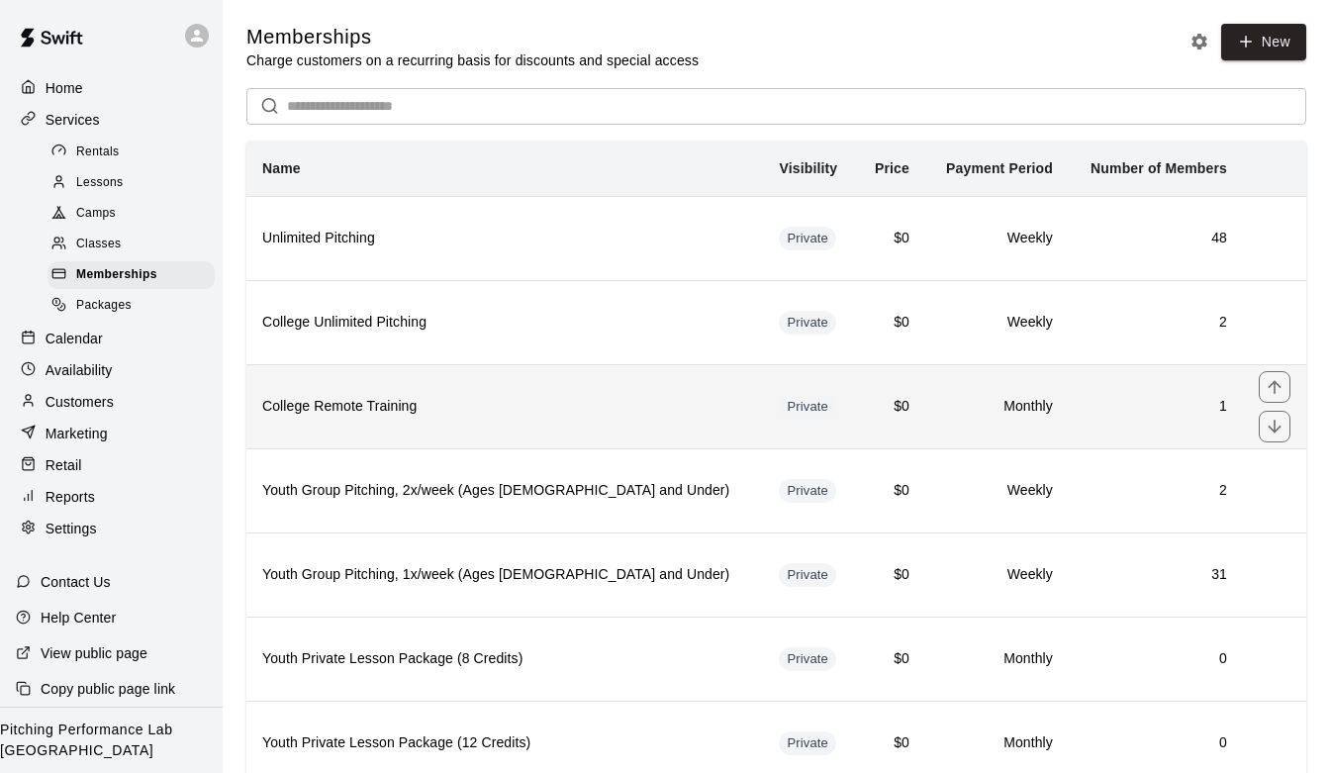
scroll to position [68, 0]
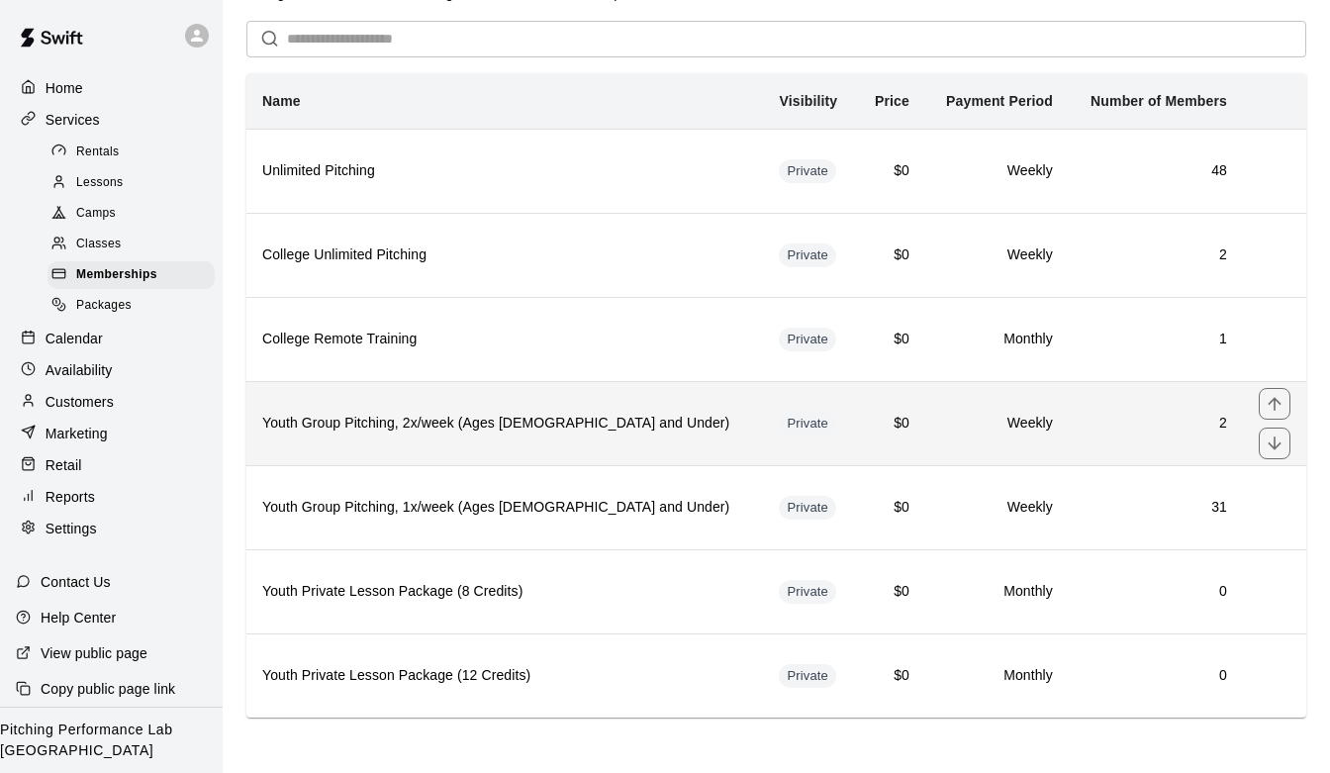
click at [477, 426] on h6 "Youth Group Pitching, 2x/week (Ages [DEMOGRAPHIC_DATA] and Under)" at bounding box center [504, 424] width 485 height 22
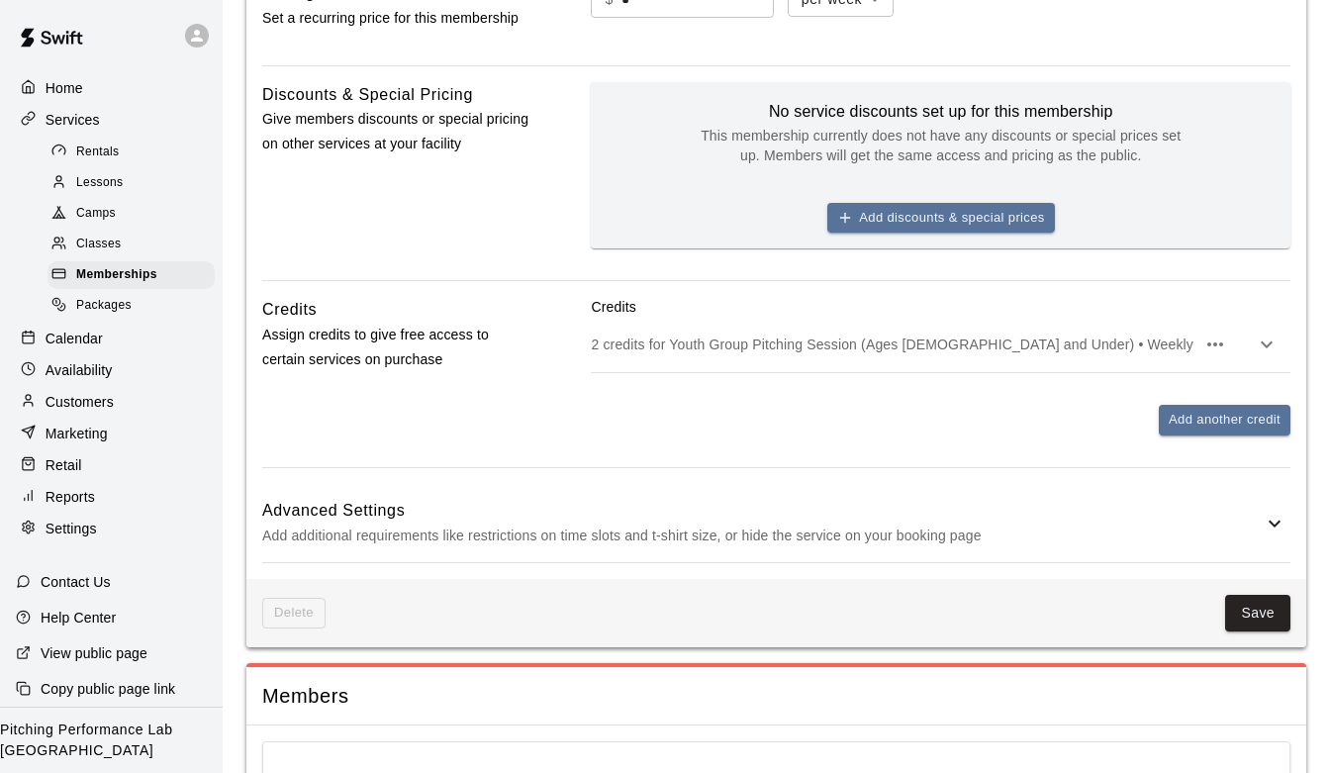
scroll to position [1015, 0]
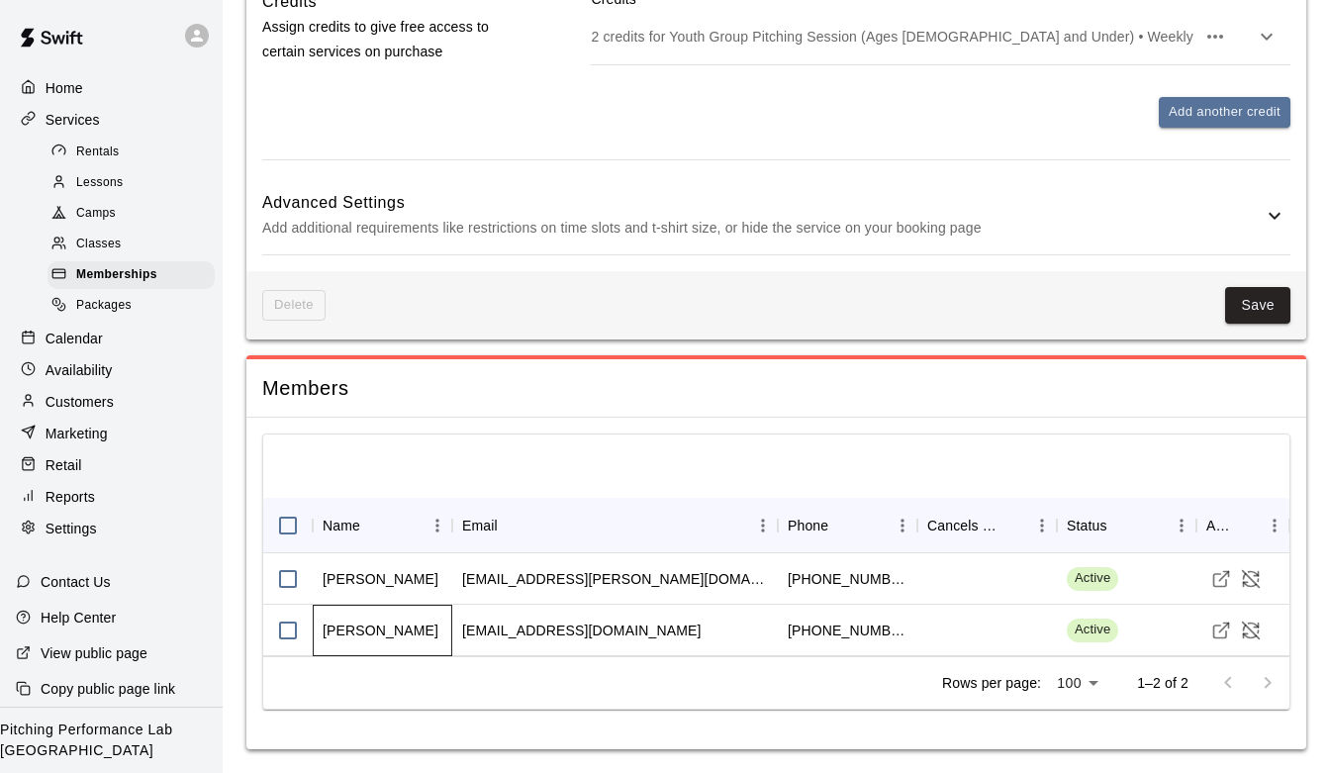
click at [416, 628] on div "[PERSON_NAME]" at bounding box center [383, 630] width 140 height 51
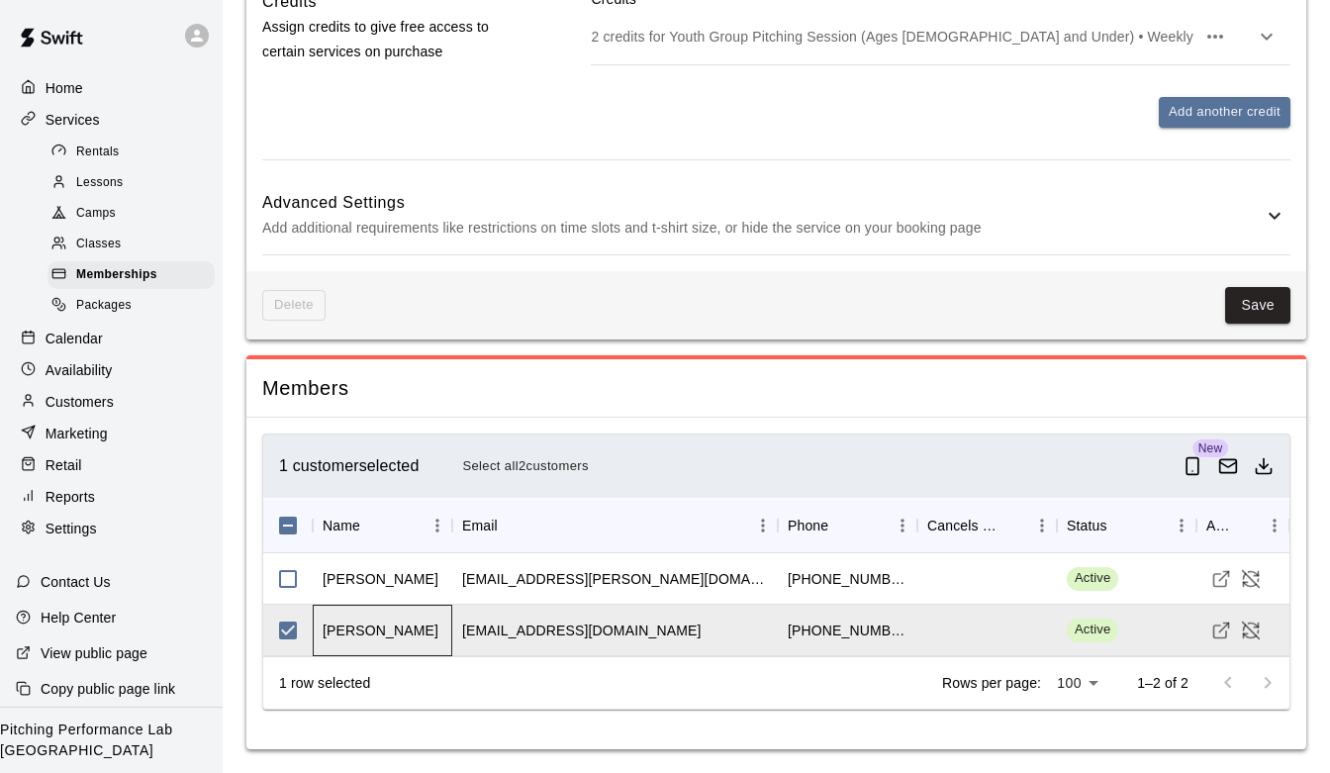
click at [416, 628] on div "[PERSON_NAME]" at bounding box center [383, 630] width 140 height 51
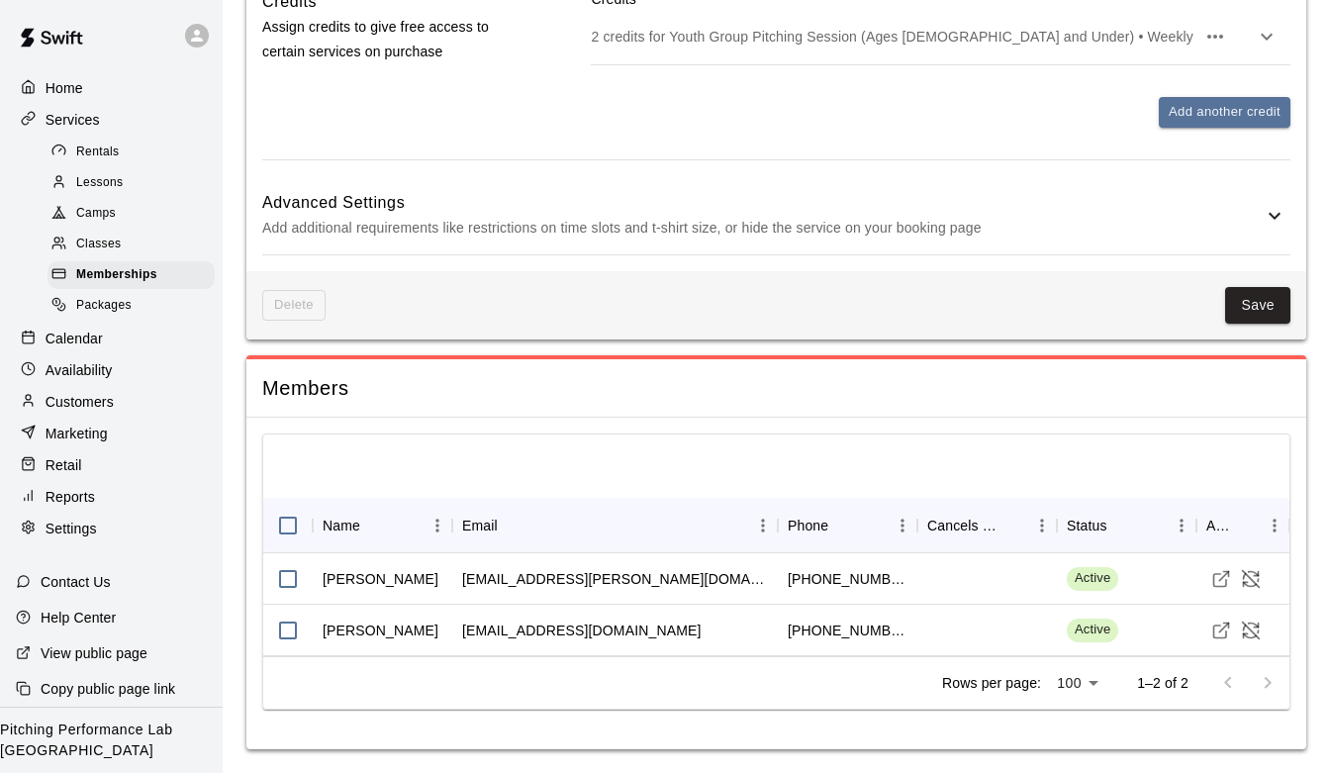
click at [880, 693] on div "Rows per page: 100 *** 1–2 of 2" at bounding box center [776, 682] width 1026 height 52
click at [106, 408] on p "Customers" at bounding box center [80, 402] width 68 height 20
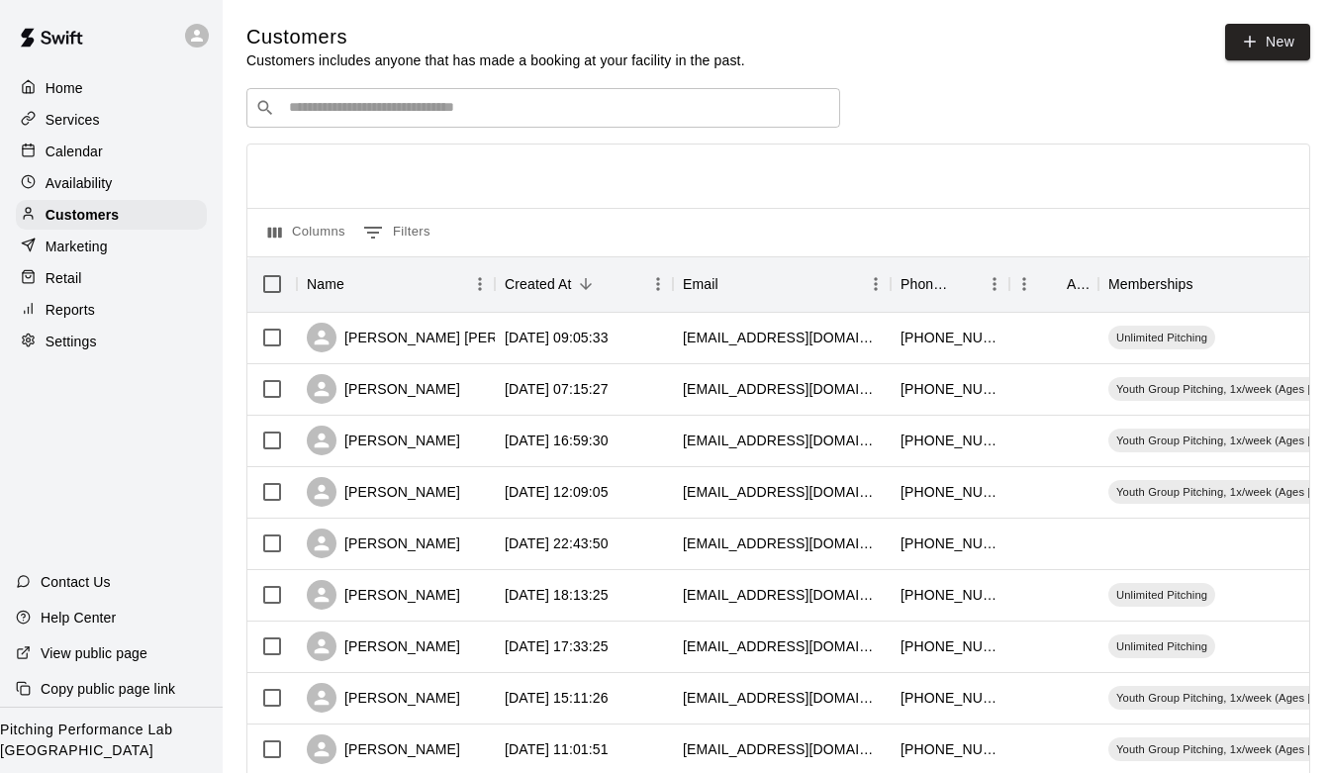
click at [508, 128] on div "​ ​" at bounding box center [543, 108] width 594 height 40
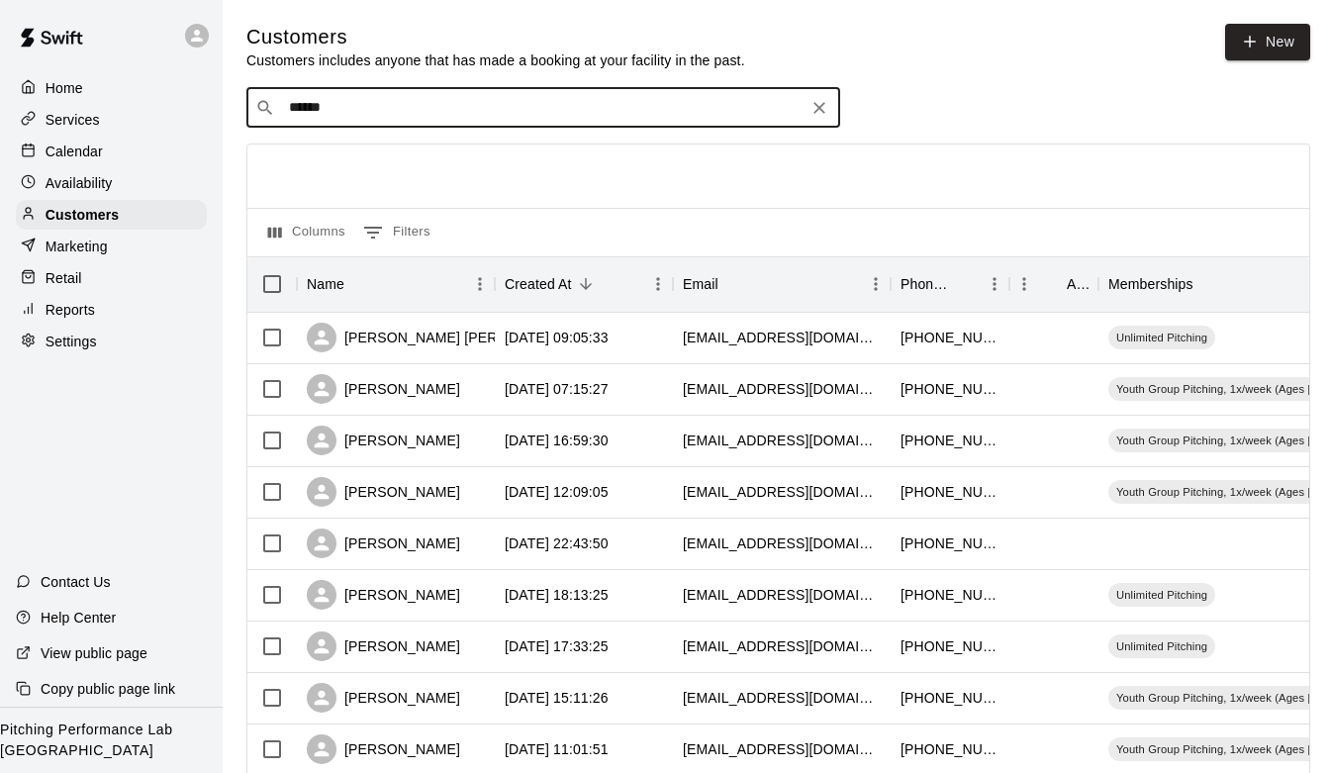
type input "*******"
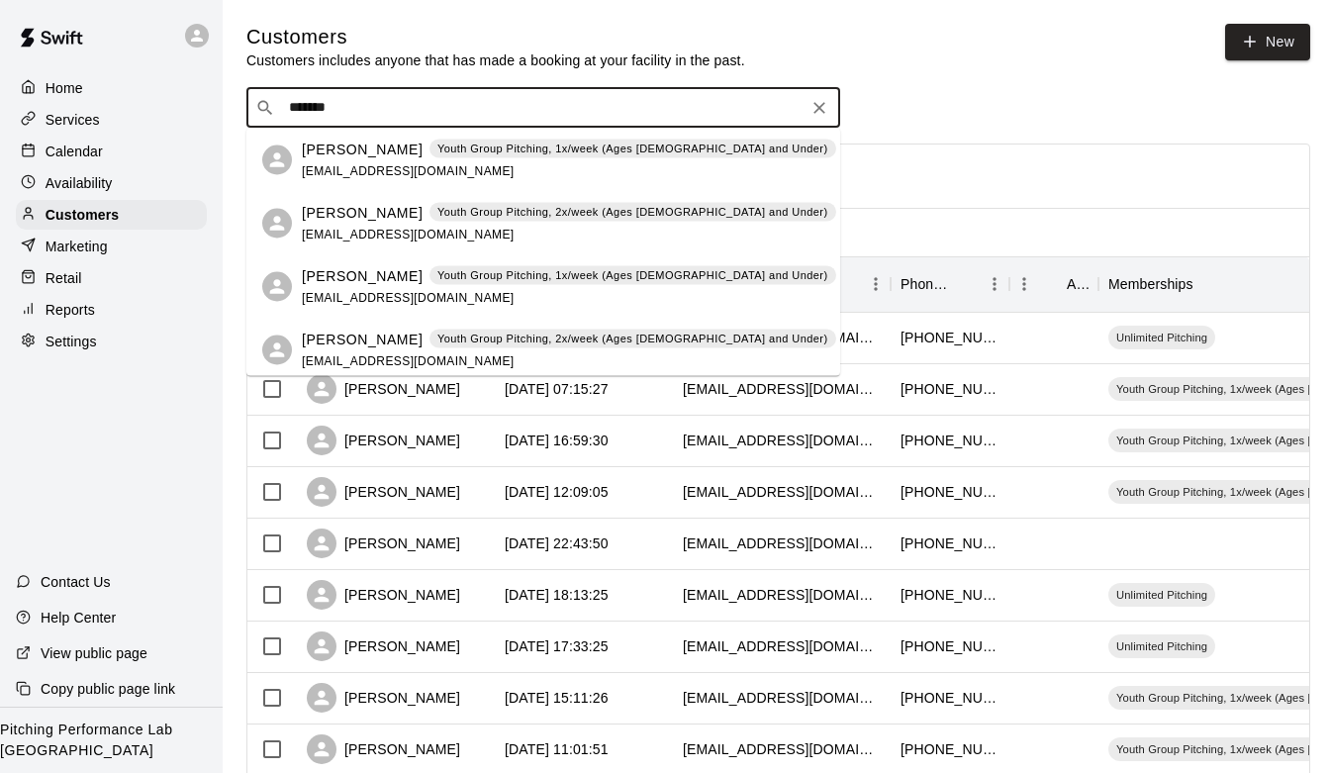
click at [493, 230] on div "[PERSON_NAME] Youth Group Pitching, 2x/week (Ages [DEMOGRAPHIC_DATA] and Under)…" at bounding box center [569, 223] width 534 height 43
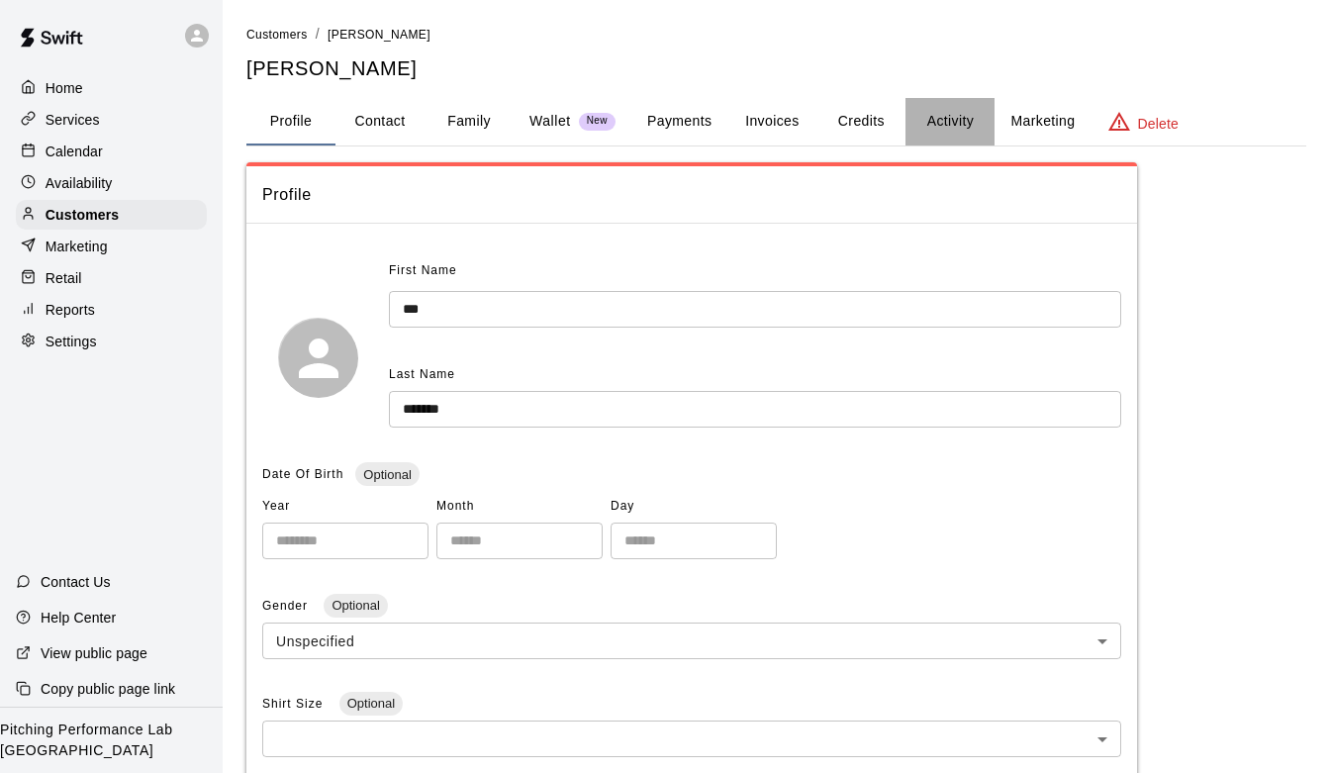
click at [952, 130] on button "Activity" at bounding box center [949, 121] width 89 height 47
